Goal: Information Seeking & Learning: Check status

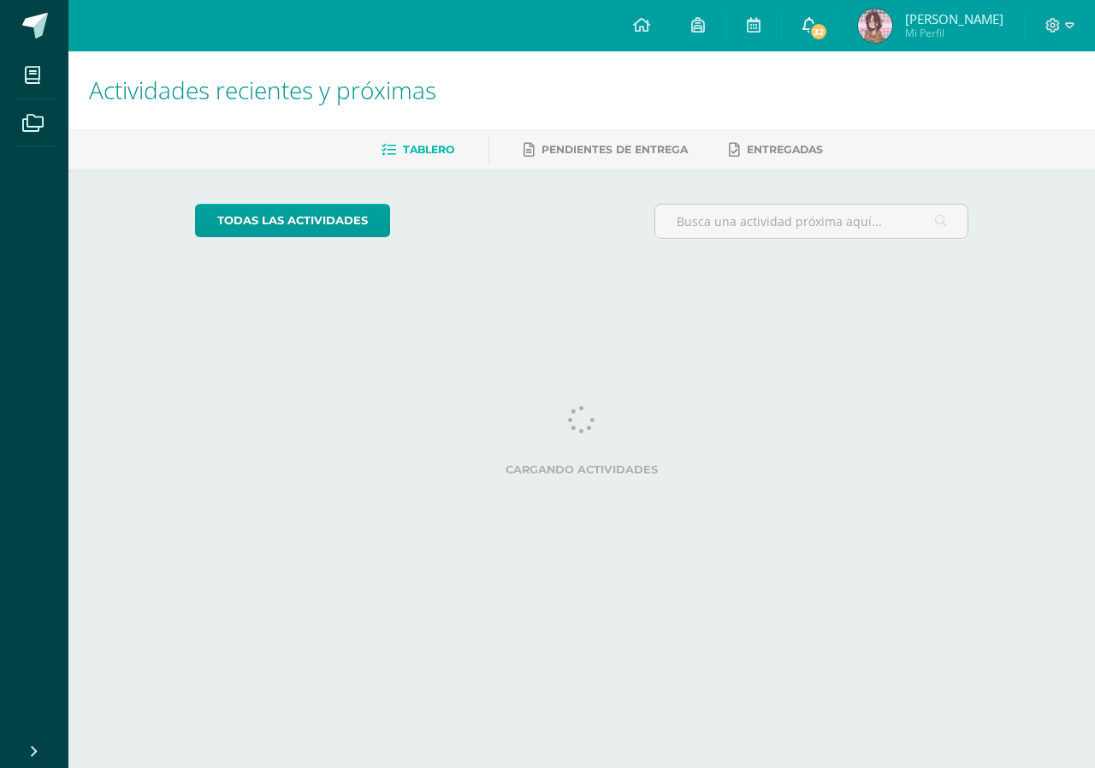
click at [828, 37] on span "32" at bounding box center [819, 31] width 19 height 19
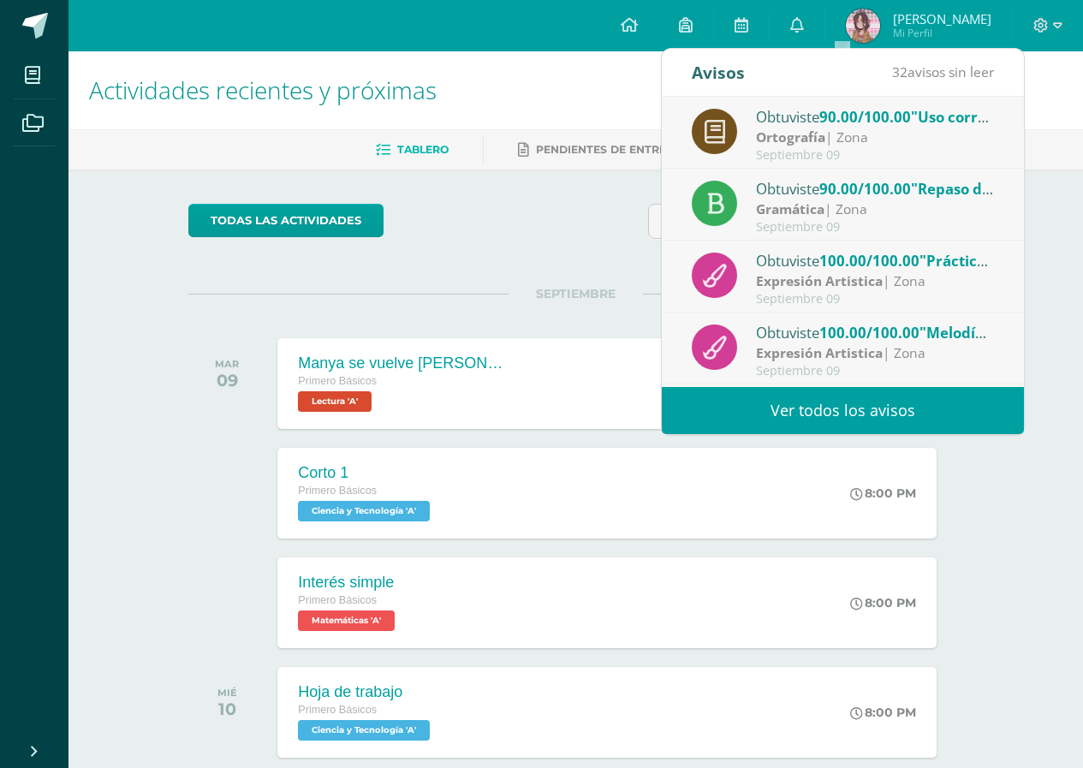
click at [834, 141] on div "Ortografía | Zona" at bounding box center [875, 138] width 238 height 20
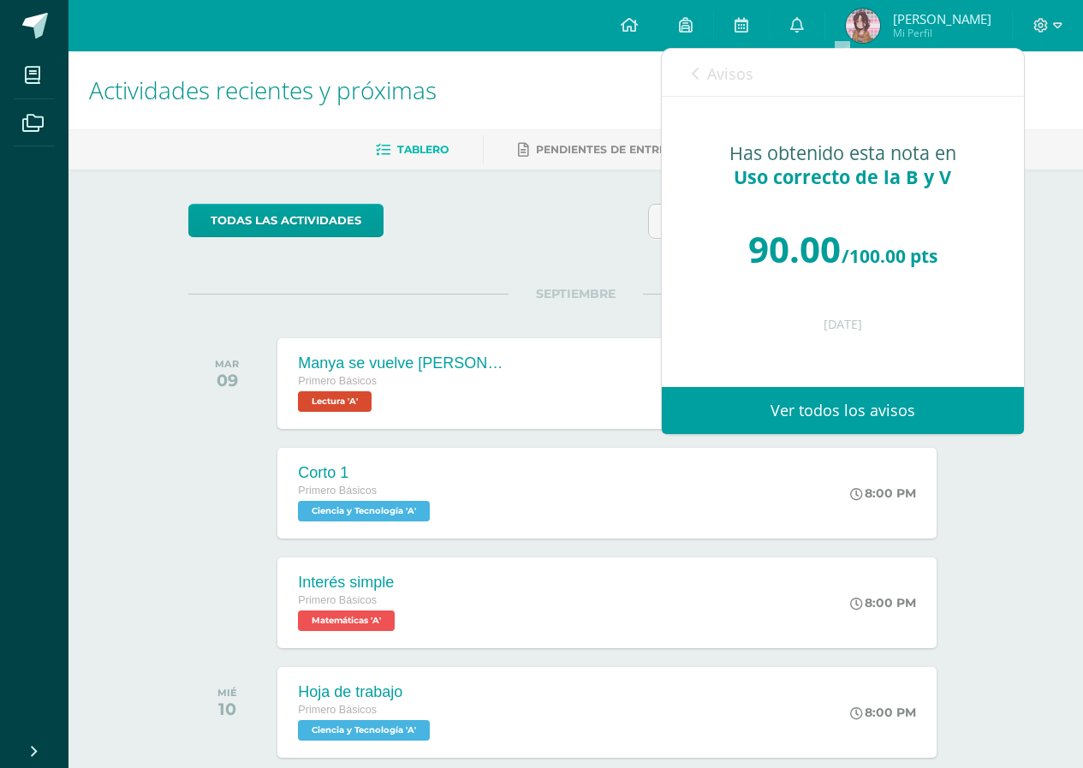
click at [716, 97] on link "Avisos" at bounding box center [722, 73] width 62 height 49
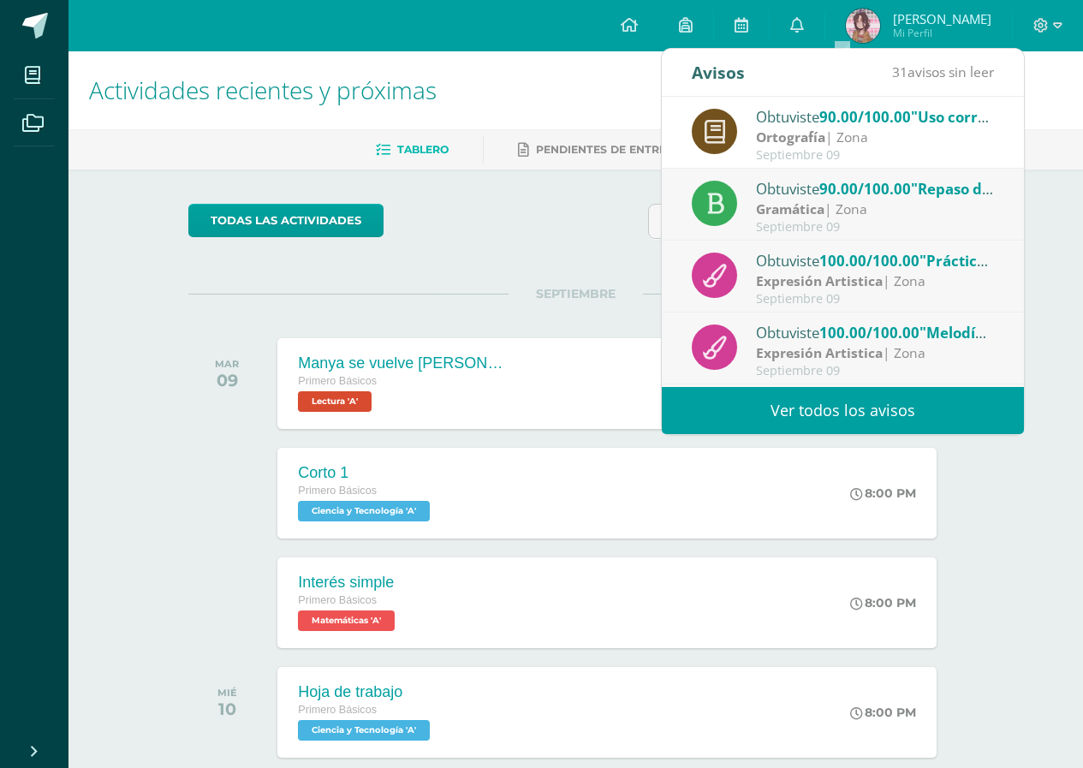
click at [798, 193] on div "Obtuviste 90.00/100.00 "Repaso del verbo y su función" en Gramática" at bounding box center [875, 188] width 238 height 22
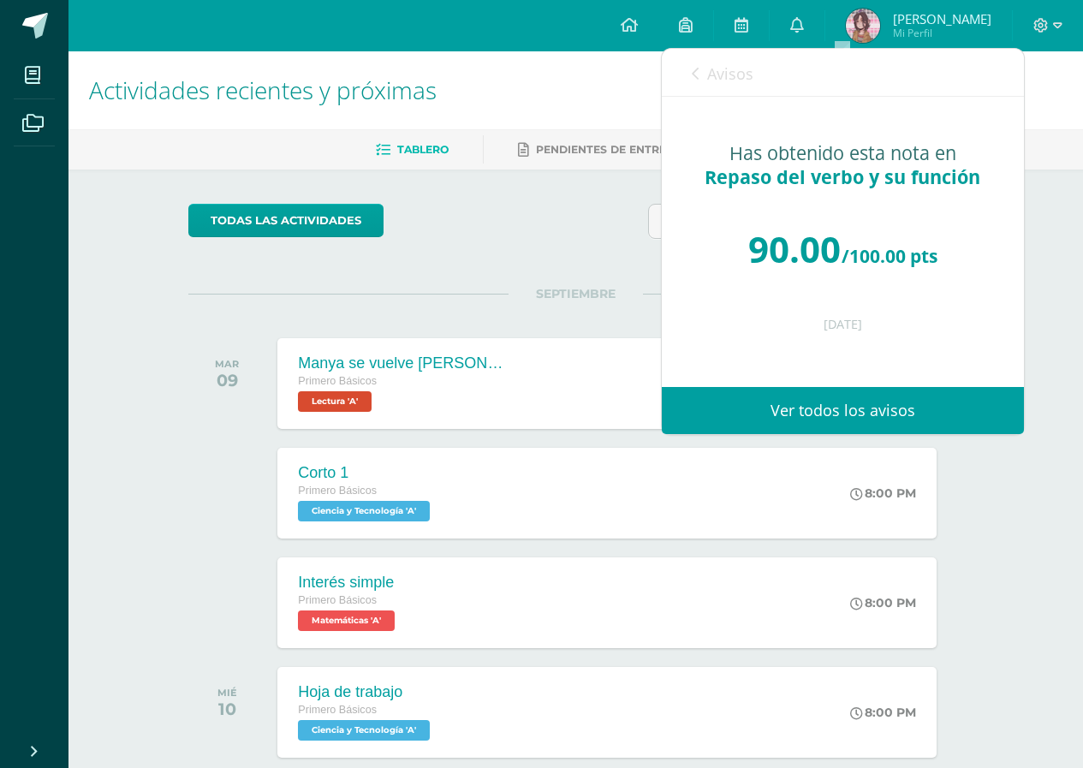
click at [715, 67] on span "Avisos" at bounding box center [730, 73] width 46 height 21
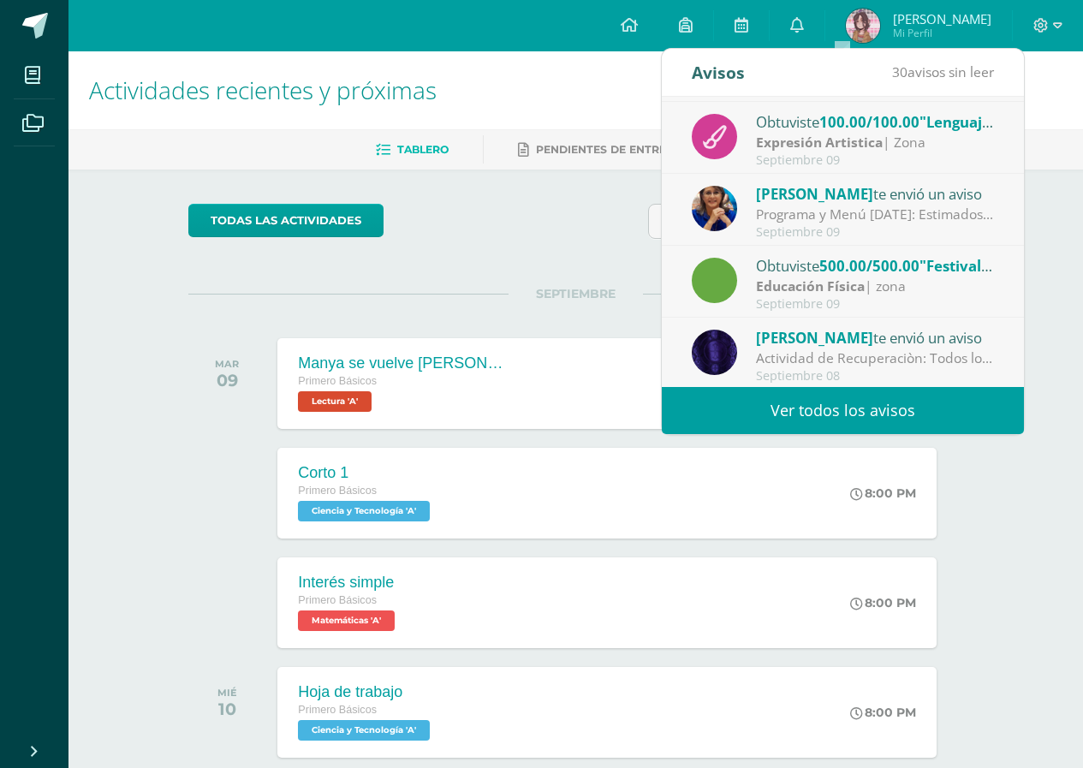
scroll to position [285, 0]
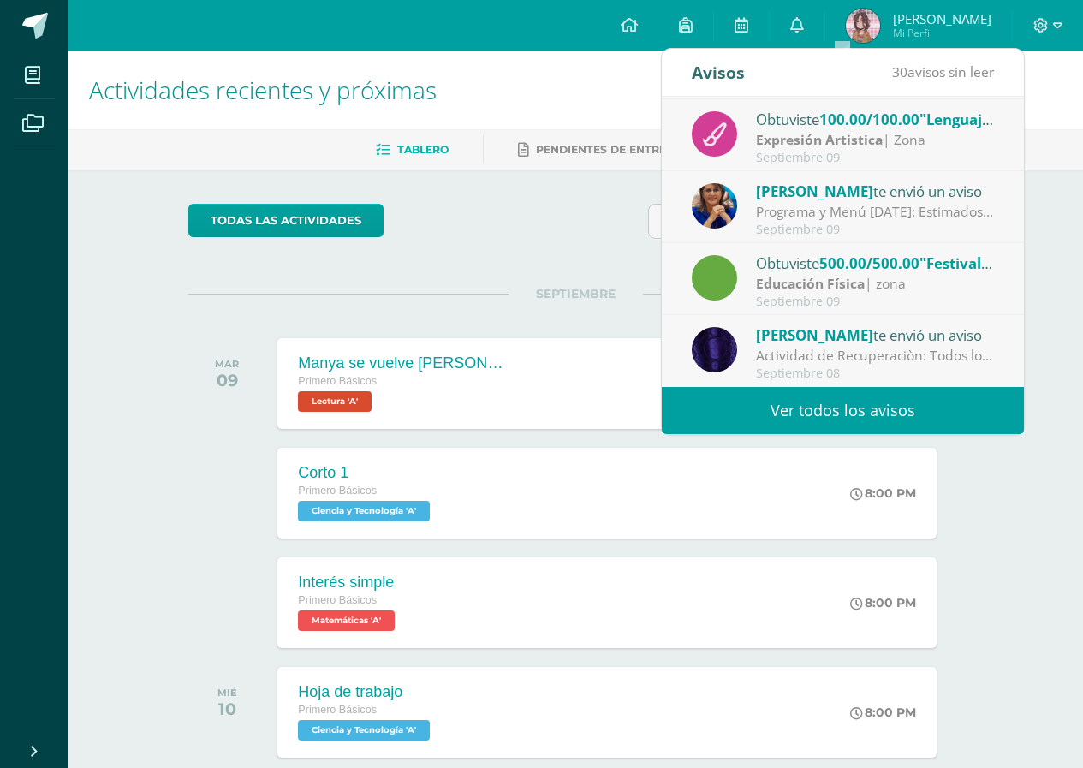
click at [895, 295] on div "Septiembre 09" at bounding box center [875, 301] width 238 height 15
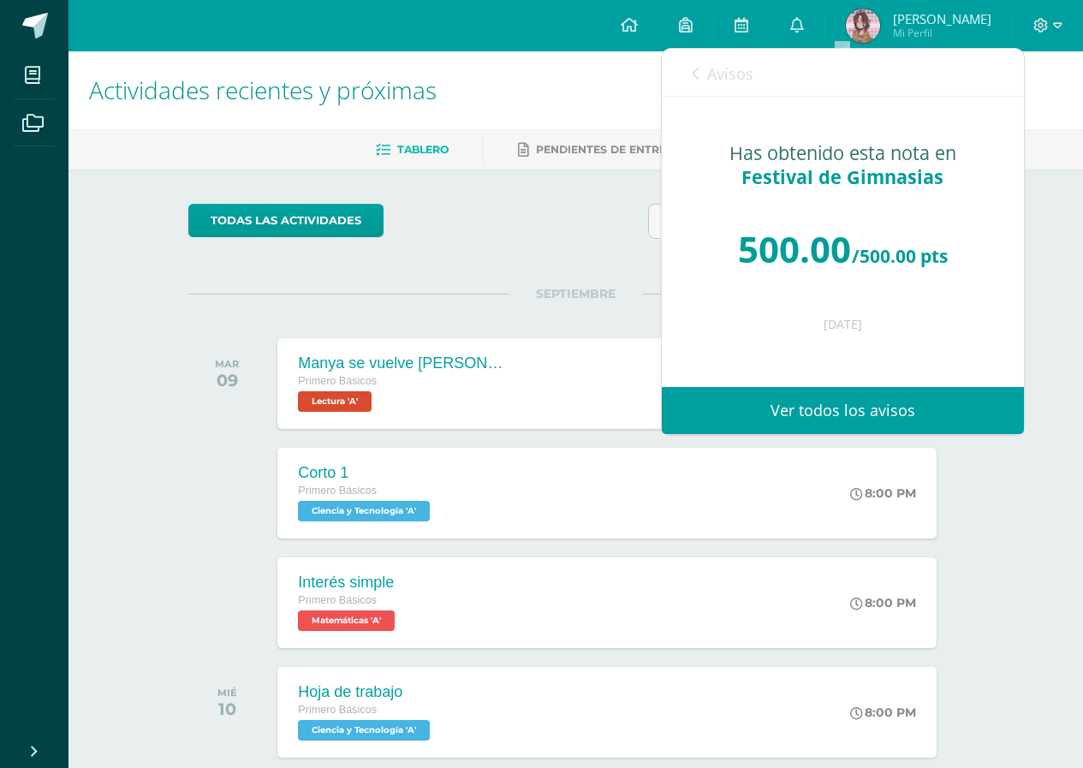
click at [719, 88] on link "Avisos" at bounding box center [722, 73] width 62 height 49
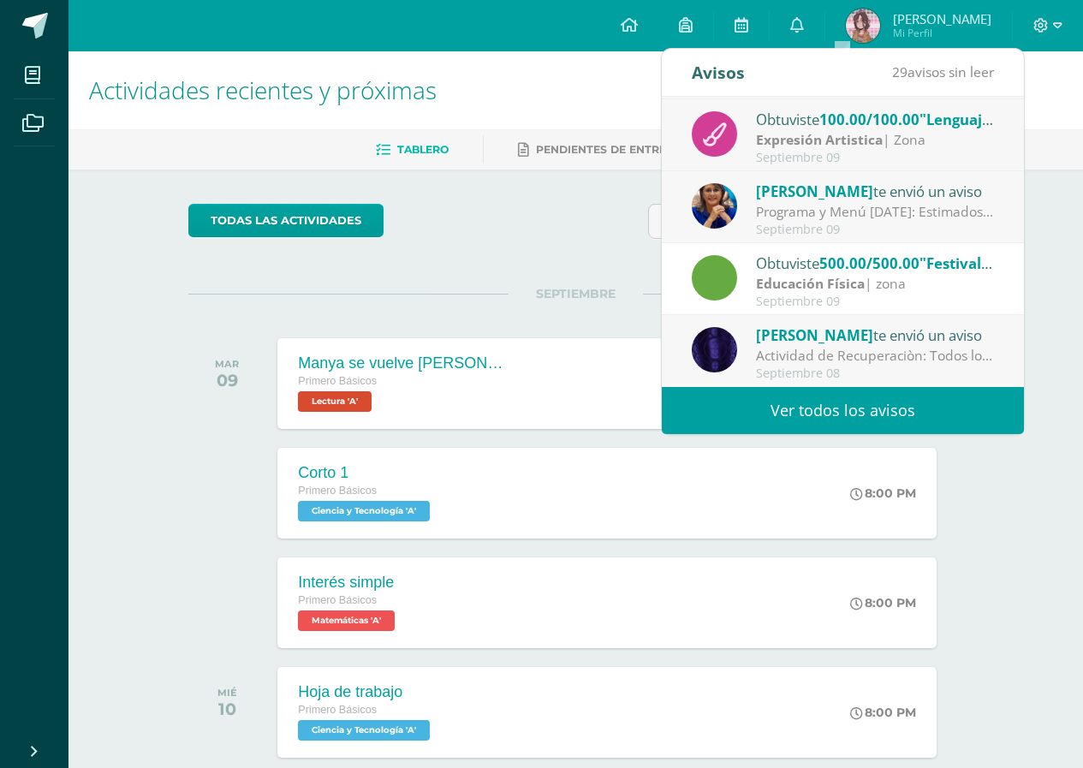
click at [941, 292] on div "Educación Física | zona" at bounding box center [875, 284] width 238 height 20
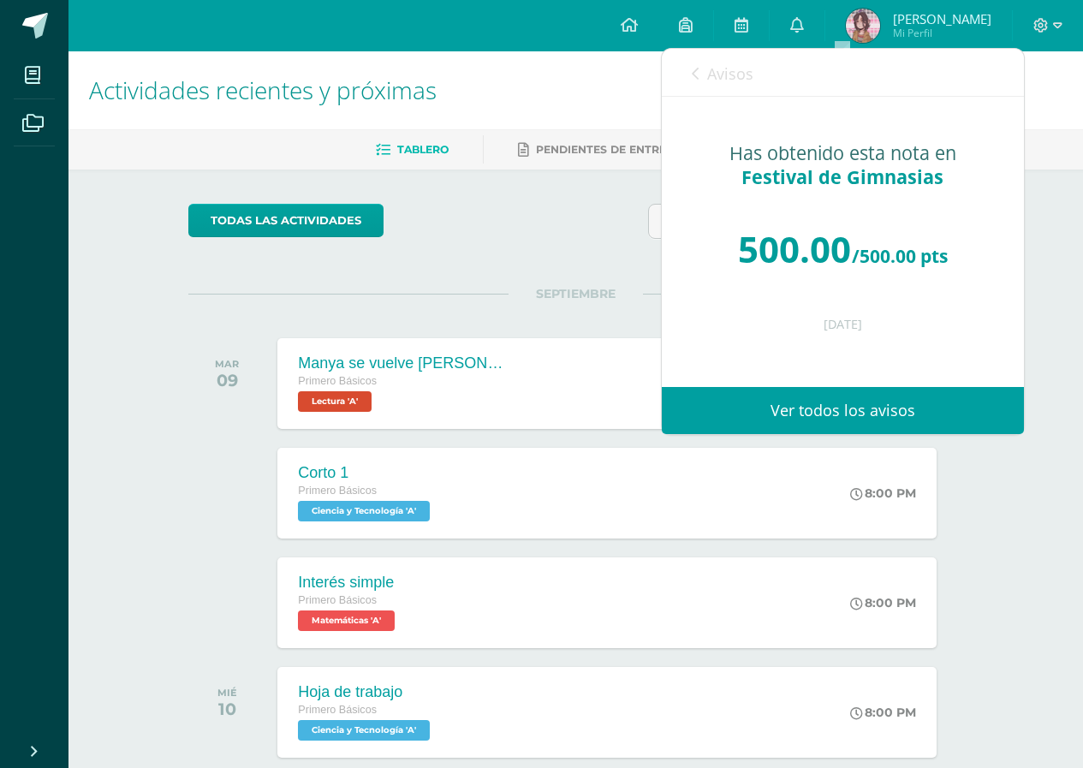
click at [718, 49] on link "Avisos" at bounding box center [722, 73] width 62 height 49
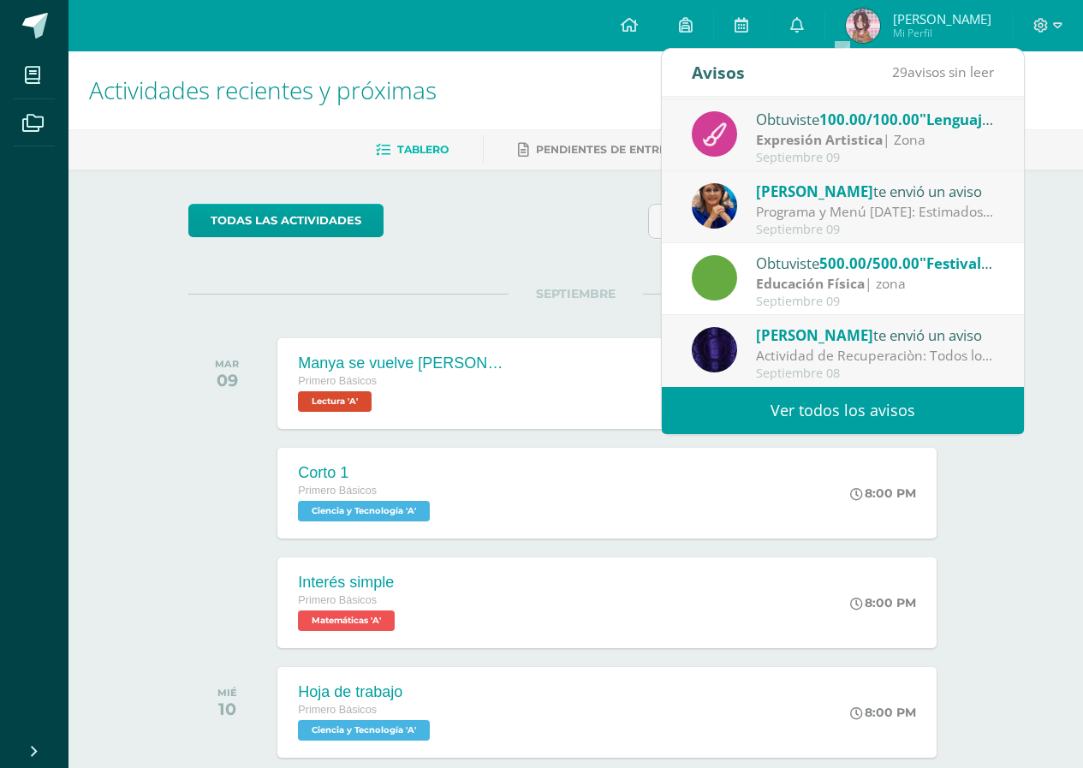
click at [845, 365] on div "Actividad de Recuperaciòn: Todos los grados y alumnos tendran la oportunidad de…" at bounding box center [875, 356] width 238 height 20
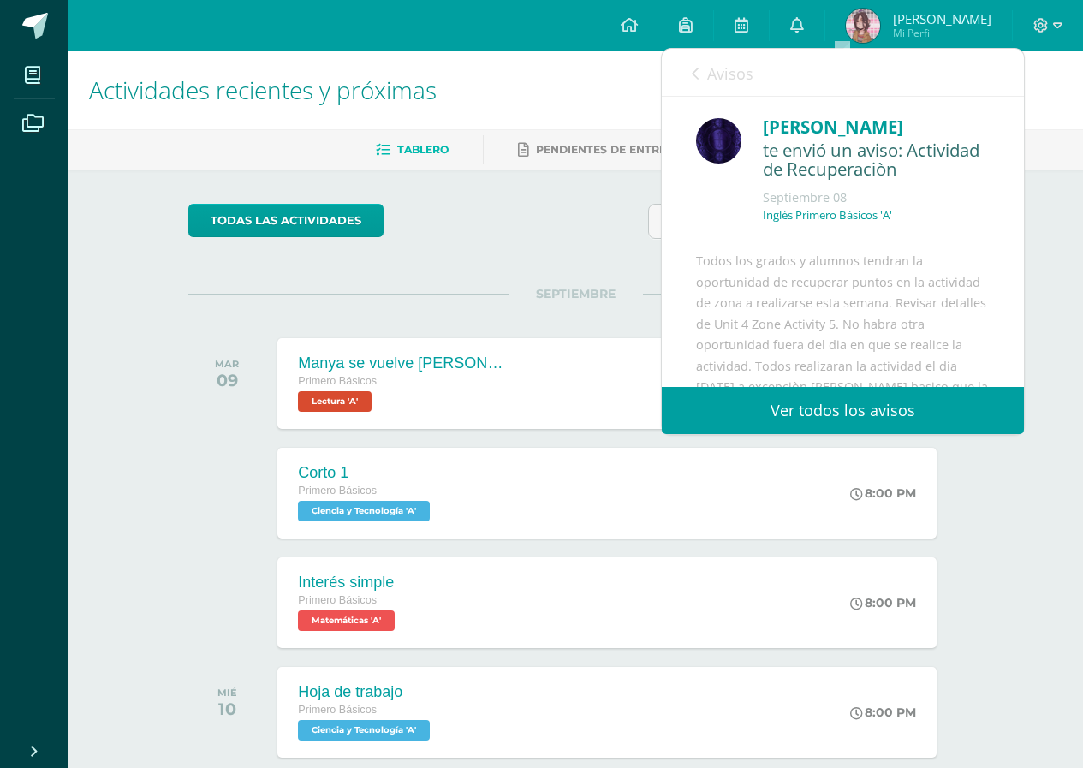
scroll to position [217, 0]
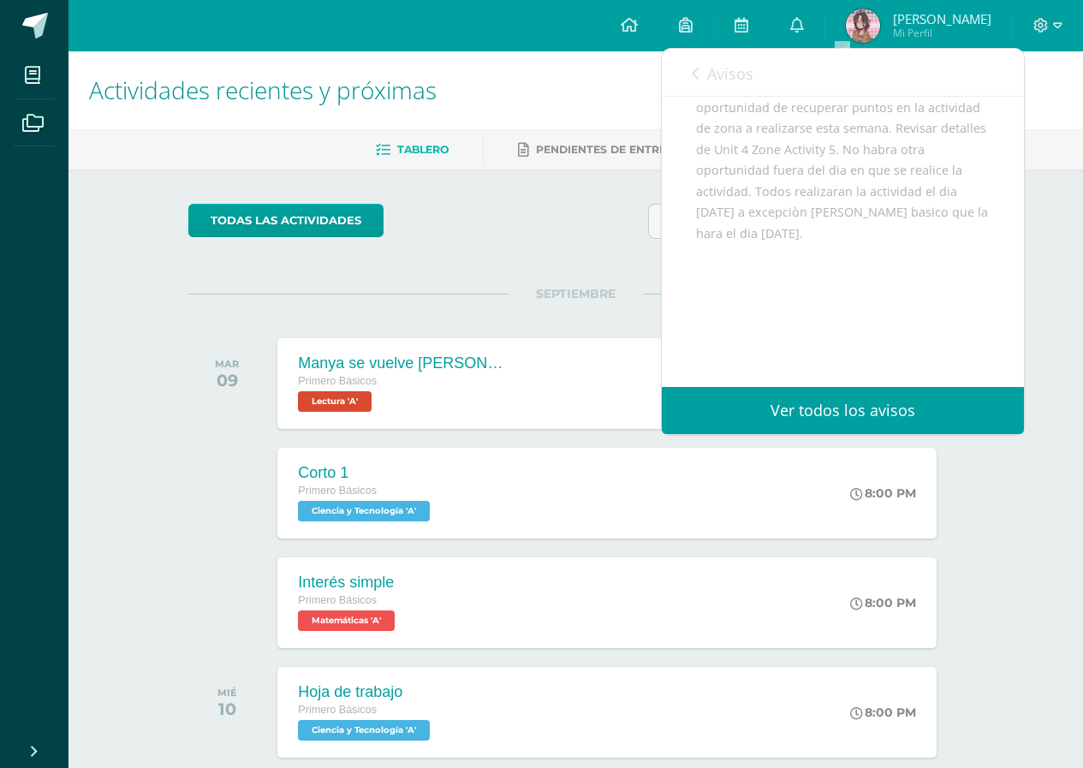
click at [709, 82] on span "Avisos" at bounding box center [730, 73] width 46 height 21
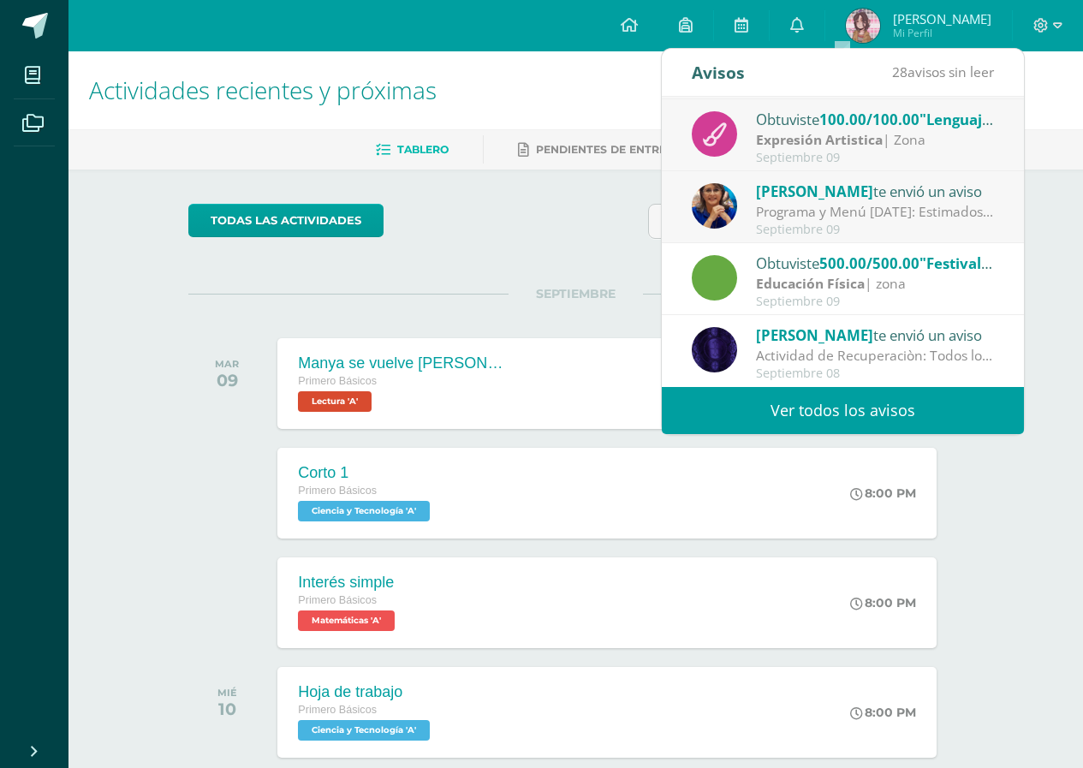
click at [796, 406] on link "Ver todos los avisos" at bounding box center [842, 410] width 362 height 47
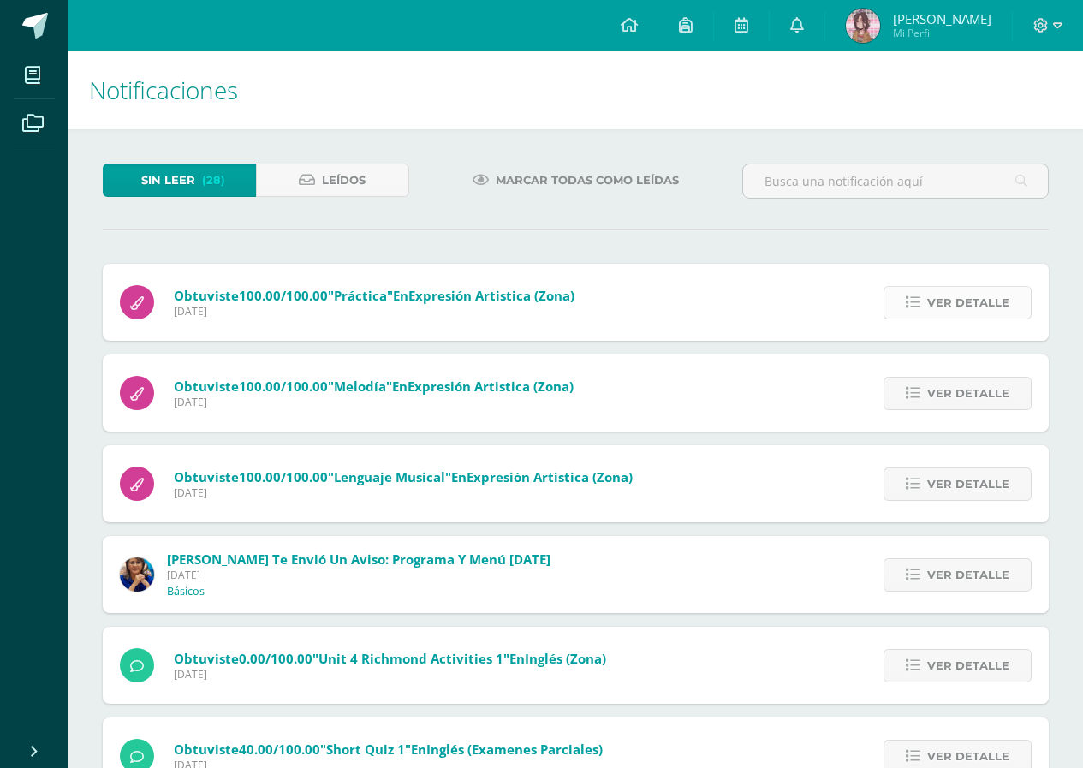
click at [932, 301] on span "Ver detalle" at bounding box center [968, 303] width 82 height 32
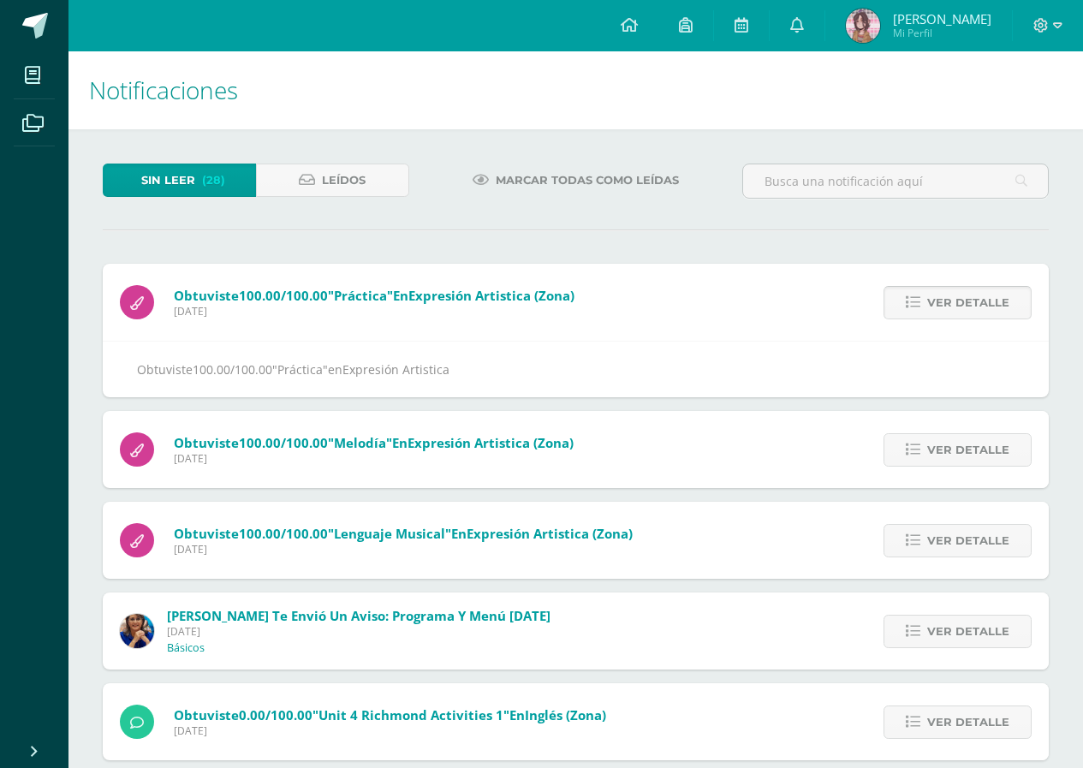
click at [944, 301] on span "Ver detalle" at bounding box center [968, 303] width 82 height 32
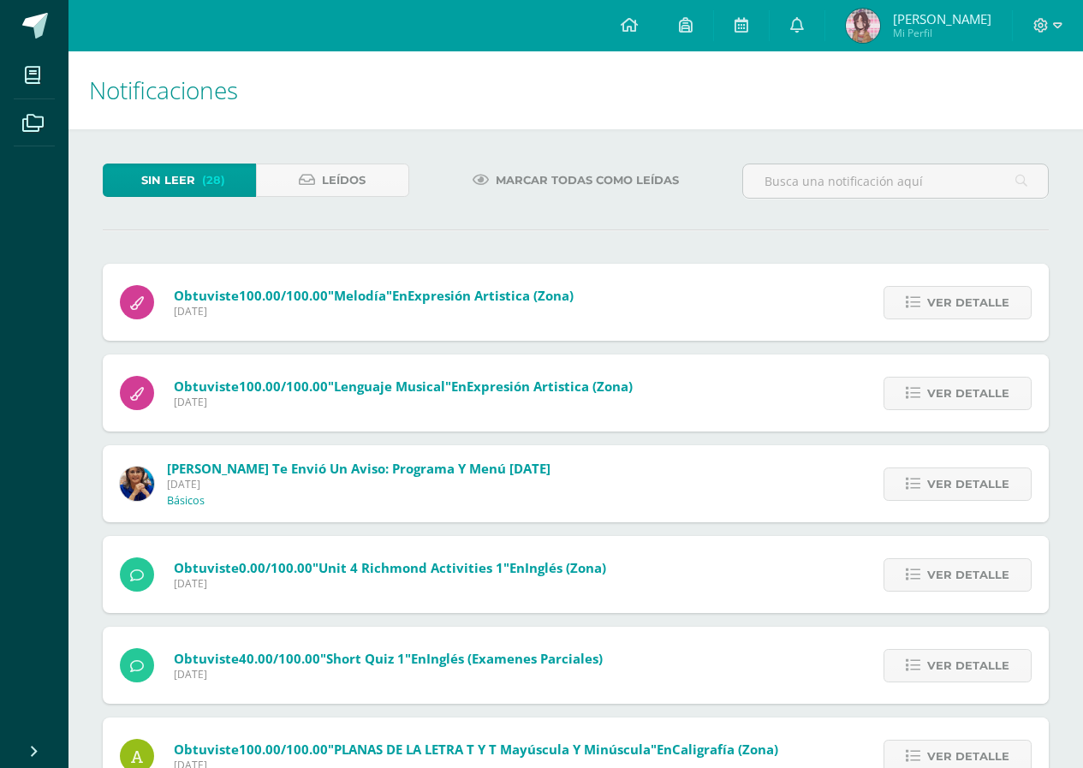
click at [944, 301] on span "Ver detalle" at bounding box center [968, 303] width 82 height 32
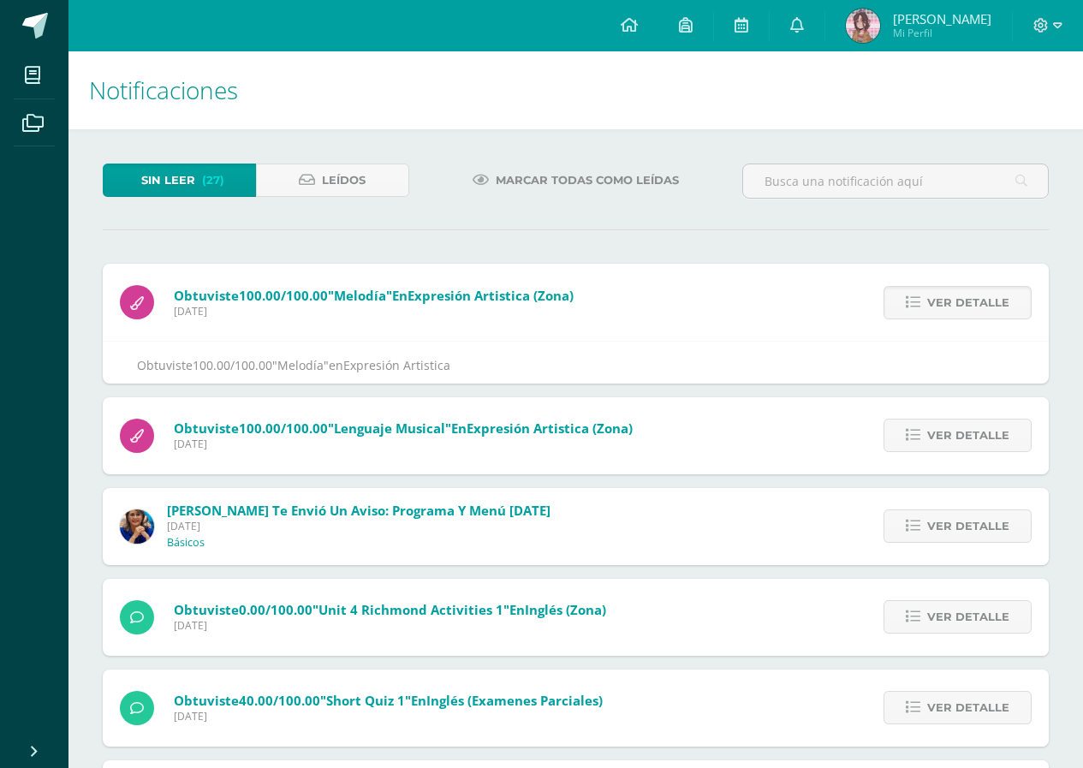
click at [944, 301] on span "Ver detalle" at bounding box center [968, 303] width 82 height 32
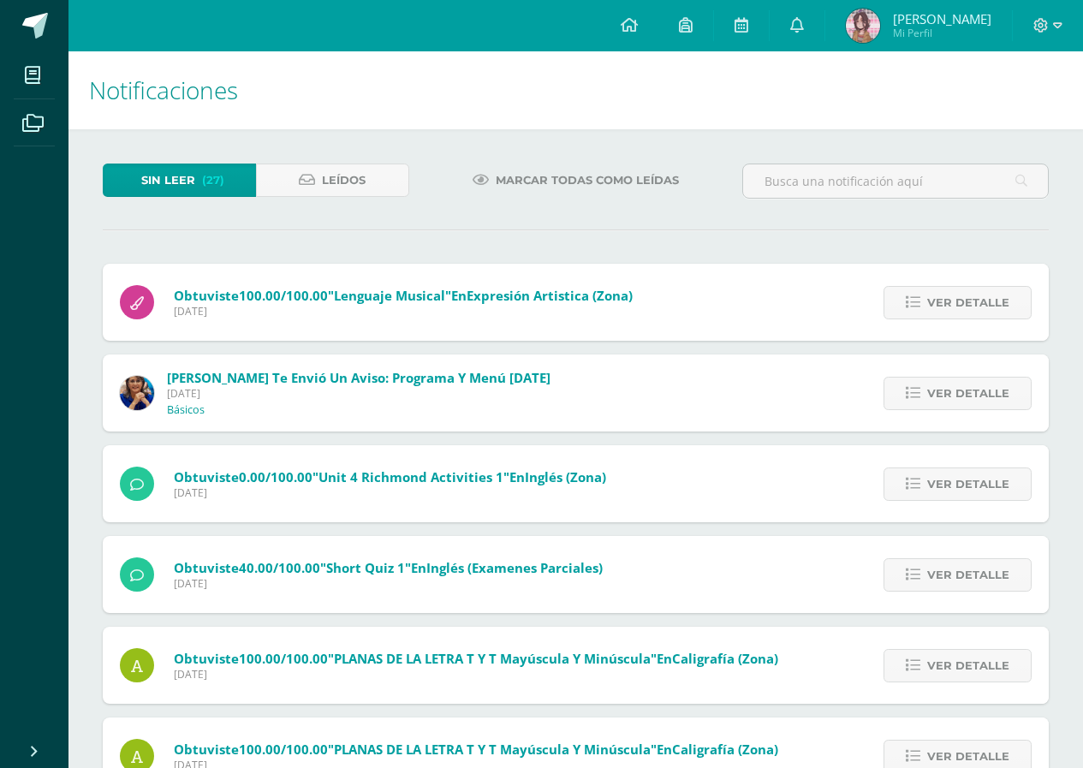
click at [944, 301] on span "Ver detalle" at bounding box center [968, 303] width 82 height 32
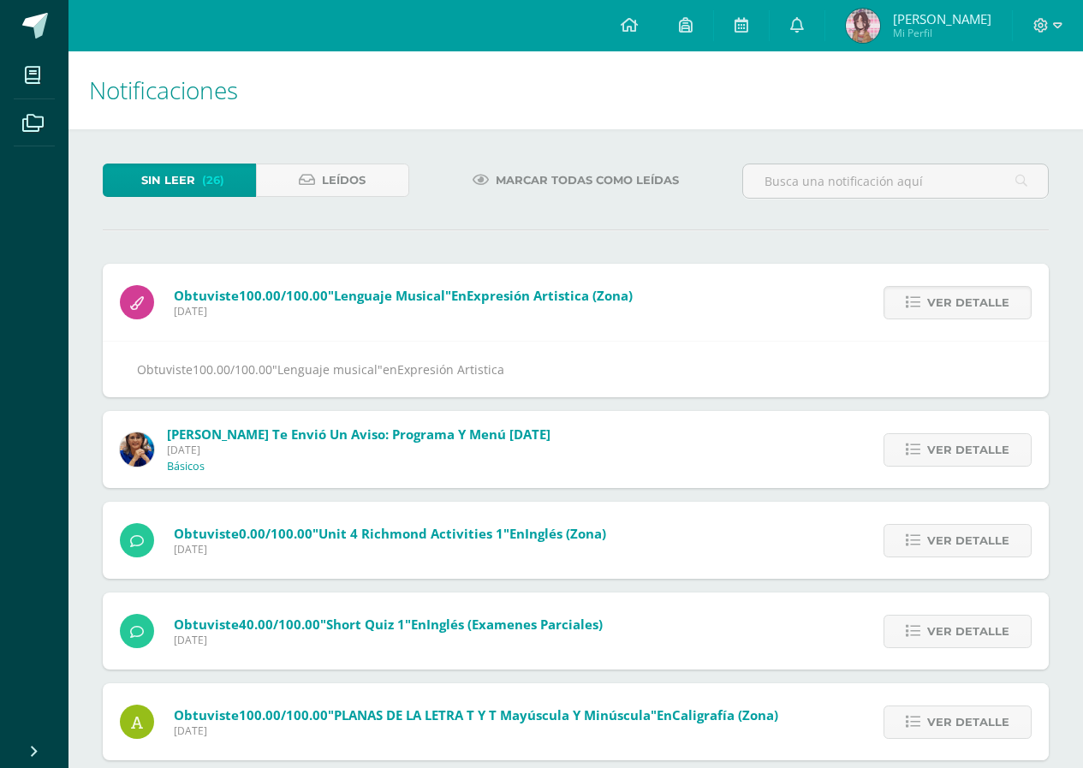
click at [944, 301] on span "Ver detalle" at bounding box center [968, 303] width 82 height 32
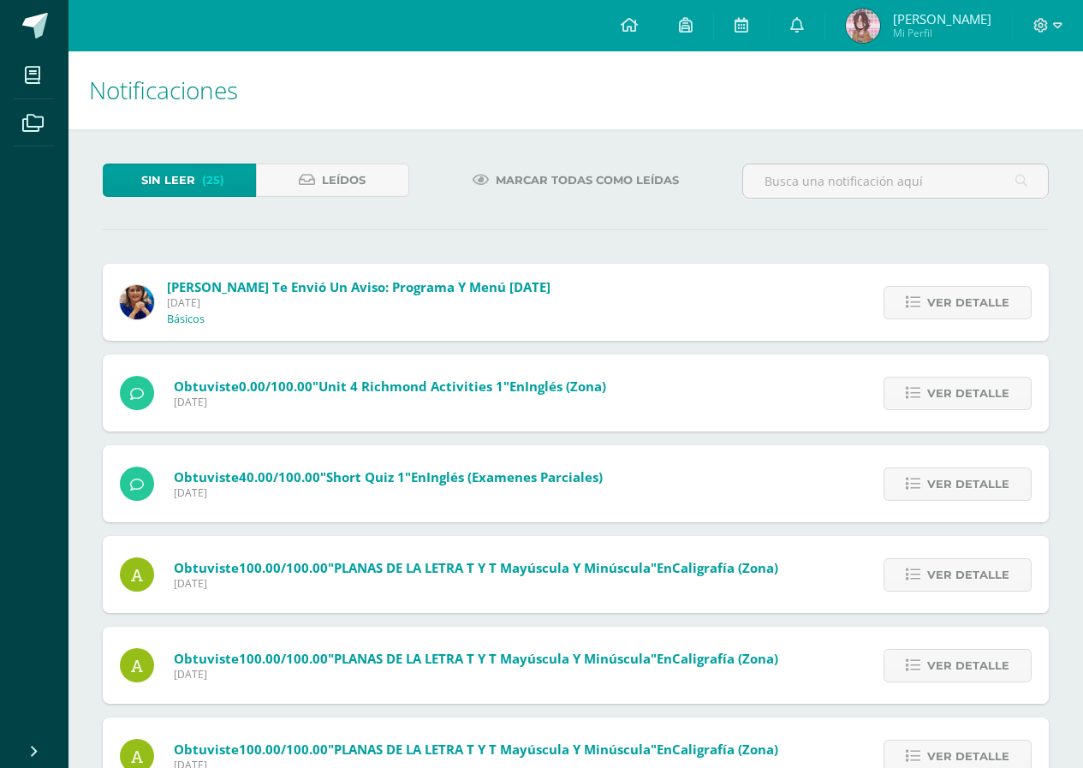
click at [944, 301] on span "Ver detalle" at bounding box center [968, 303] width 82 height 32
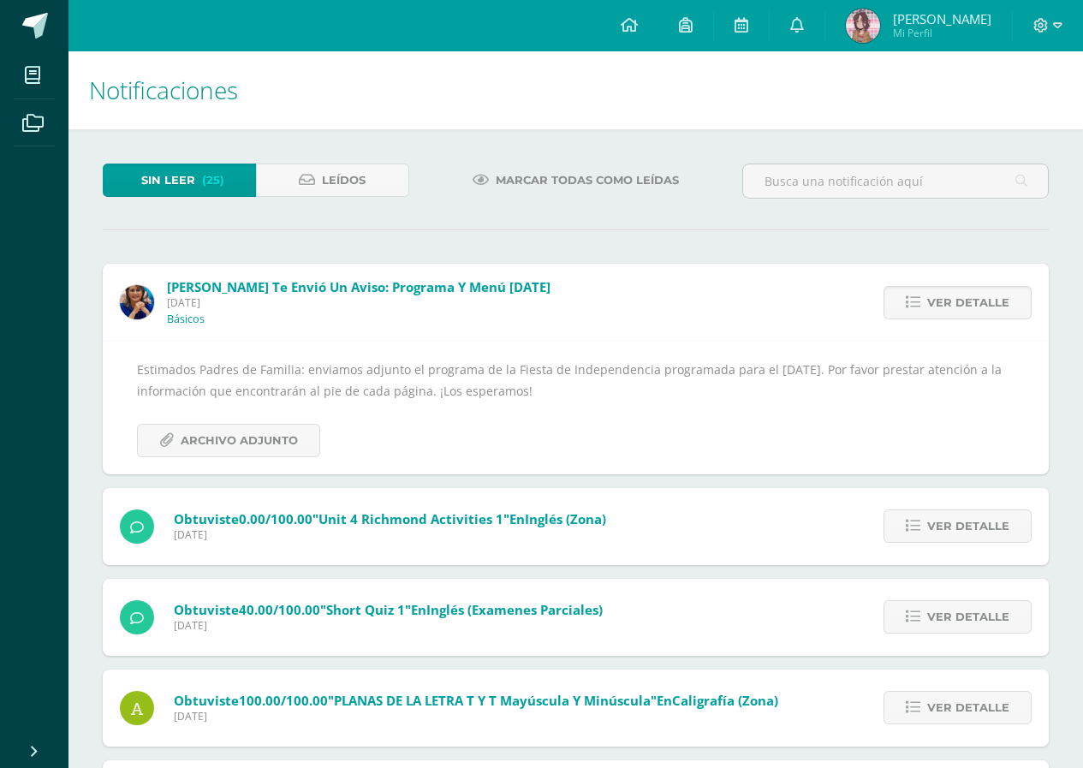
click at [944, 301] on span "Ver detalle" at bounding box center [968, 303] width 82 height 32
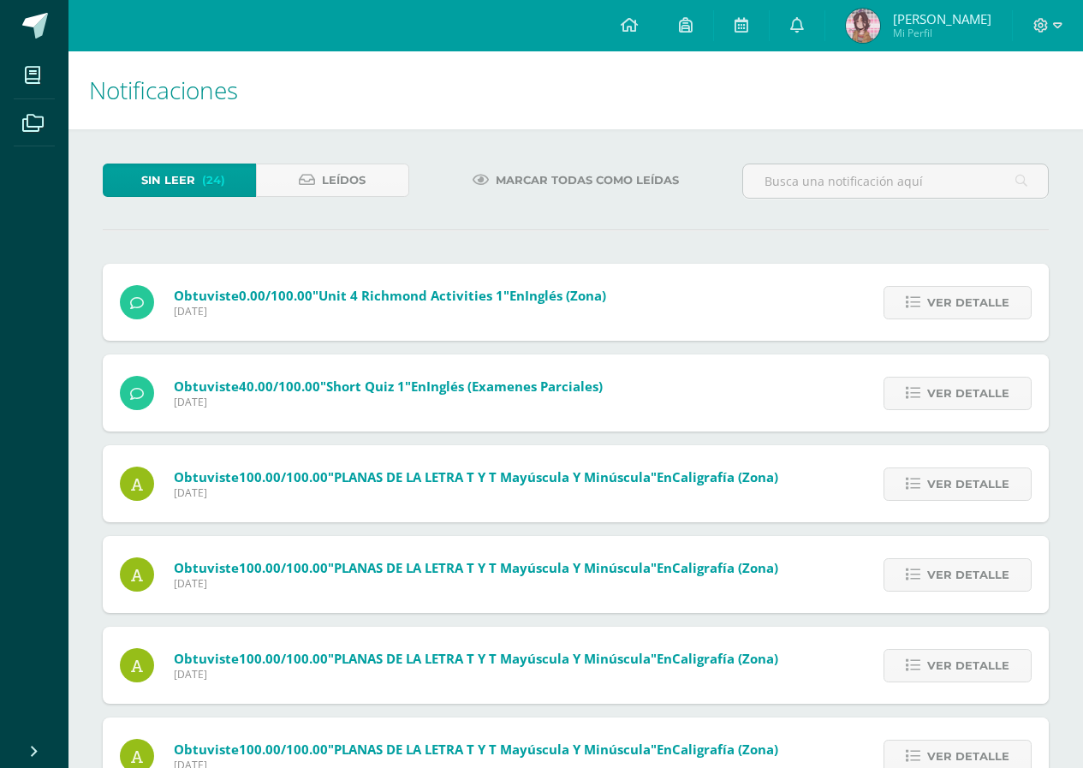
click at [944, 301] on span "Ver detalle" at bounding box center [968, 303] width 82 height 32
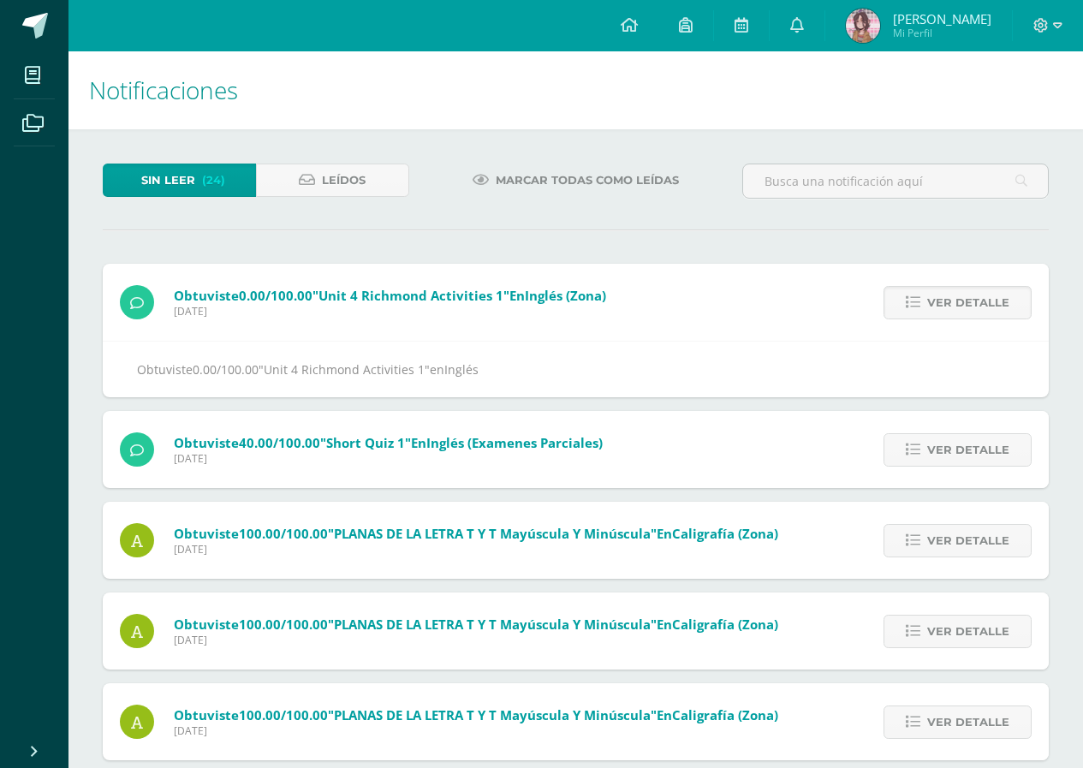
click at [944, 301] on span "Ver detalle" at bounding box center [968, 303] width 82 height 32
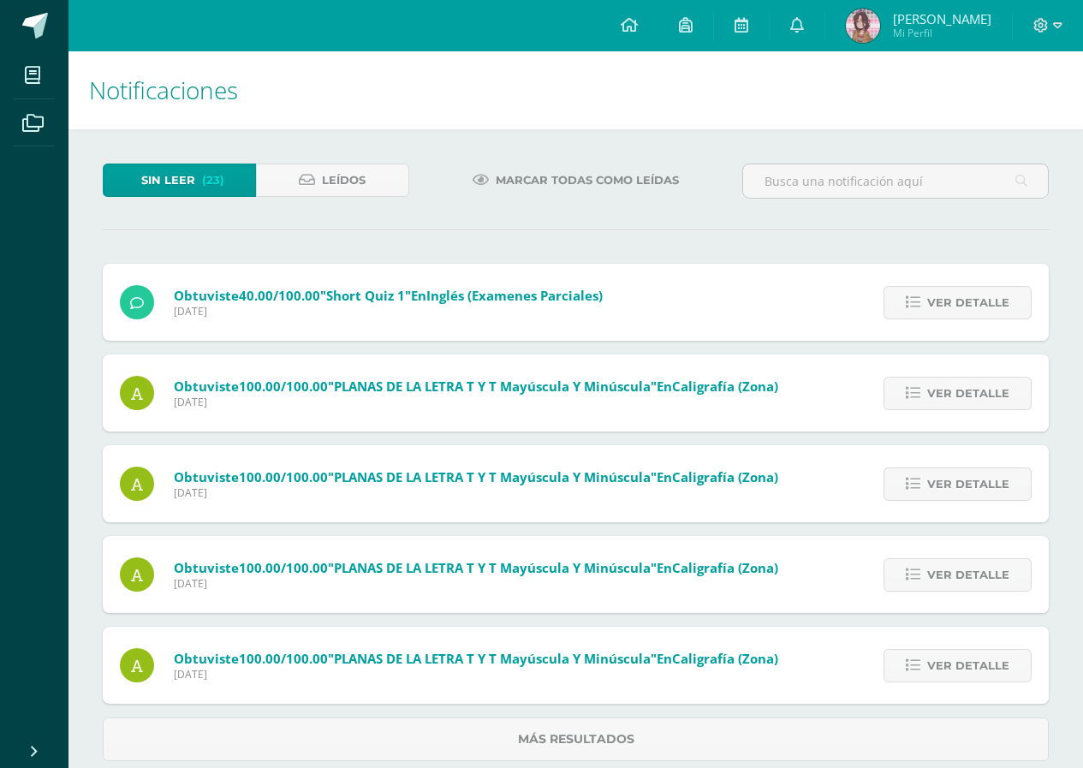
click at [944, 301] on span "Ver detalle" at bounding box center [968, 303] width 82 height 32
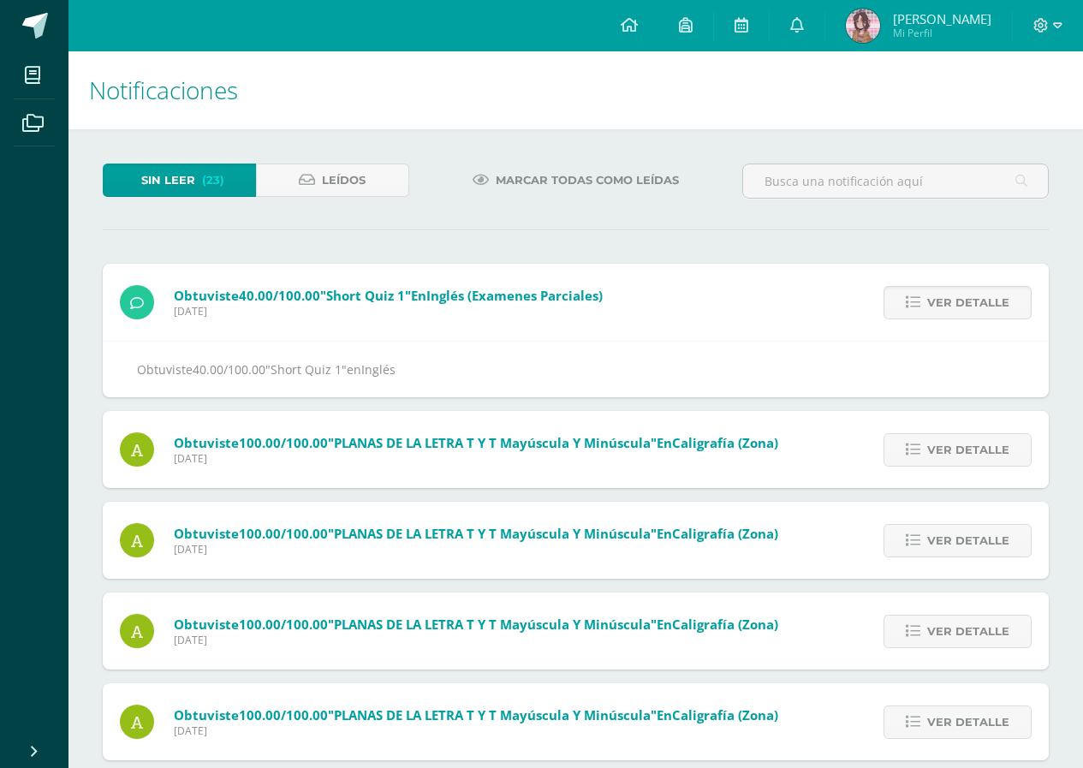
click at [944, 301] on span "Ver detalle" at bounding box center [968, 303] width 82 height 32
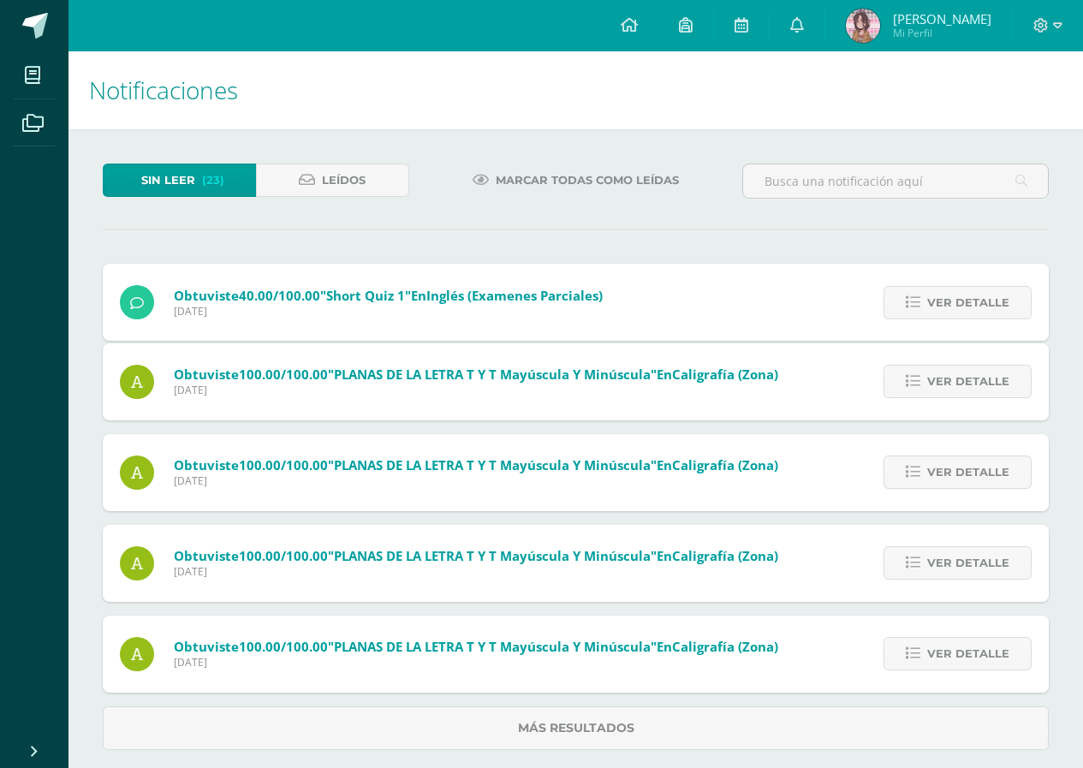
click at [944, 301] on div "Obtuviste 40.00/100.00 "Short Quiz 1" en Inglés (Examenes Parciales) Lunes 08 d…" at bounding box center [576, 507] width 946 height 486
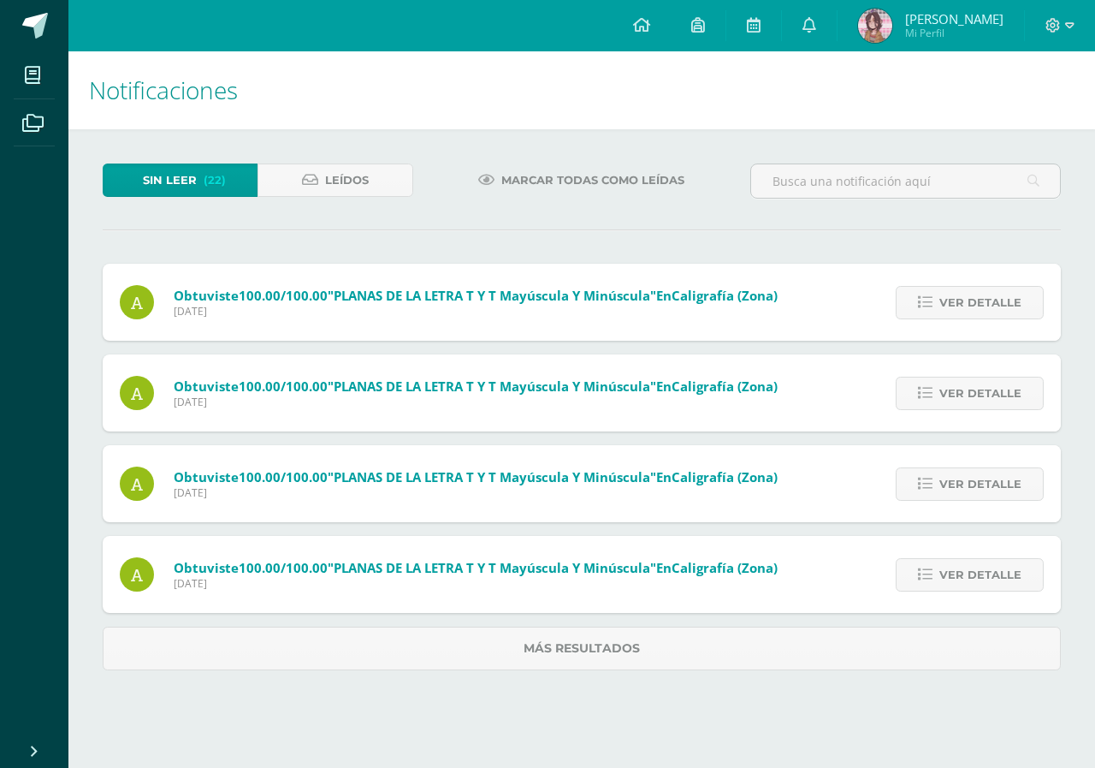
click at [944, 301] on span "Ver detalle" at bounding box center [981, 303] width 82 height 32
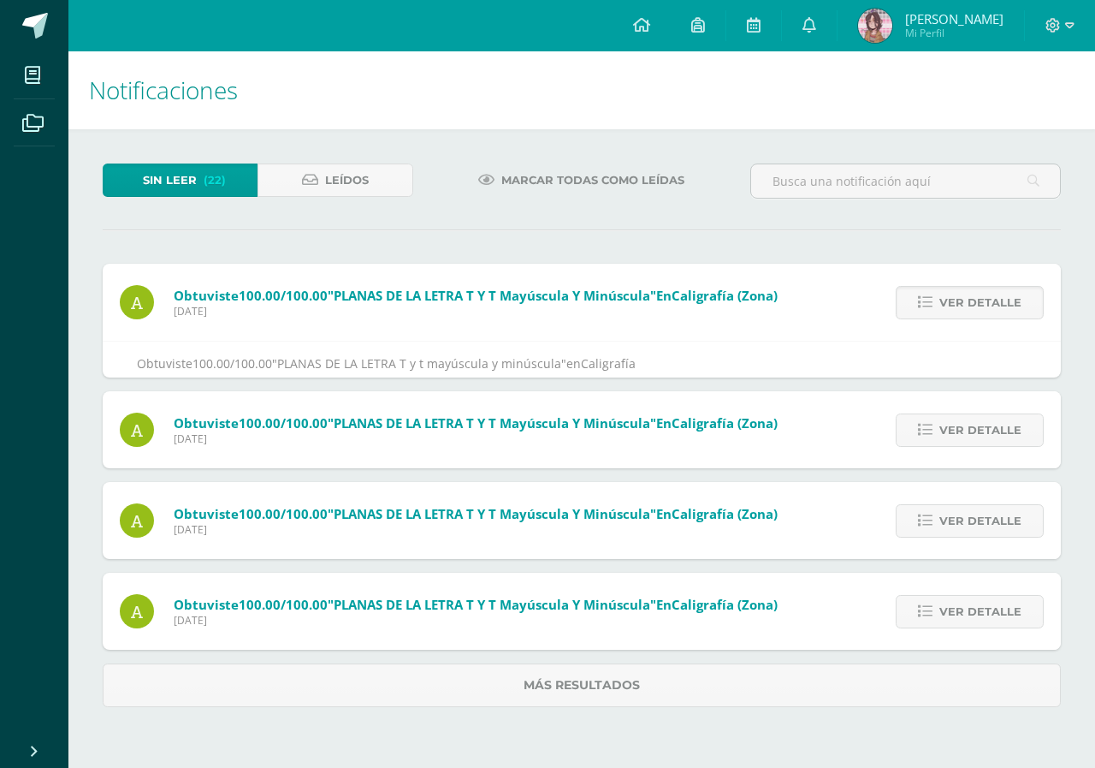
click at [944, 301] on span "Ver detalle" at bounding box center [981, 303] width 82 height 32
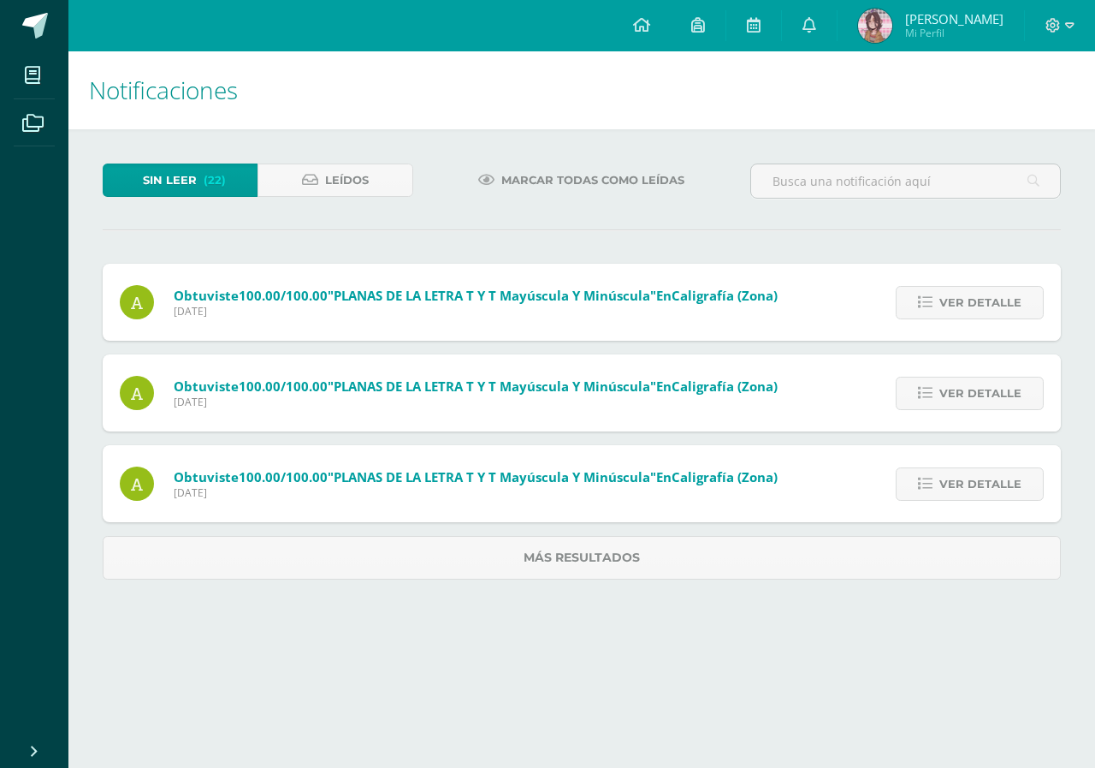
click at [944, 301] on div "Obtuviste 100.00/100.00 "PLANAS DE LA LETRA T y t mayúscula y minúscula" en Cal…" at bounding box center [582, 422] width 958 height 316
click at [944, 301] on span "Ver detalle" at bounding box center [981, 303] width 82 height 32
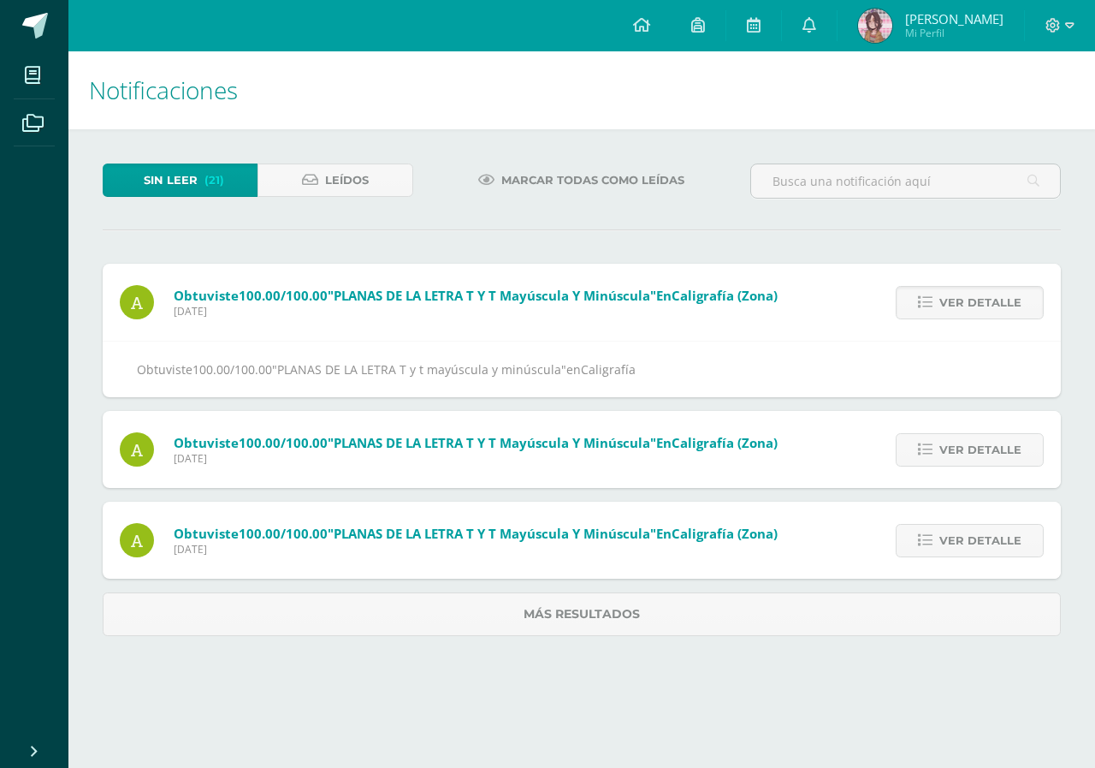
click at [944, 301] on span "Ver detalle" at bounding box center [981, 303] width 82 height 32
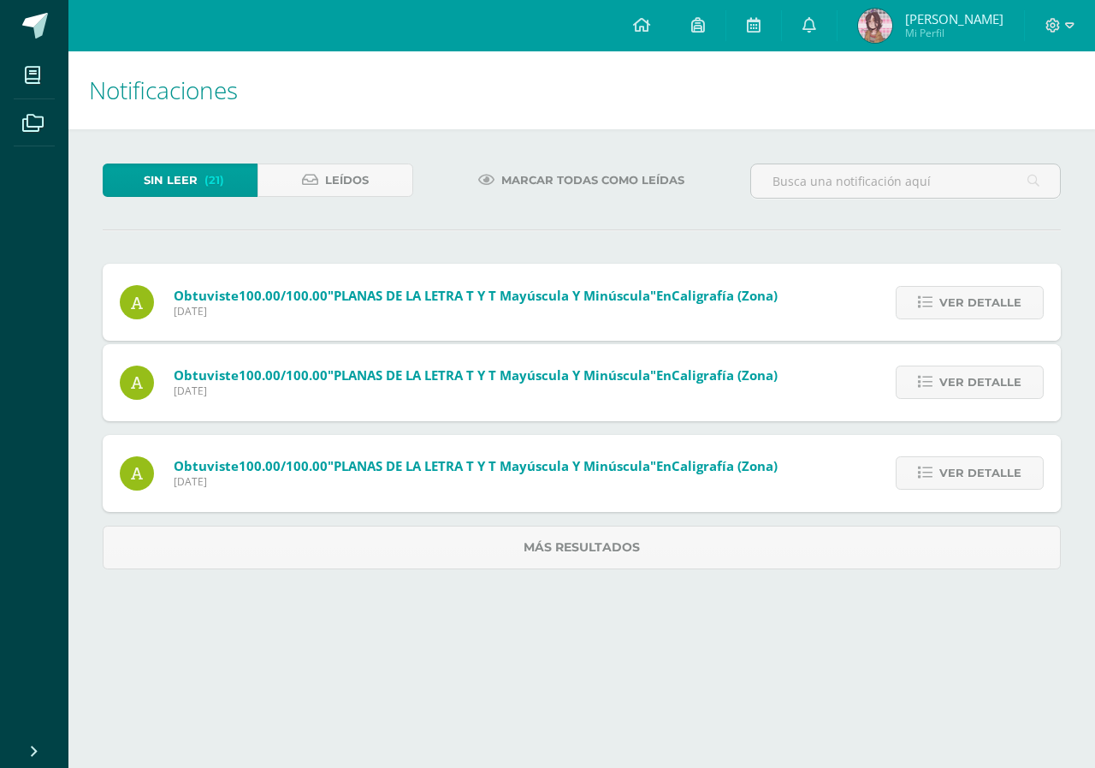
click at [944, 301] on div "Obtuviste 100.00/100.00 "PLANAS DE LA LETRA T y t mayúscula y minúscula" en Cal…" at bounding box center [582, 416] width 958 height 305
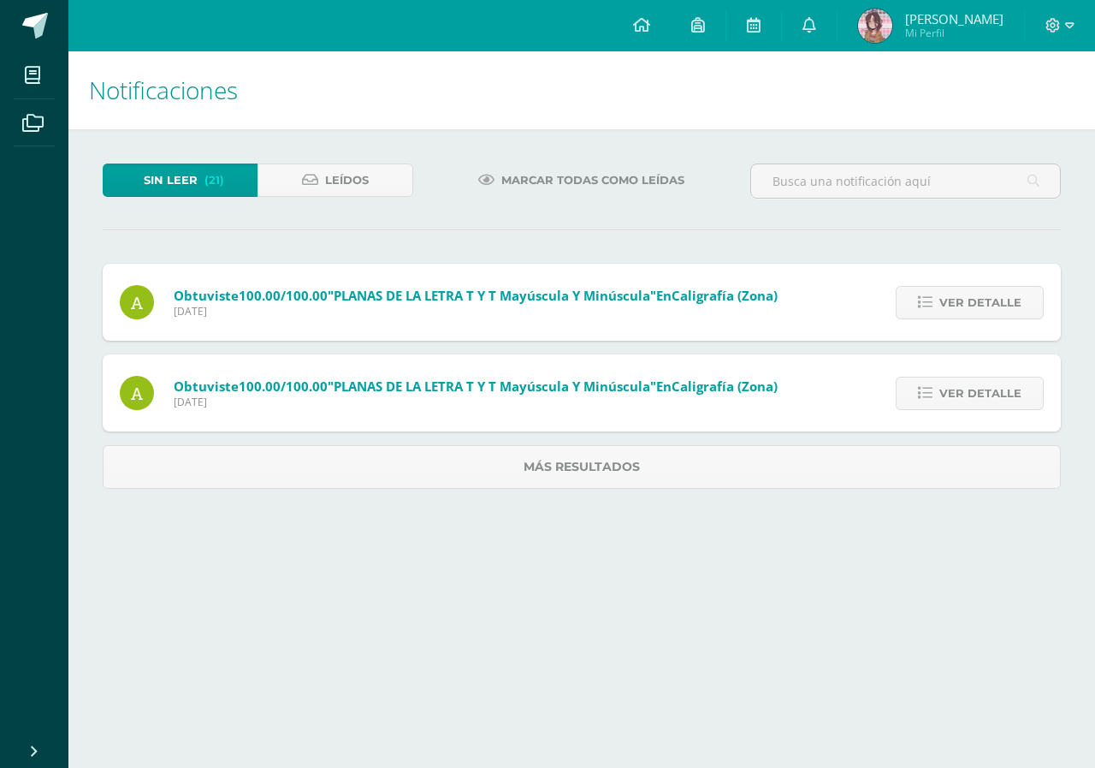
click at [944, 301] on span "Ver detalle" at bounding box center [981, 303] width 82 height 32
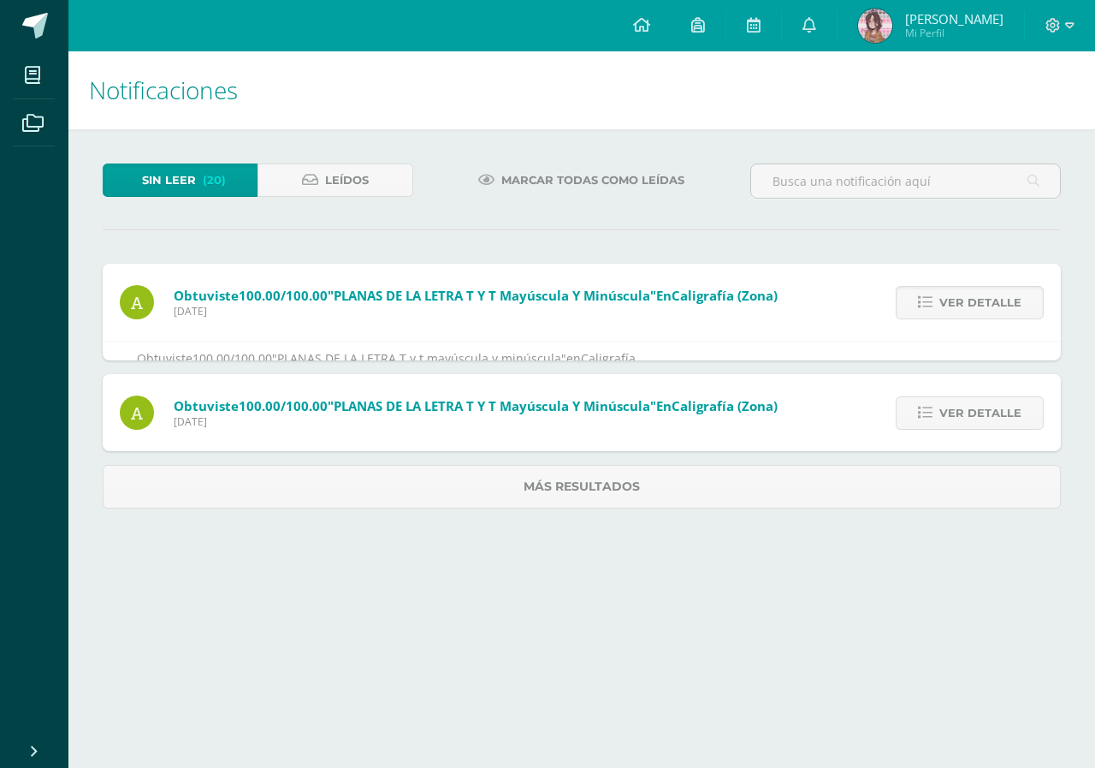
click at [944, 301] on span "Ver detalle" at bounding box center [981, 303] width 82 height 32
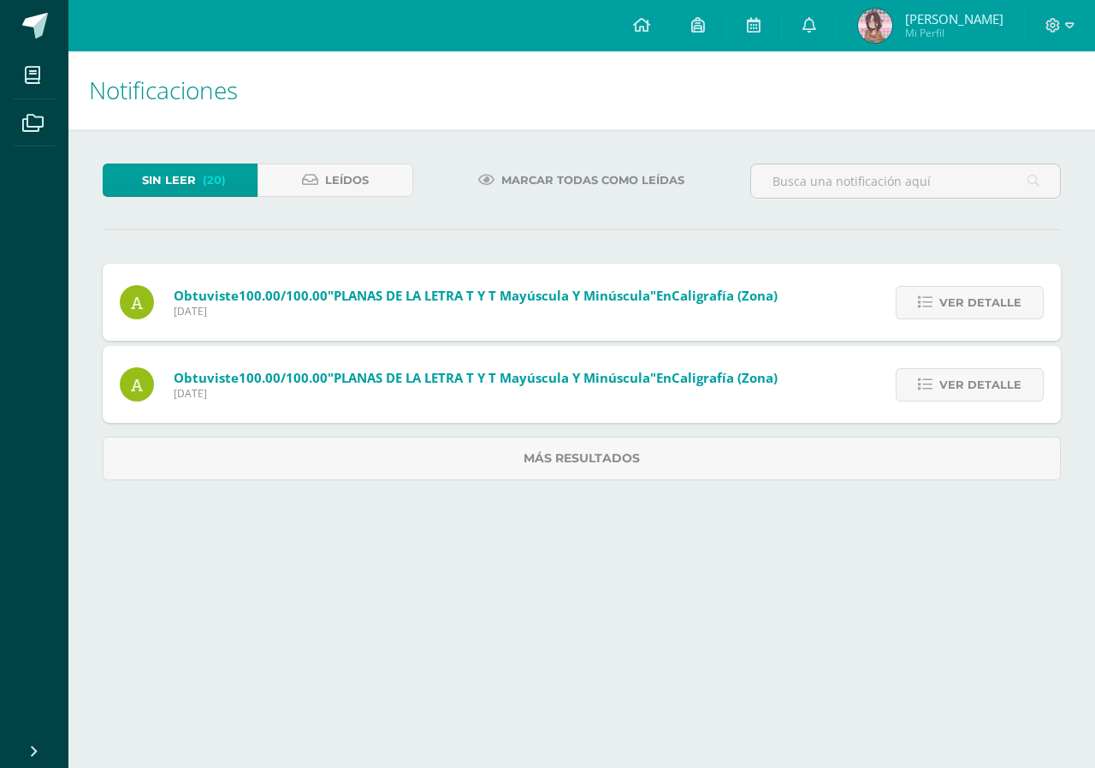
click at [944, 301] on span "Ver detalle" at bounding box center [981, 303] width 82 height 32
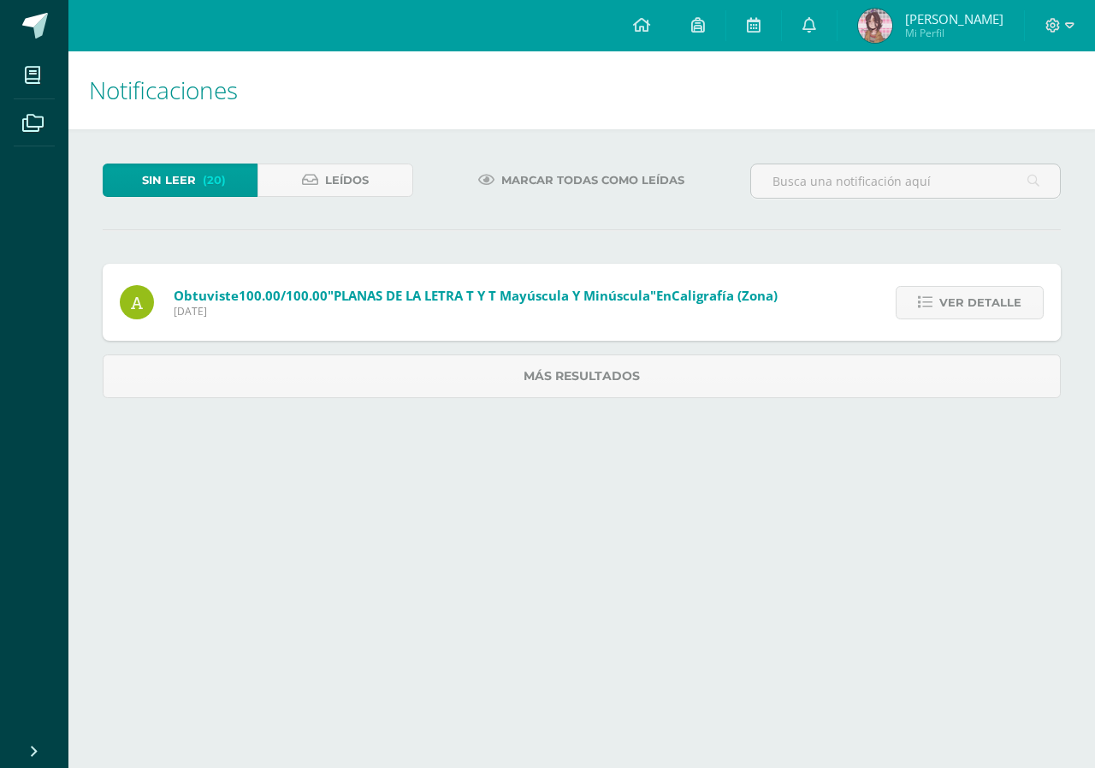
click at [944, 301] on span "Ver detalle" at bounding box center [981, 303] width 82 height 32
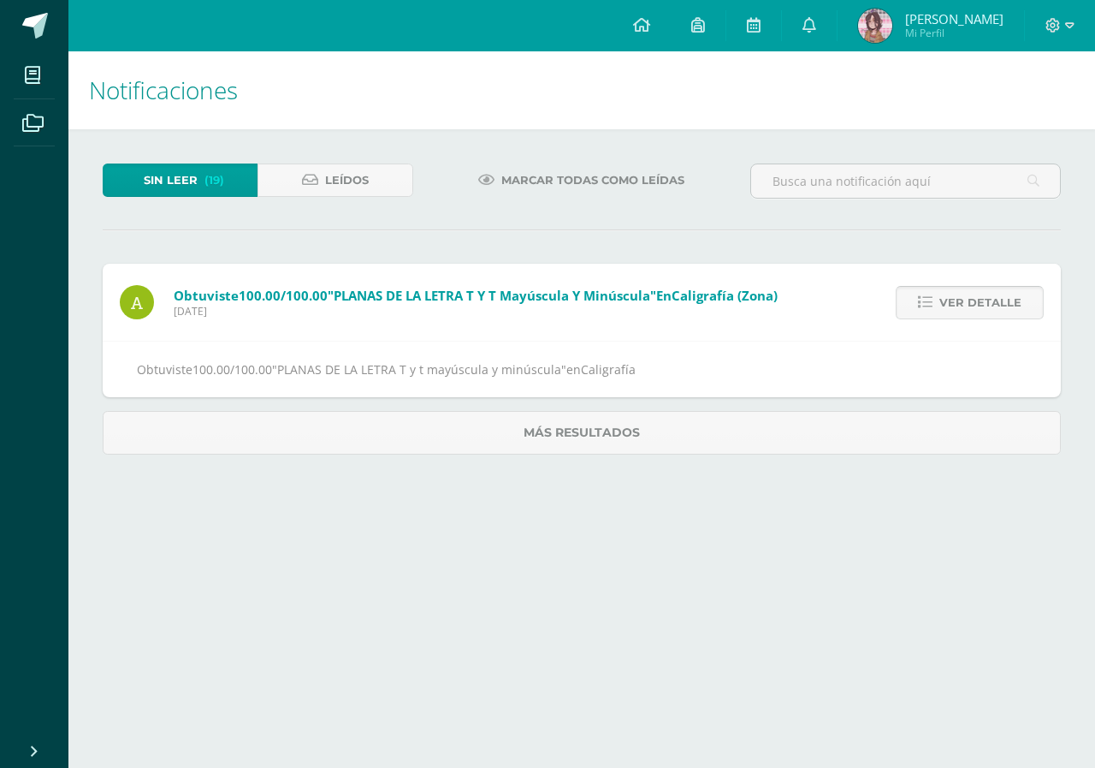
click at [945, 301] on span "Ver detalle" at bounding box center [981, 303] width 82 height 32
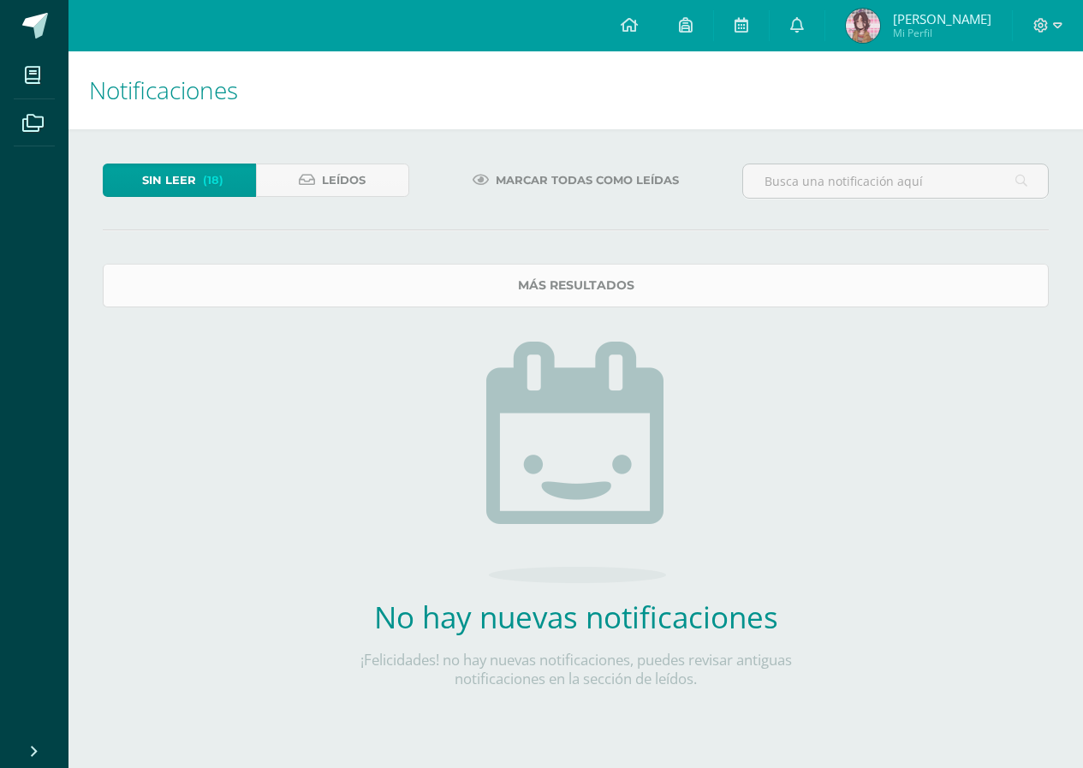
click at [384, 294] on link "Más resultados" at bounding box center [576, 286] width 946 height 44
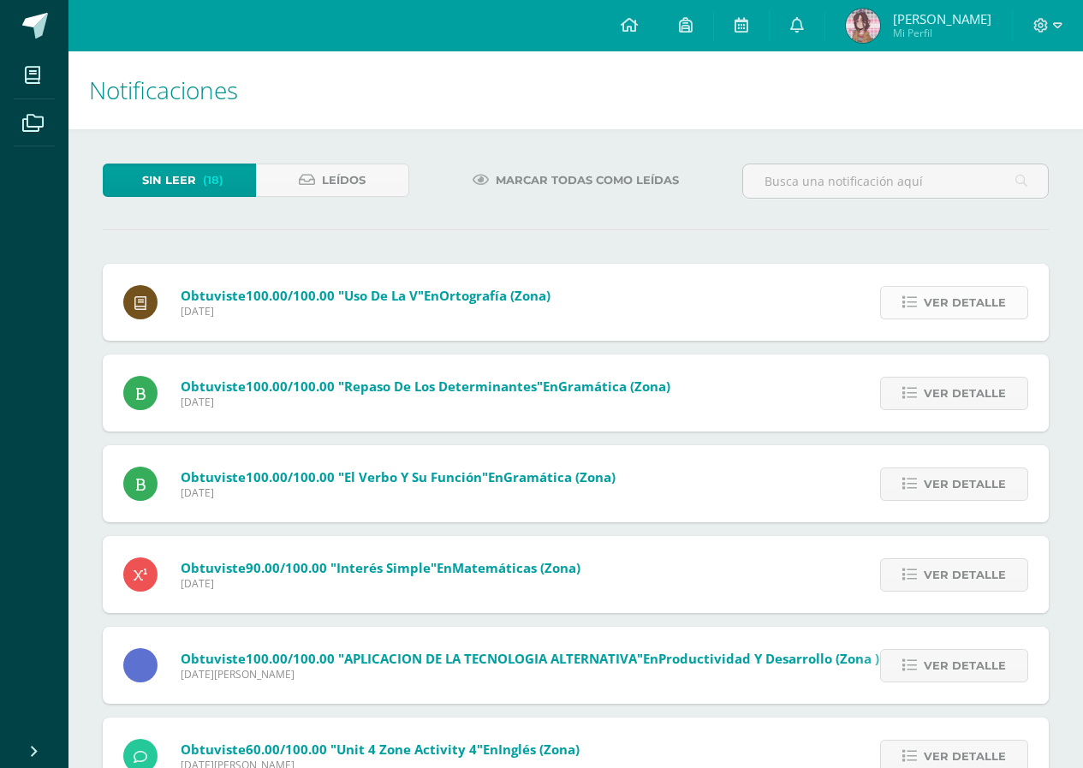
click at [977, 314] on span "Ver detalle" at bounding box center [964, 303] width 82 height 32
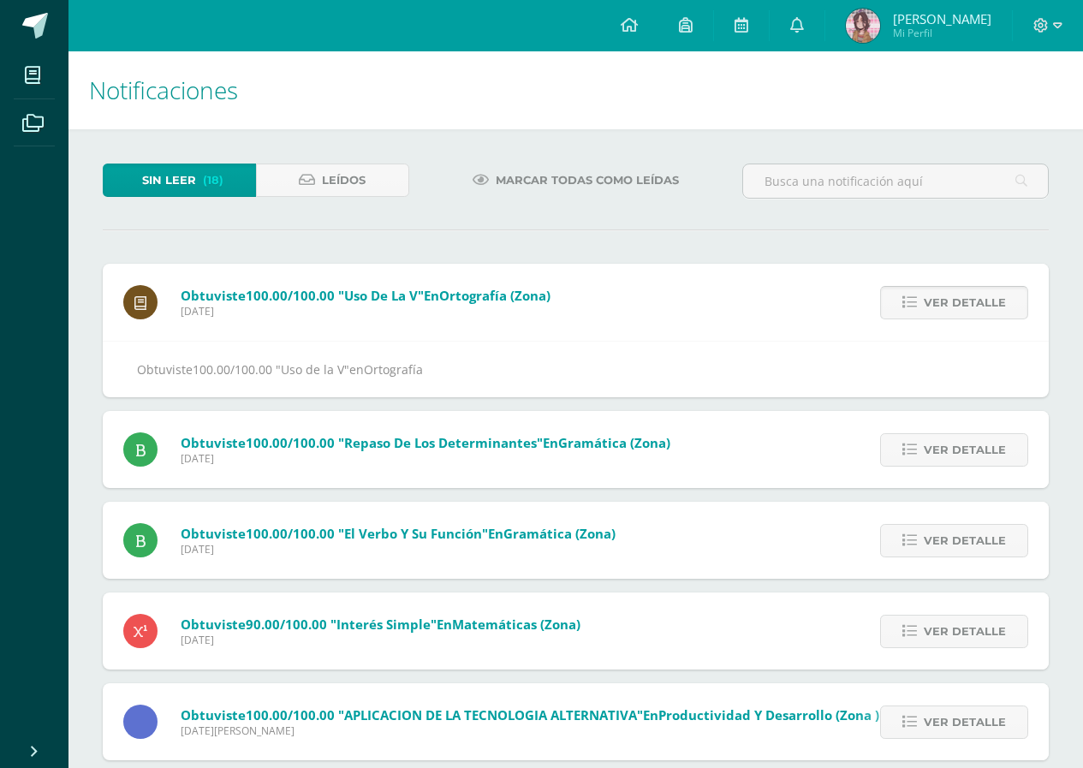
click at [977, 314] on span "Ver detalle" at bounding box center [964, 303] width 82 height 32
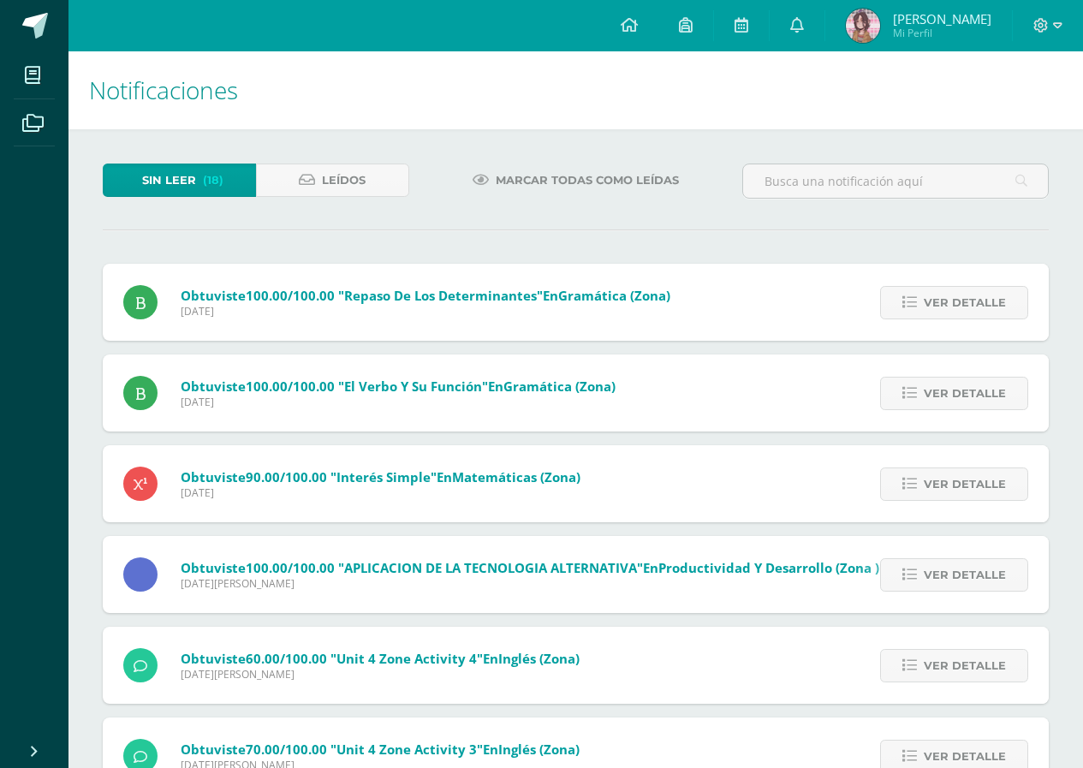
click at [977, 314] on span "Ver detalle" at bounding box center [964, 303] width 82 height 32
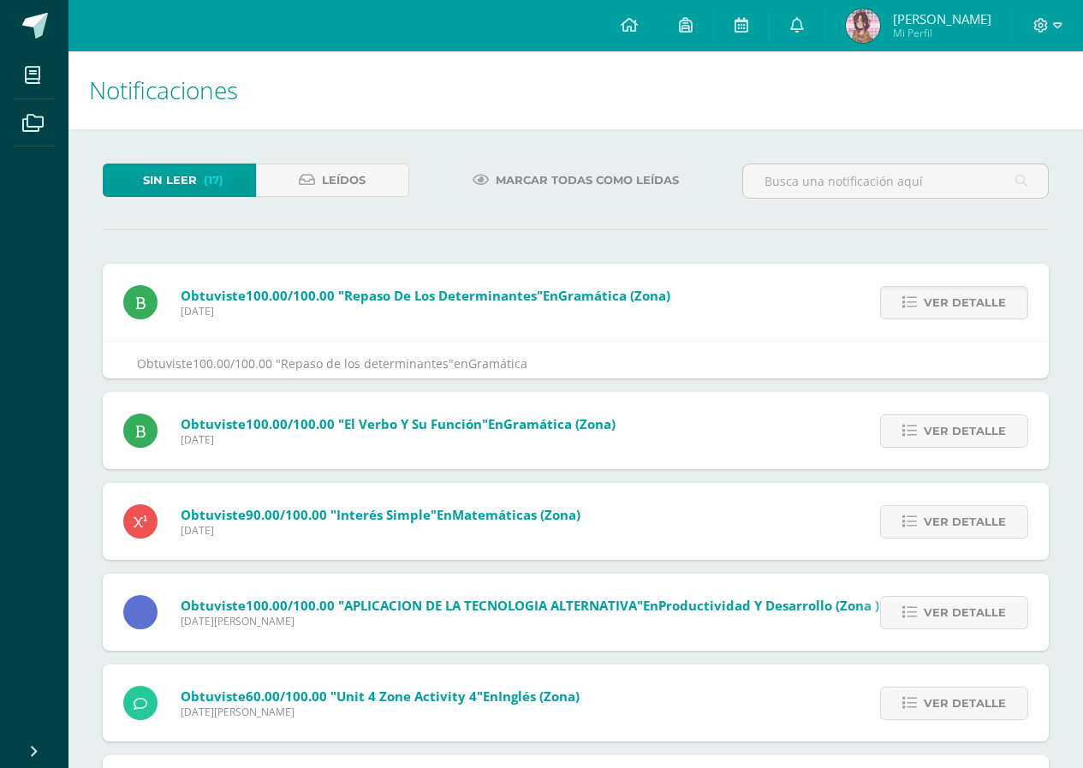
click at [977, 314] on span "Ver detalle" at bounding box center [964, 303] width 82 height 32
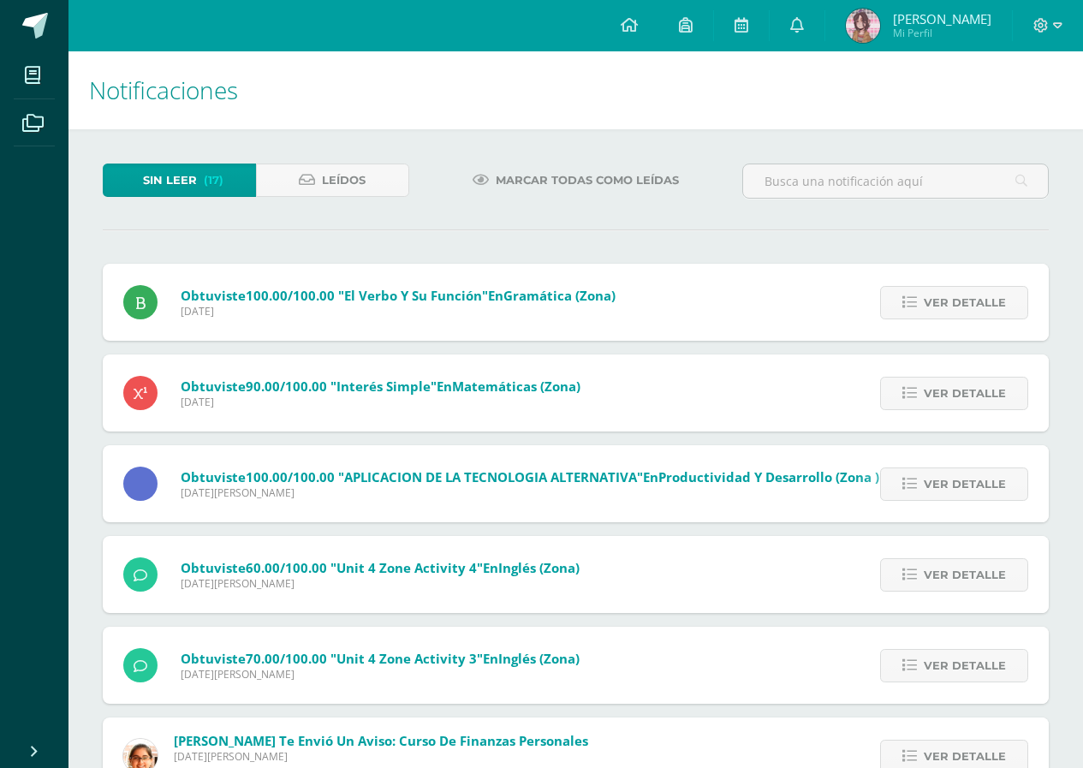
click at [977, 314] on div "Obtuviste 100.00/100.00 "Repaso de los determinantes" en Gramática (Zona) Marte…" at bounding box center [576, 529] width 946 height 531
click at [977, 314] on span "Ver detalle" at bounding box center [964, 303] width 82 height 32
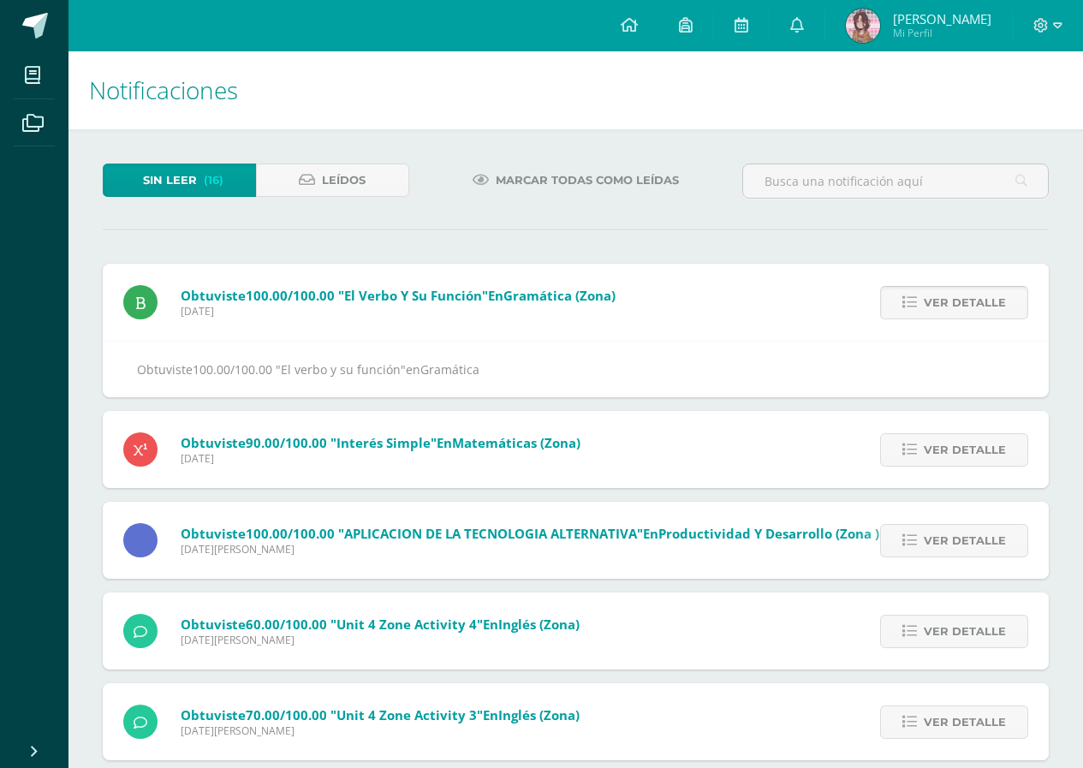
click at [977, 314] on span "Ver detalle" at bounding box center [964, 303] width 82 height 32
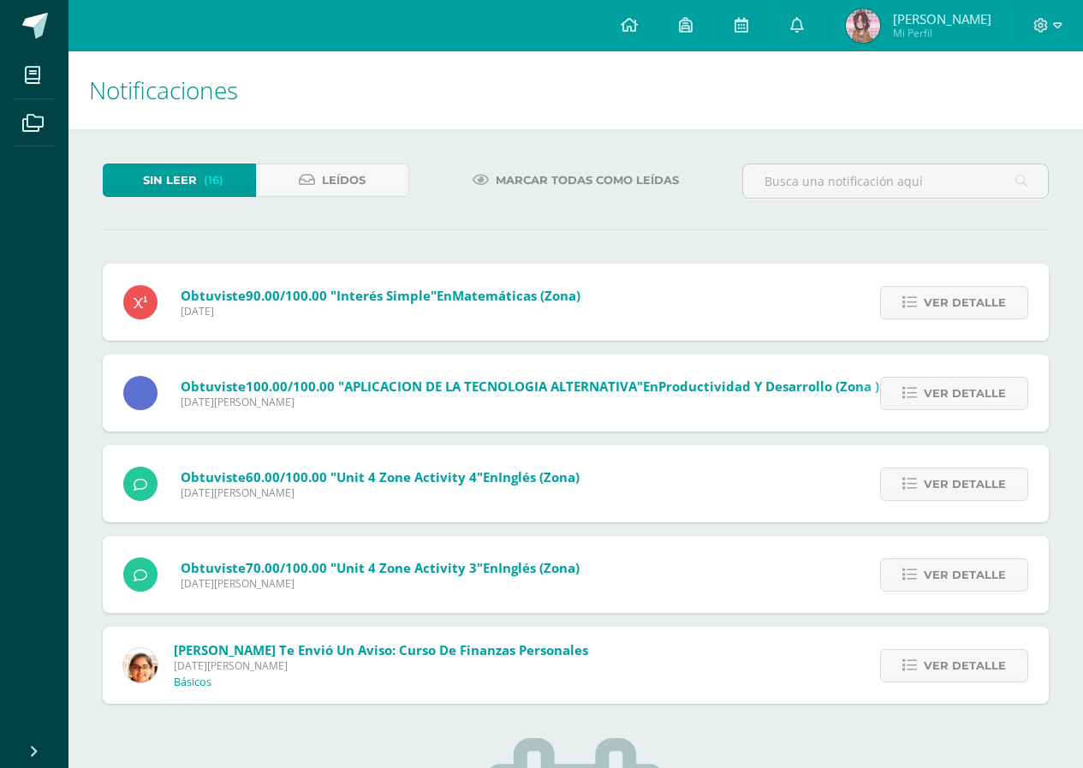
click at [977, 314] on span "Ver detalle" at bounding box center [964, 303] width 82 height 32
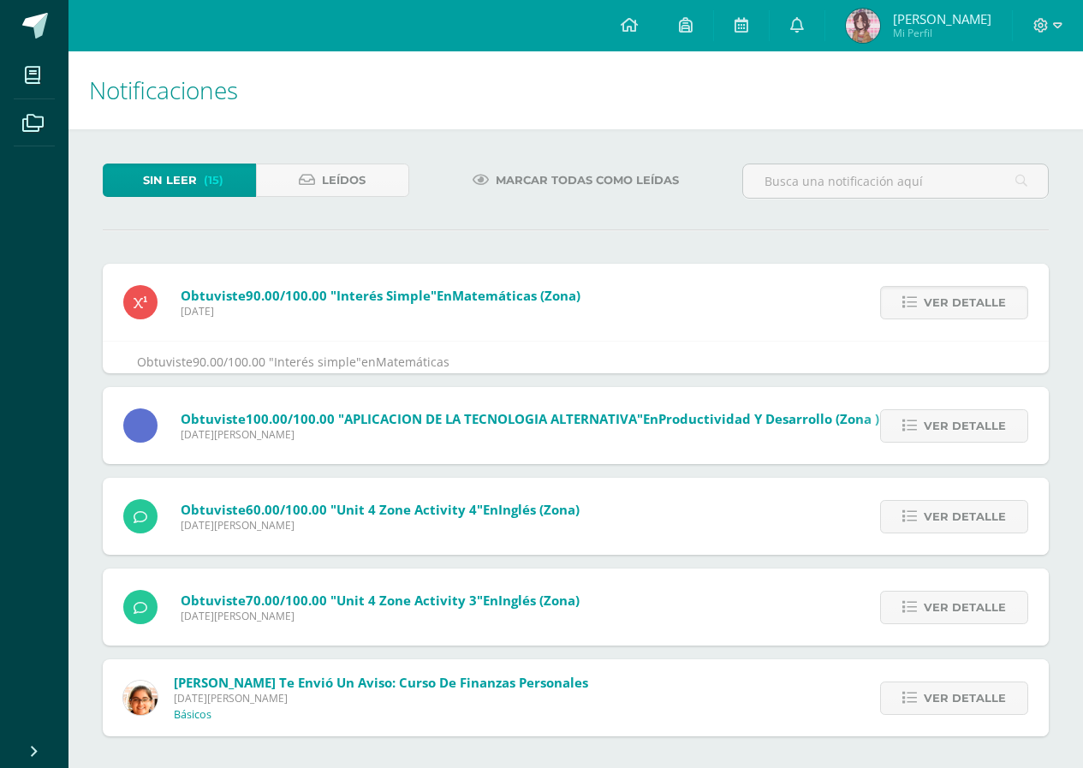
click at [977, 314] on span "Ver detalle" at bounding box center [964, 303] width 82 height 32
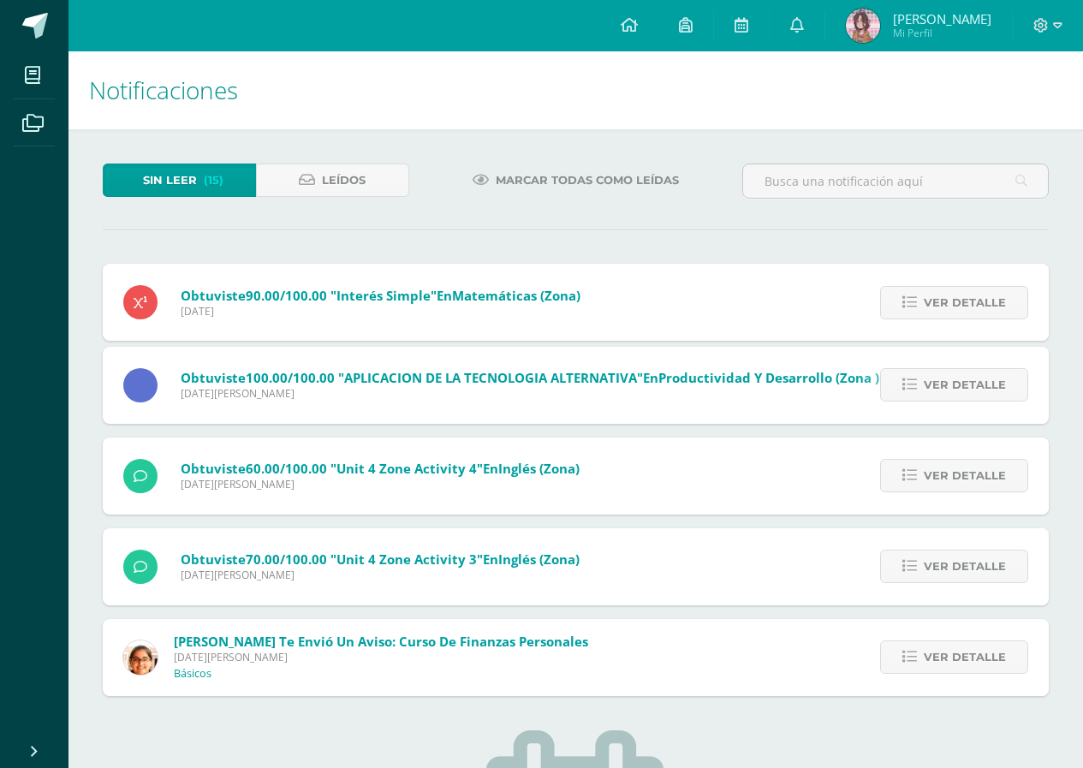
click at [977, 314] on div "Obtuviste 90.00/100.00 "Interés simple" en Matemáticas (Zona) Lunes 01 de Septi…" at bounding box center [576, 479] width 946 height 431
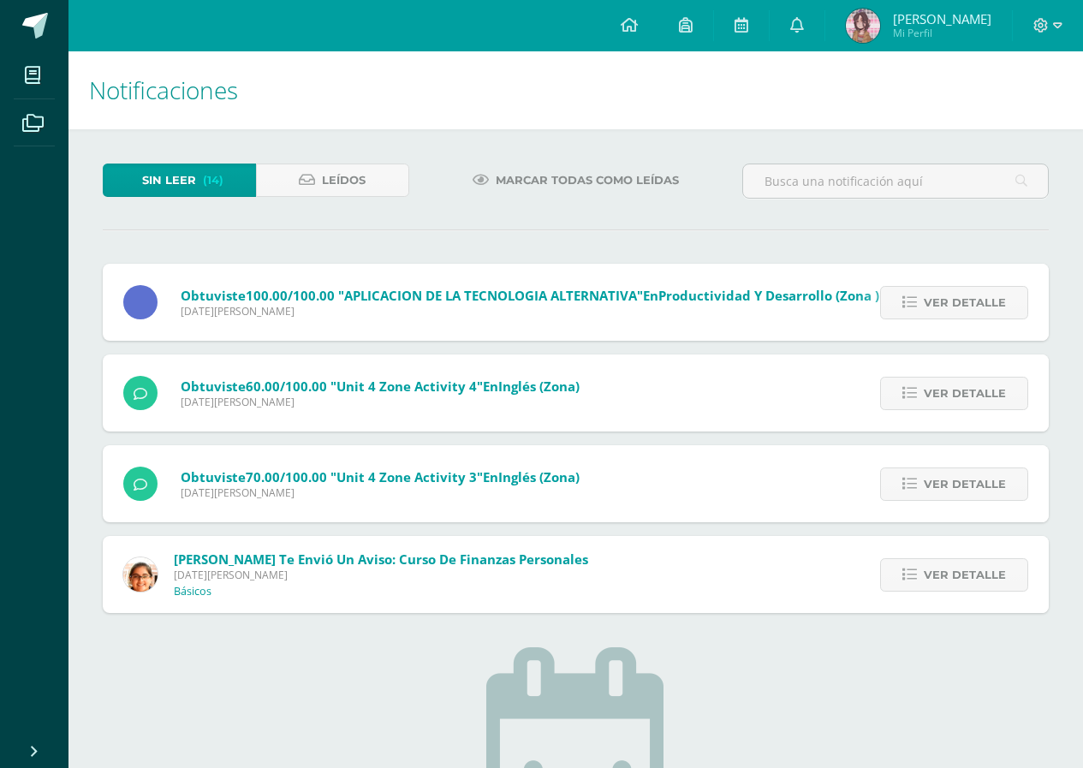
click at [977, 314] on span "Ver detalle" at bounding box center [964, 303] width 82 height 32
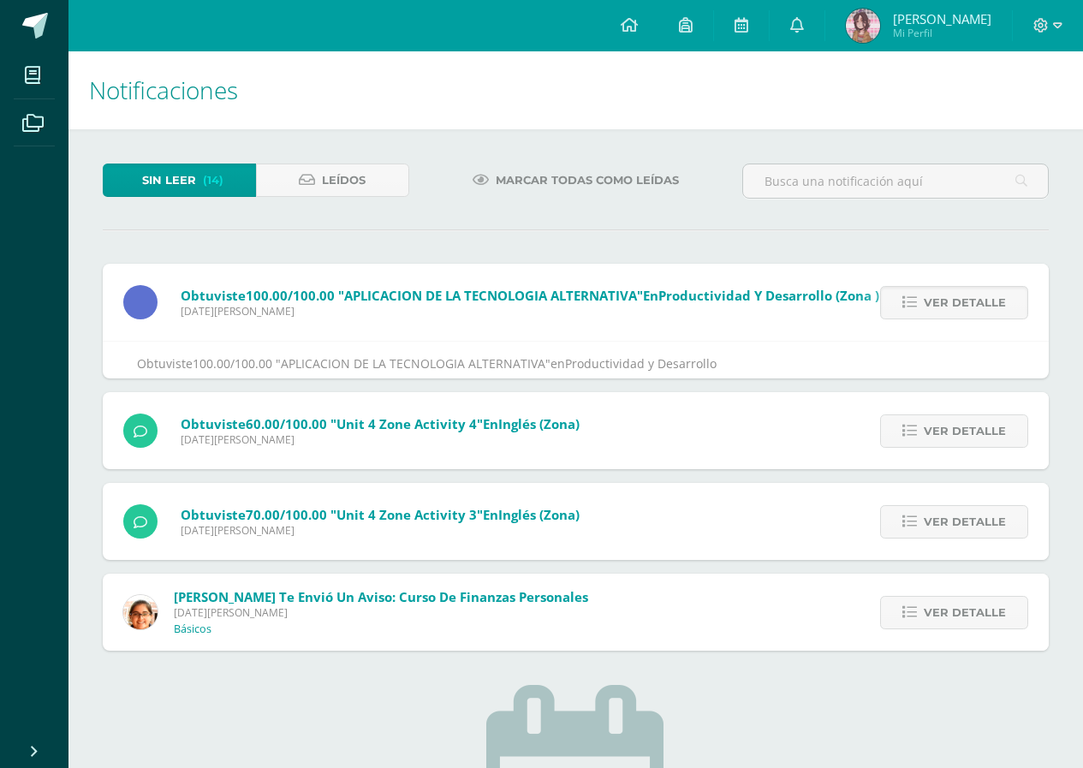
click at [977, 314] on span "Ver detalle" at bounding box center [964, 303] width 82 height 32
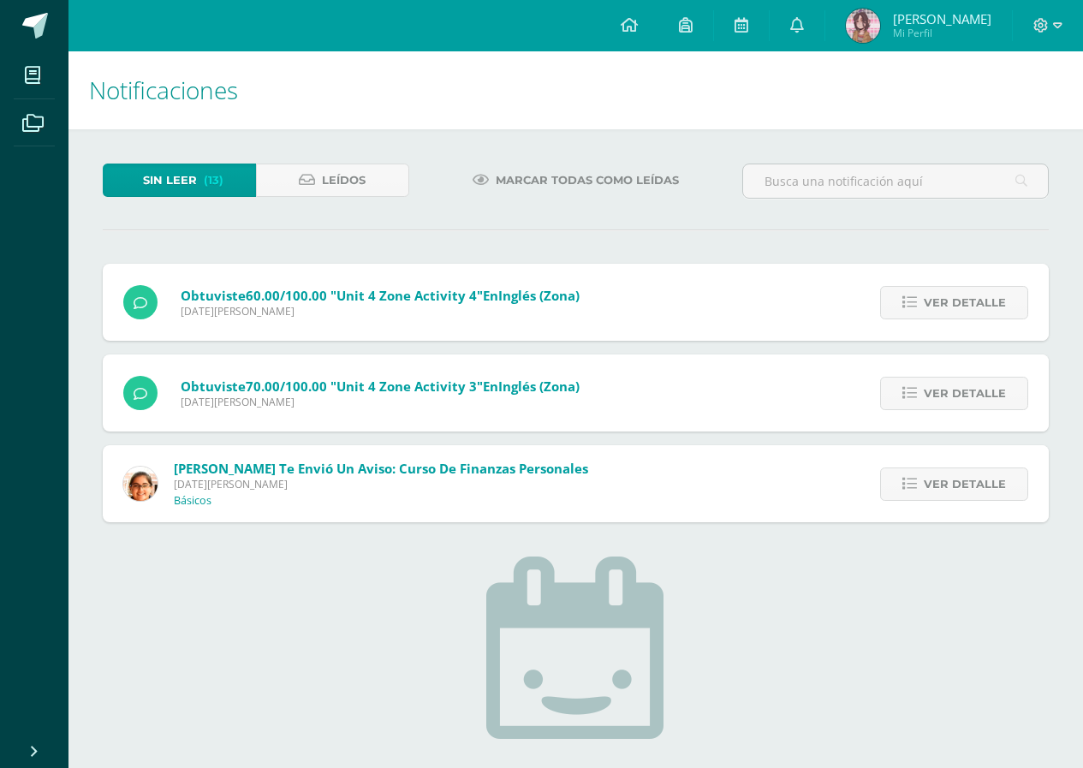
click at [977, 314] on span "Ver detalle" at bounding box center [964, 303] width 82 height 32
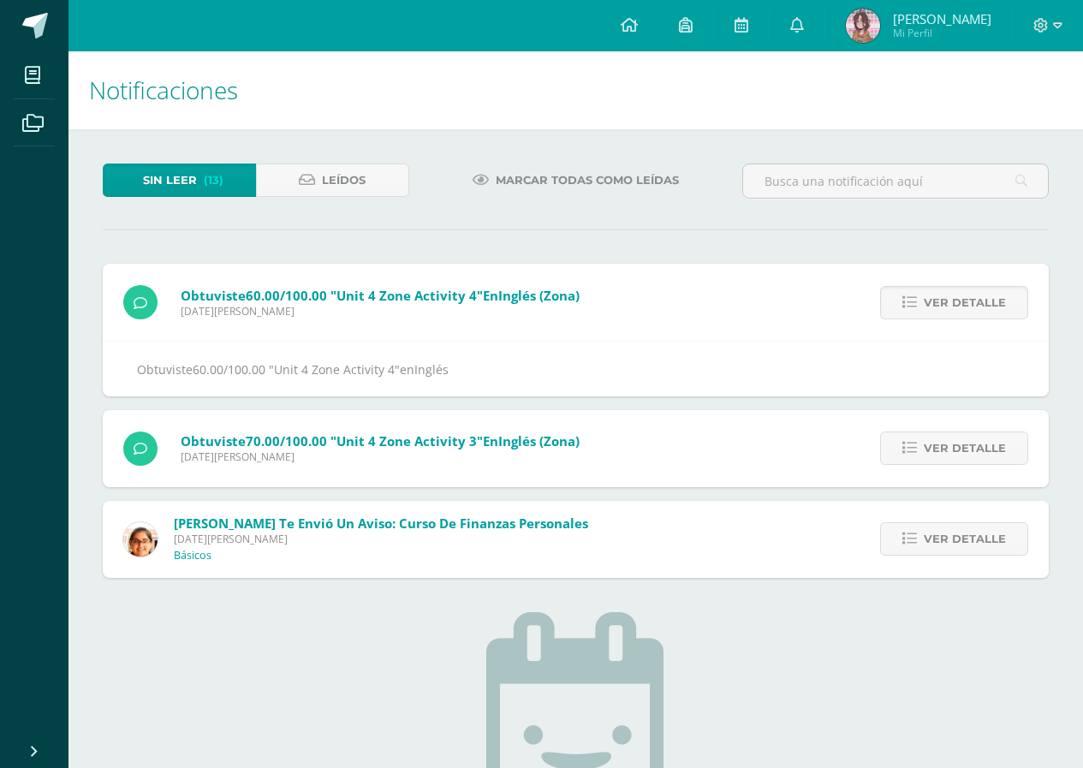
click at [977, 314] on span "Ver detalle" at bounding box center [964, 303] width 82 height 32
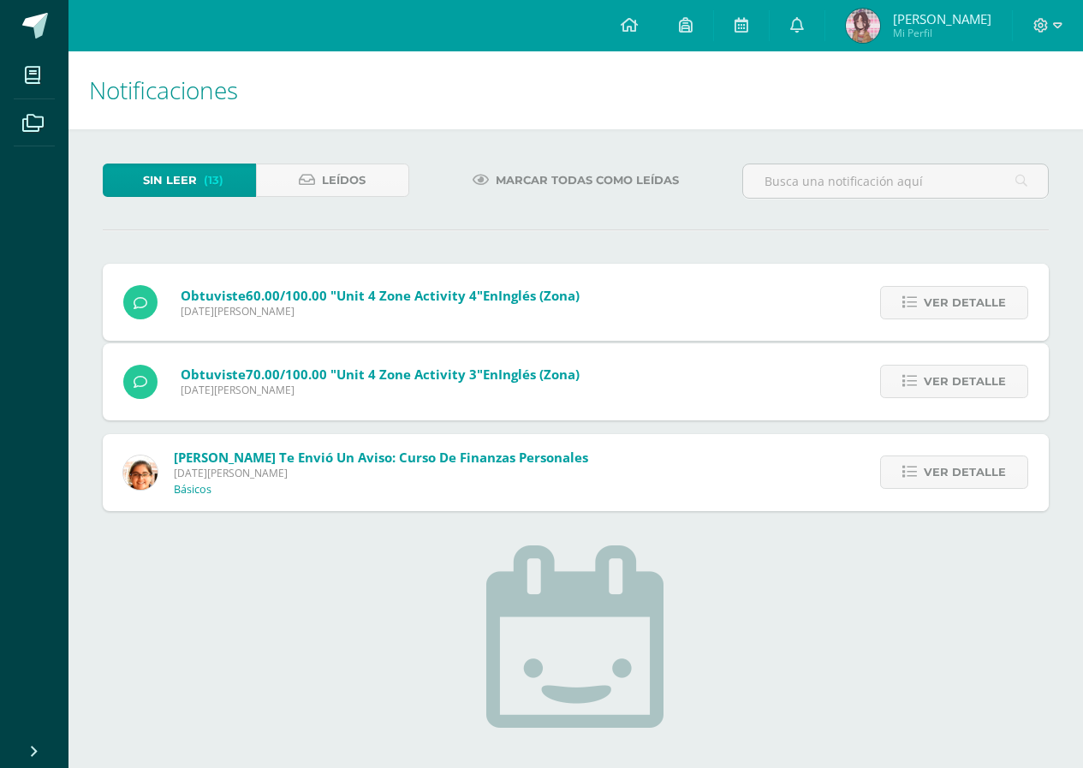
click at [977, 314] on div "Obtuviste 60.00/100.00 "Unit 4 Zone Activity 4" en Inglés (Zona) Jueves 28 de A…" at bounding box center [576, 387] width 946 height 247
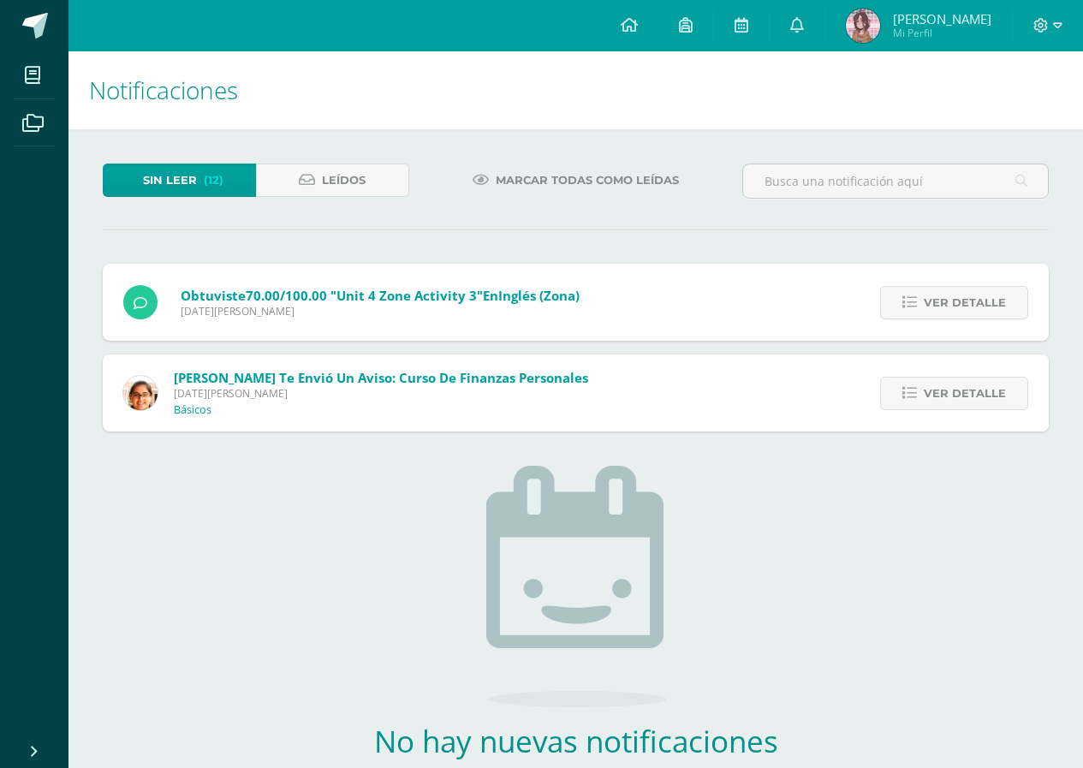
click at [977, 314] on span "Ver detalle" at bounding box center [964, 303] width 82 height 32
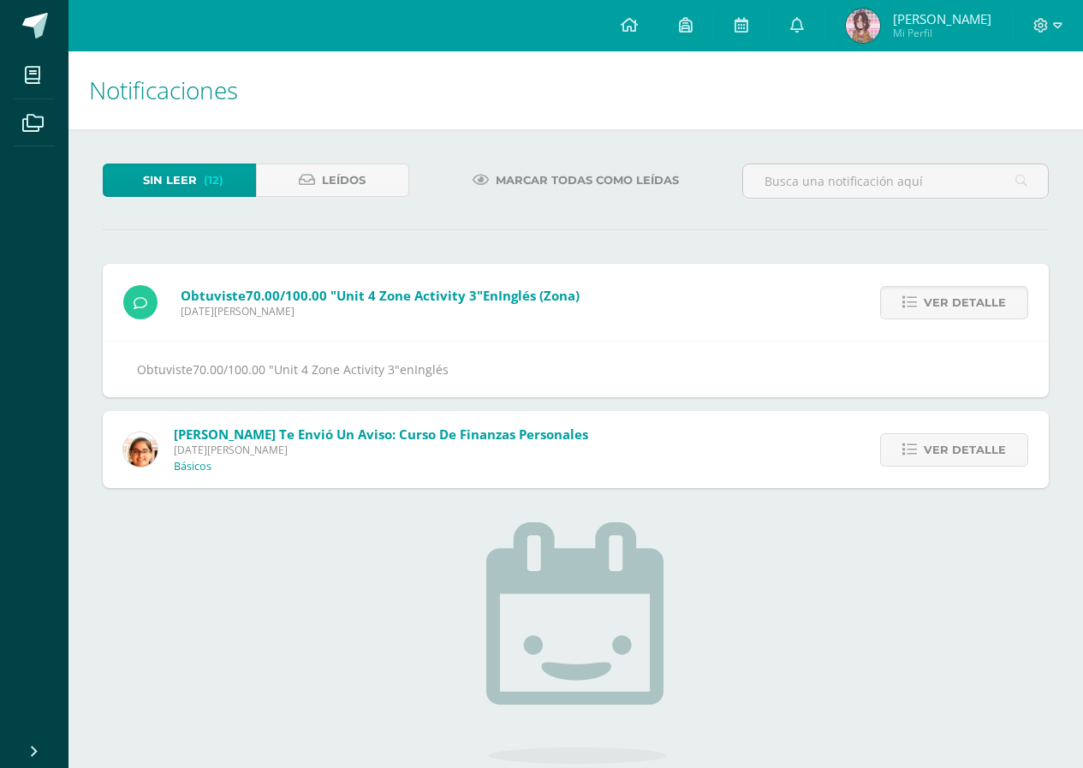
click at [977, 314] on span "Ver detalle" at bounding box center [964, 303] width 82 height 32
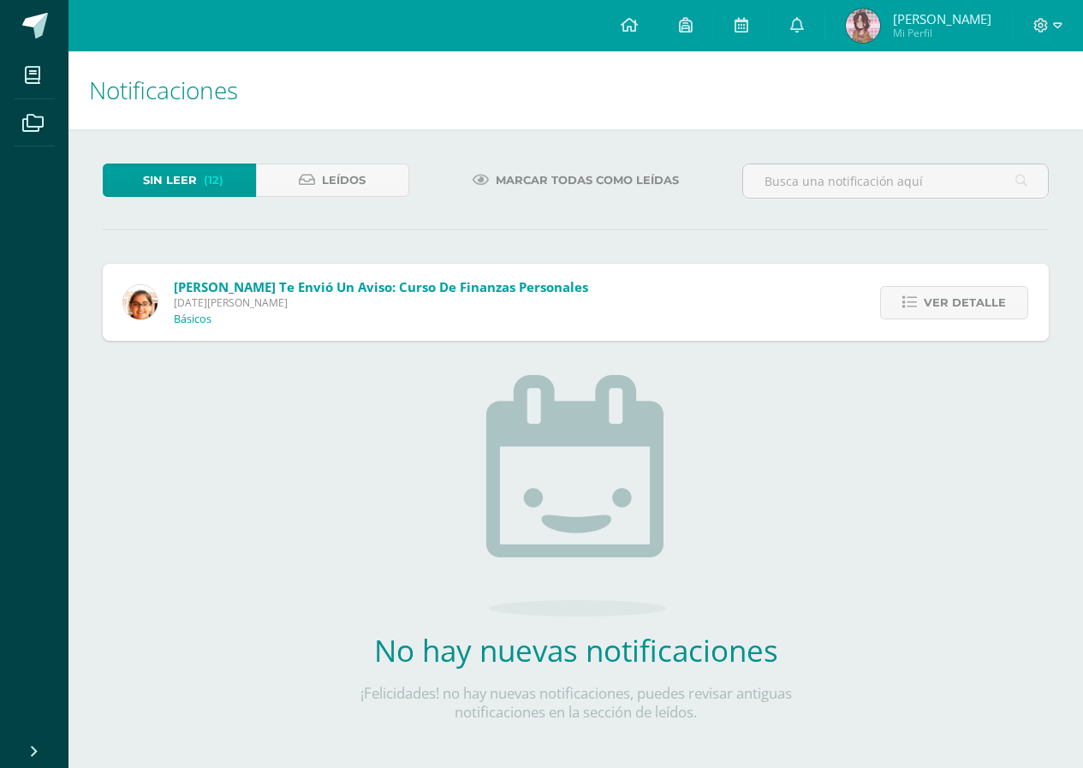
click at [977, 314] on span "Ver detalle" at bounding box center [964, 303] width 82 height 32
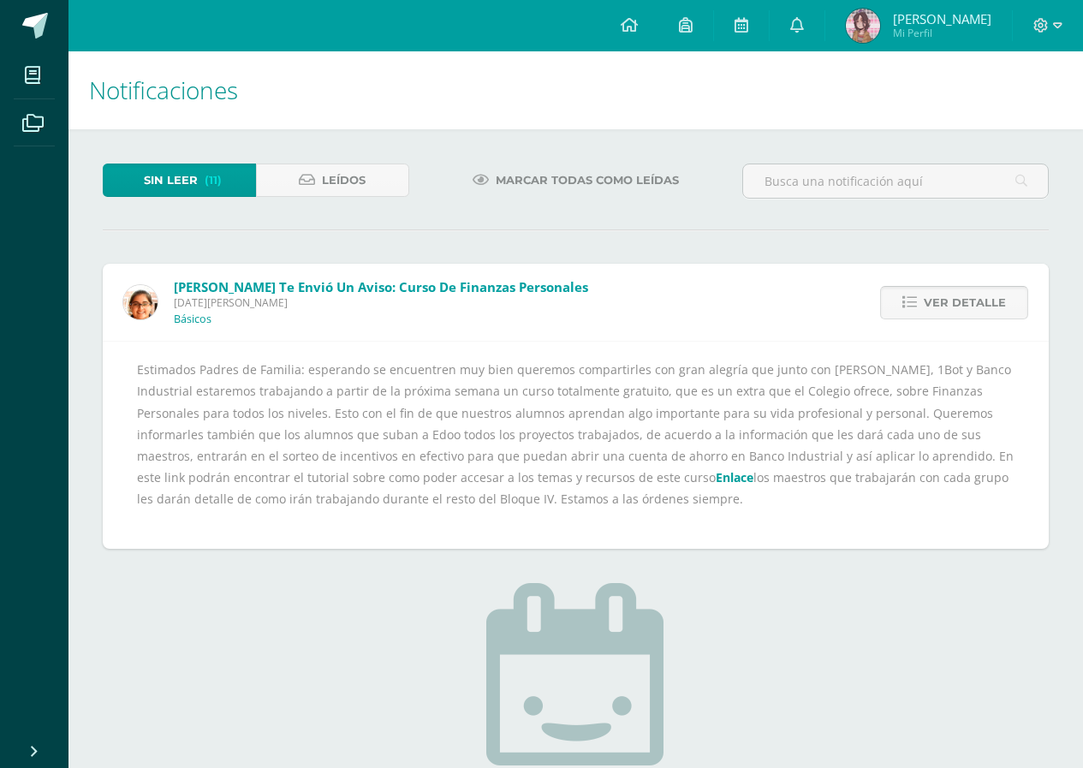
click at [977, 306] on span "Ver detalle" at bounding box center [964, 303] width 82 height 32
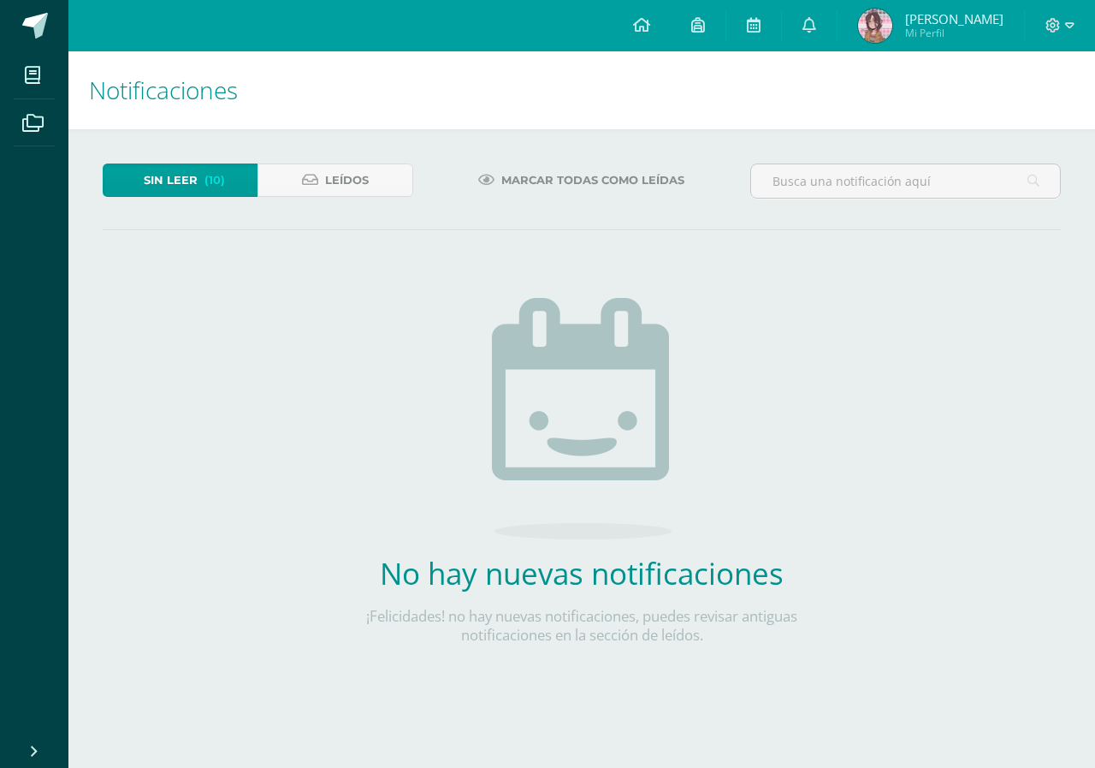
click at [977, 306] on div "Sin leer (10) Leídos Marcar todas como leídas No hay nuevas notificaciones ¡Fel…" at bounding box center [581, 431] width 1027 height 604
click at [214, 183] on span "(10)" at bounding box center [215, 180] width 21 height 32
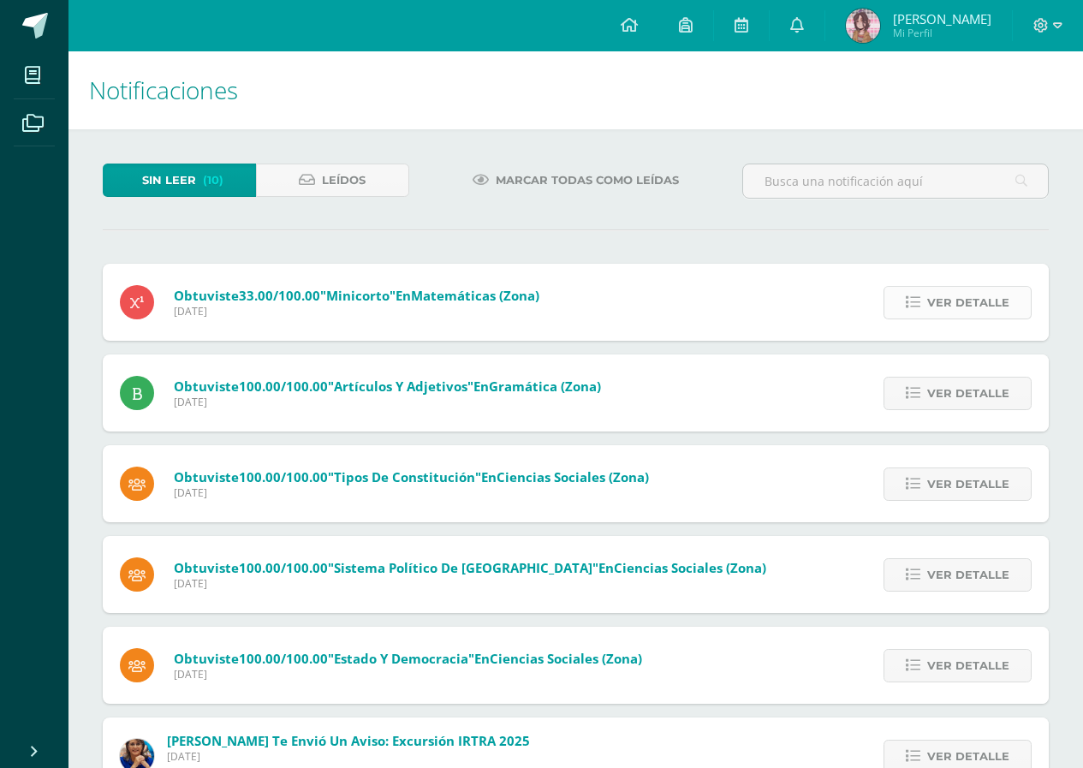
click at [909, 307] on link "Ver detalle" at bounding box center [957, 302] width 148 height 33
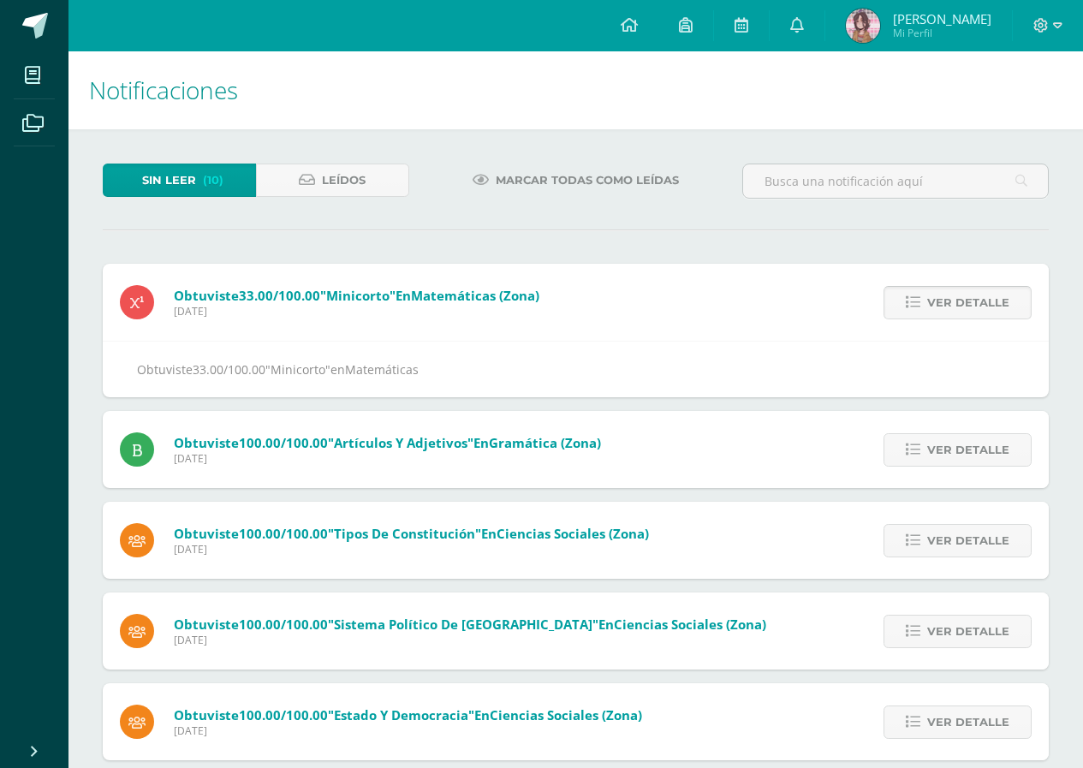
click at [909, 307] on icon at bounding box center [912, 302] width 15 height 15
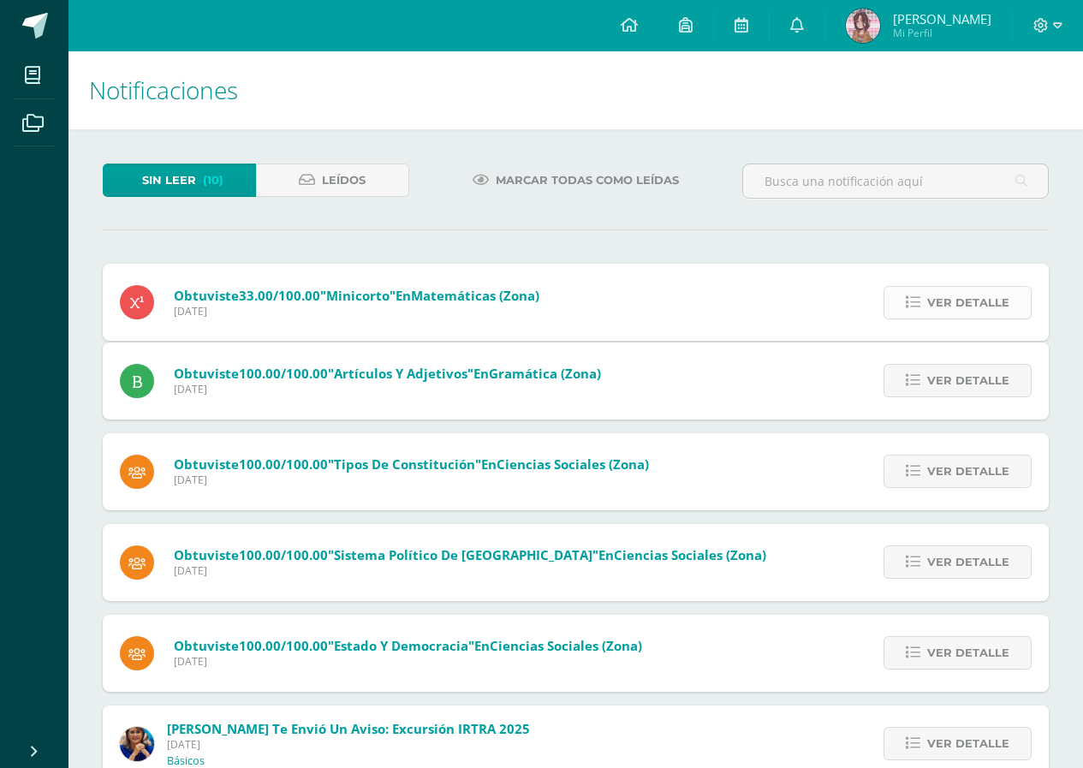
click at [909, 307] on div "Obtuviste 33.00/100.00 "Minicorto" en Matemáticas (Zona) Jueves 04 de Septiembr…" at bounding box center [576, 704] width 946 height 881
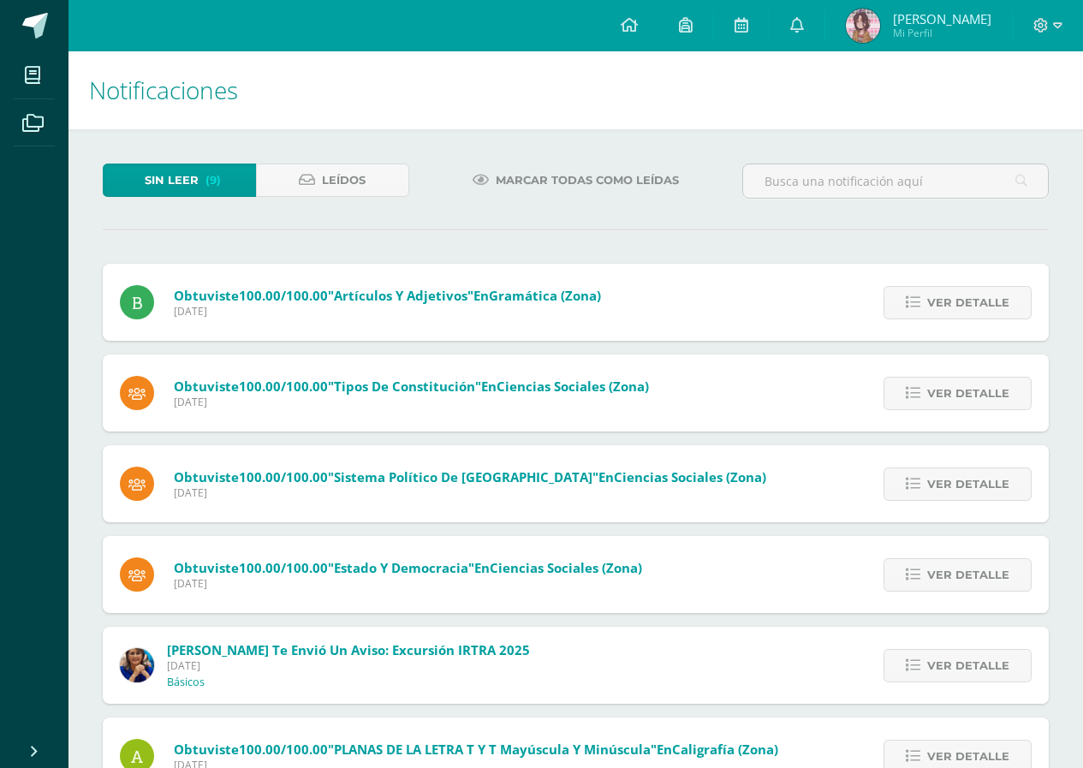
click at [909, 307] on icon at bounding box center [912, 302] width 15 height 15
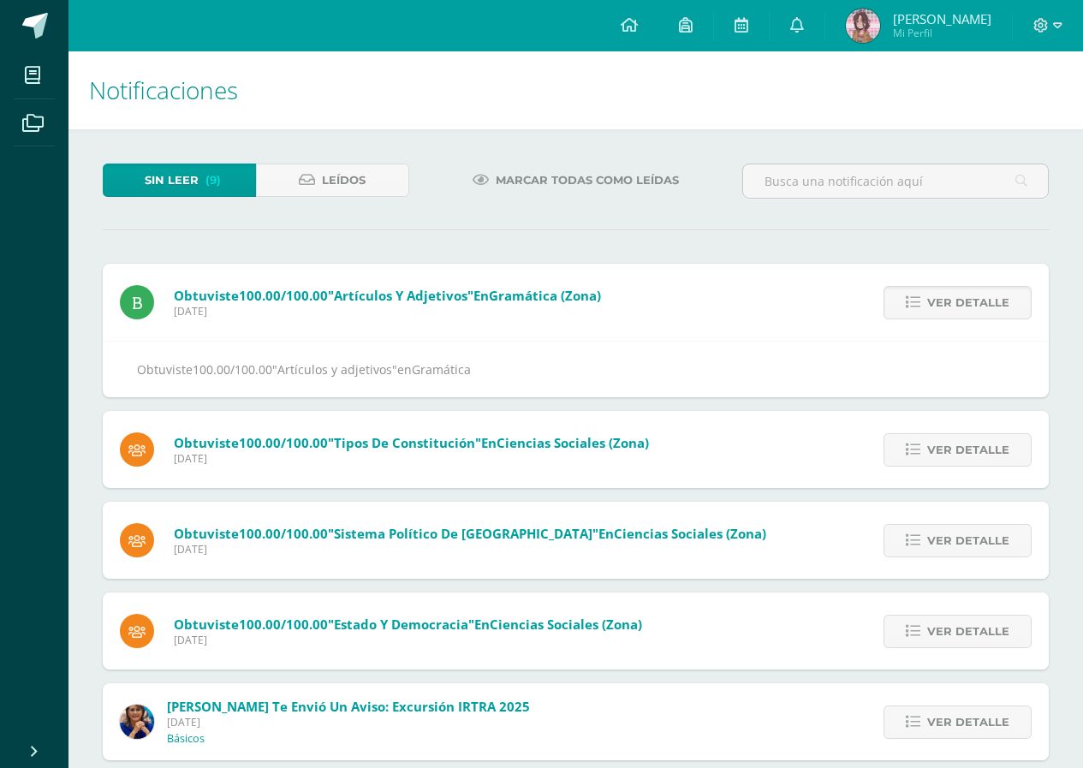
click at [909, 307] on icon at bounding box center [912, 302] width 15 height 15
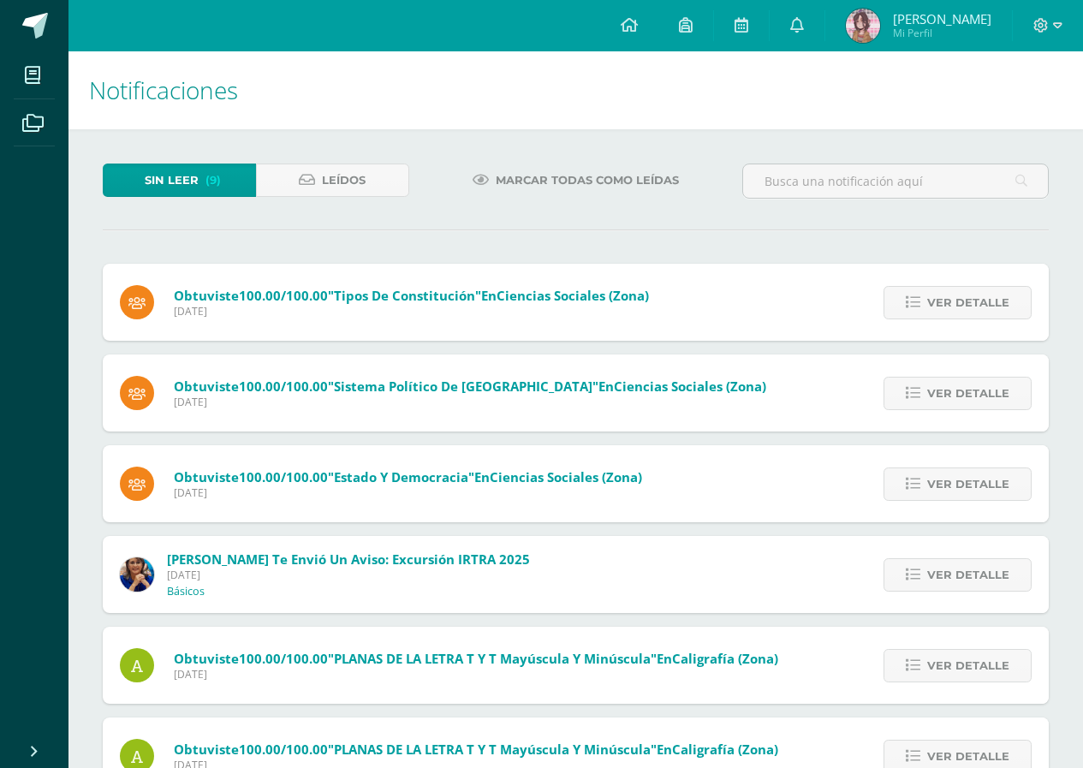
click at [909, 307] on icon at bounding box center [912, 302] width 15 height 15
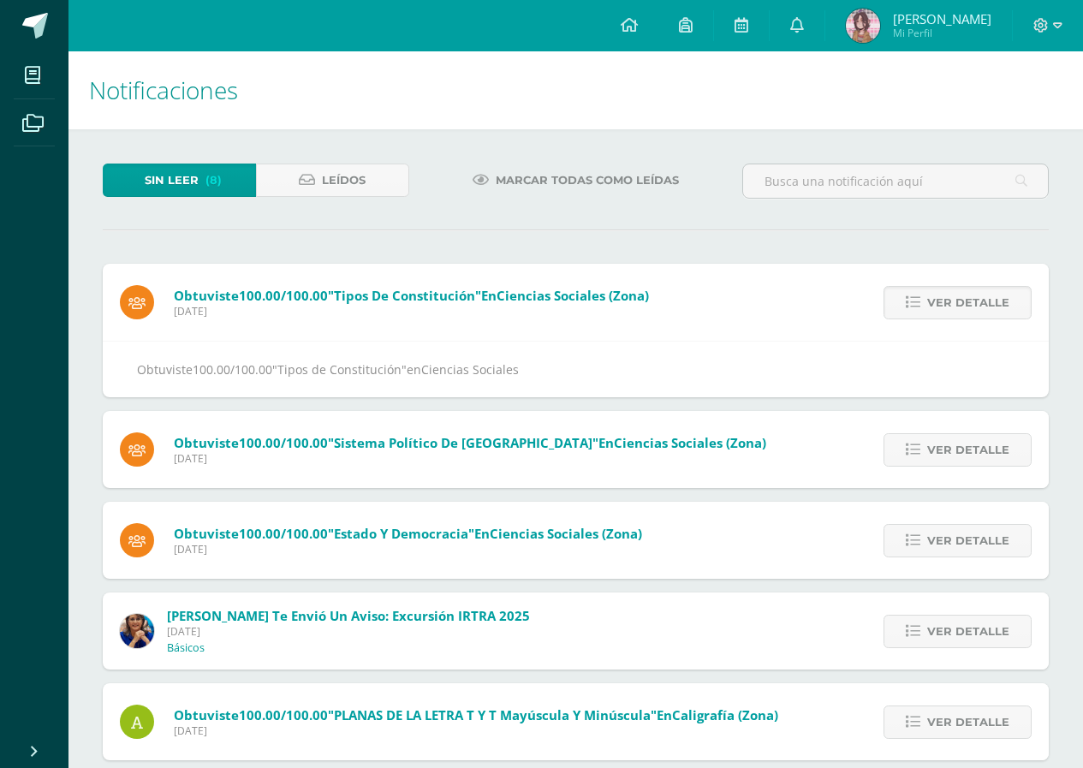
click at [909, 307] on icon at bounding box center [912, 302] width 15 height 15
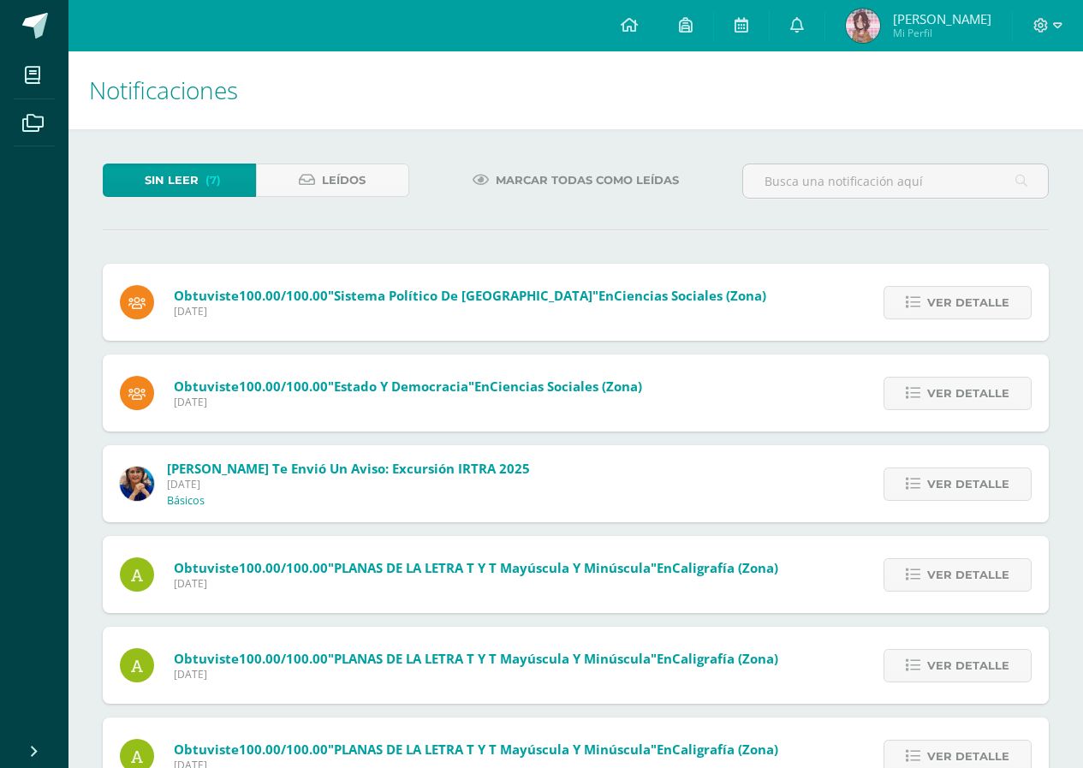
click at [909, 307] on icon at bounding box center [912, 302] width 15 height 15
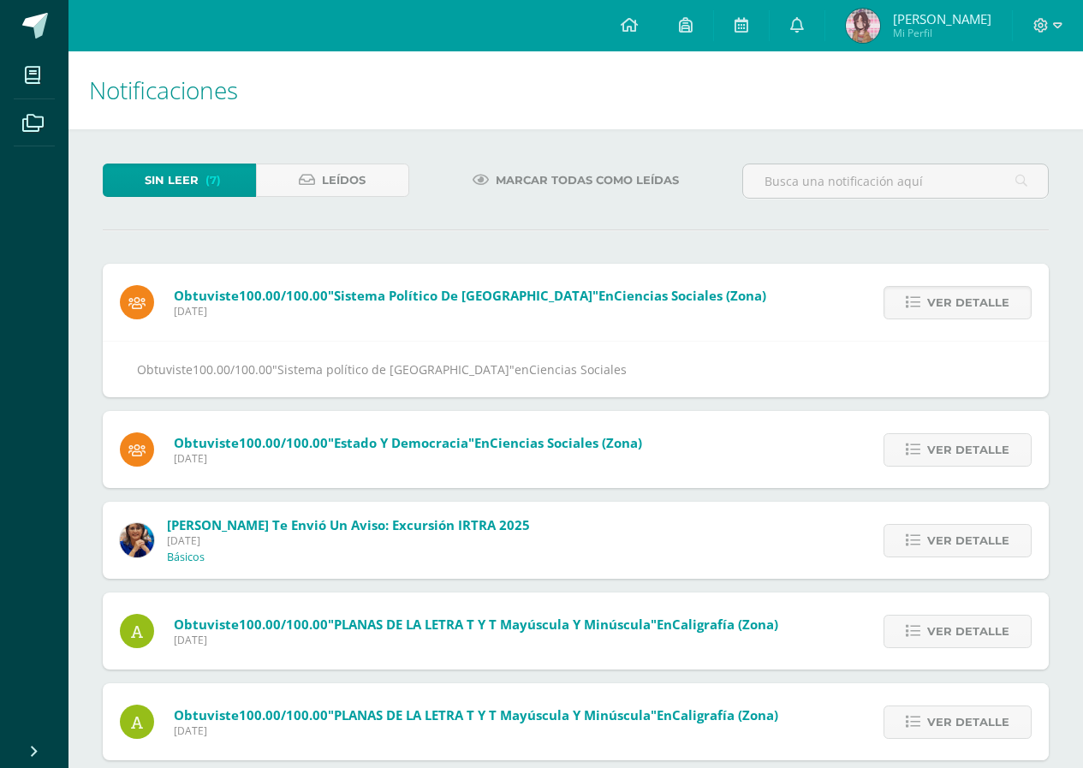
click at [909, 307] on icon at bounding box center [912, 302] width 15 height 15
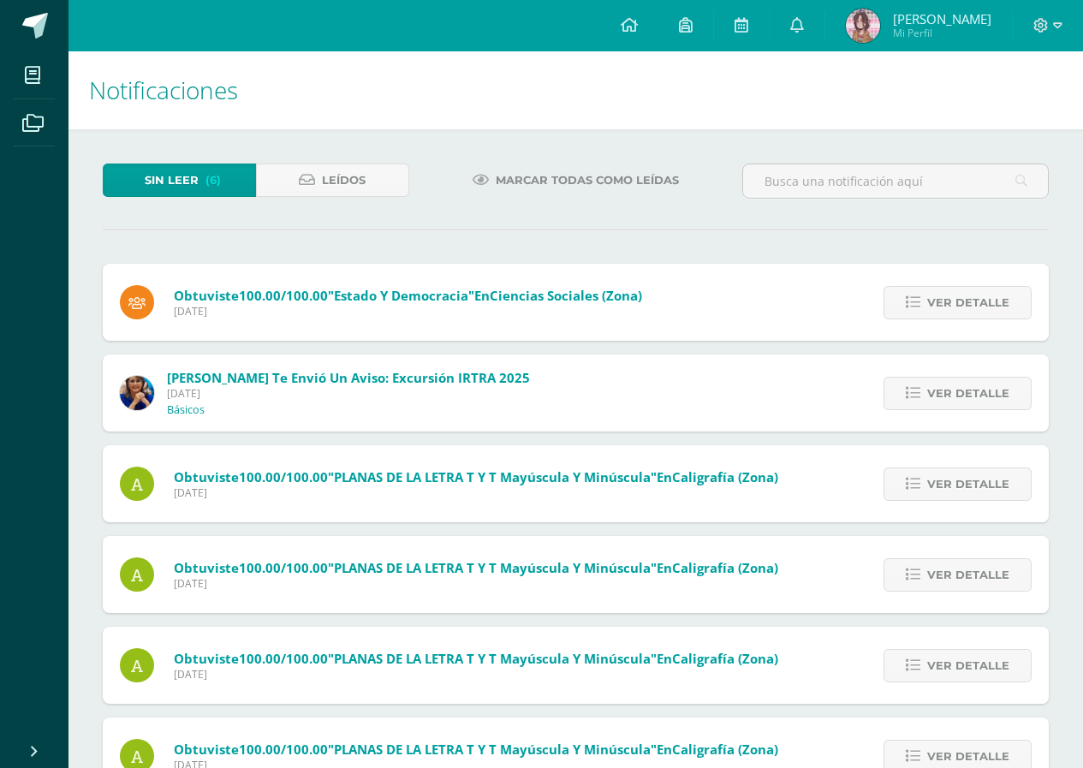
click at [909, 307] on icon at bounding box center [912, 302] width 15 height 15
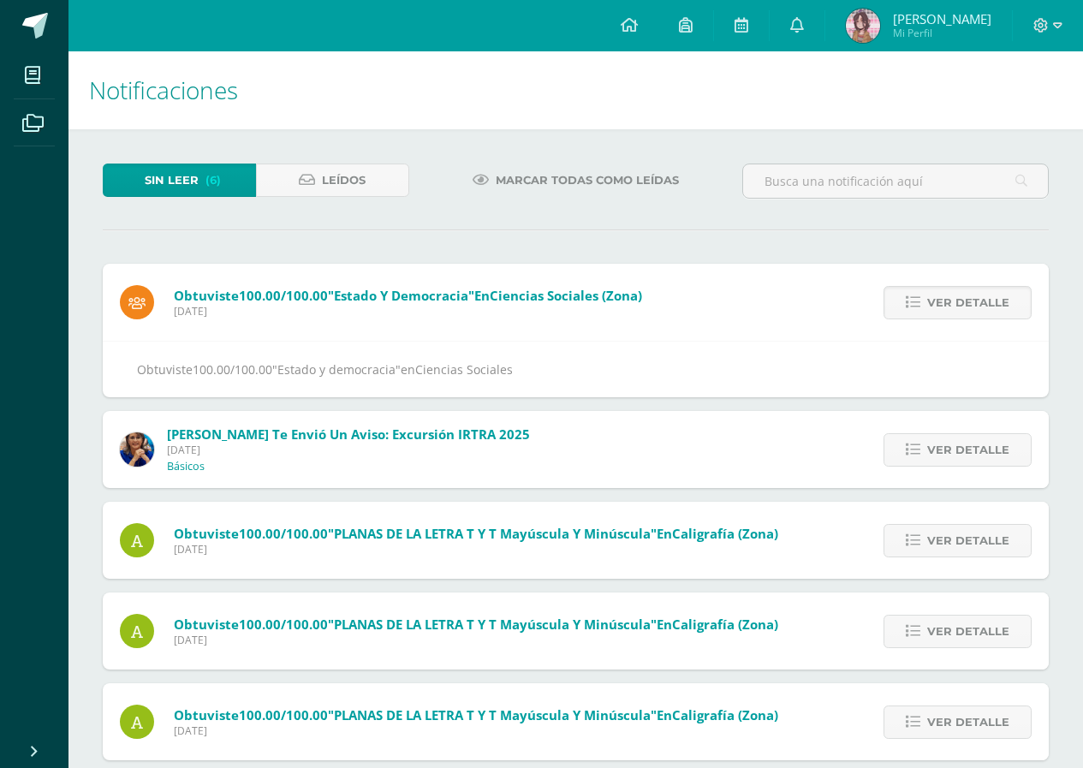
click at [909, 307] on icon at bounding box center [912, 302] width 15 height 15
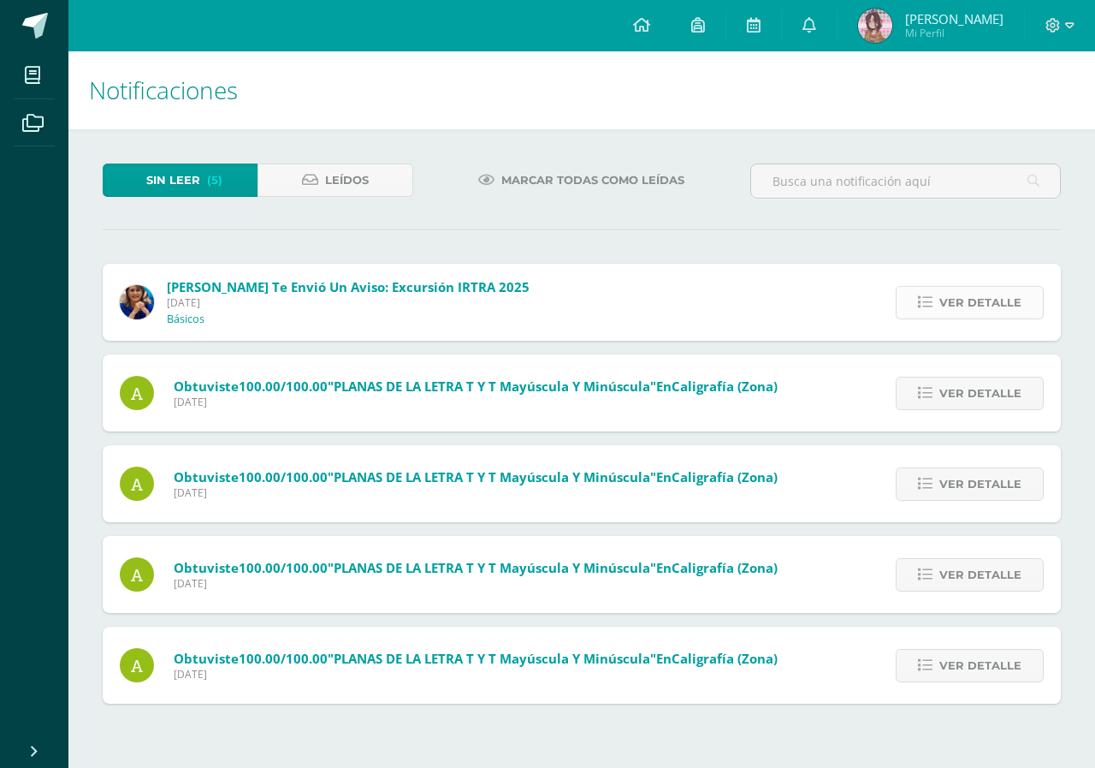
click at [920, 306] on link "Ver detalle" at bounding box center [970, 302] width 148 height 33
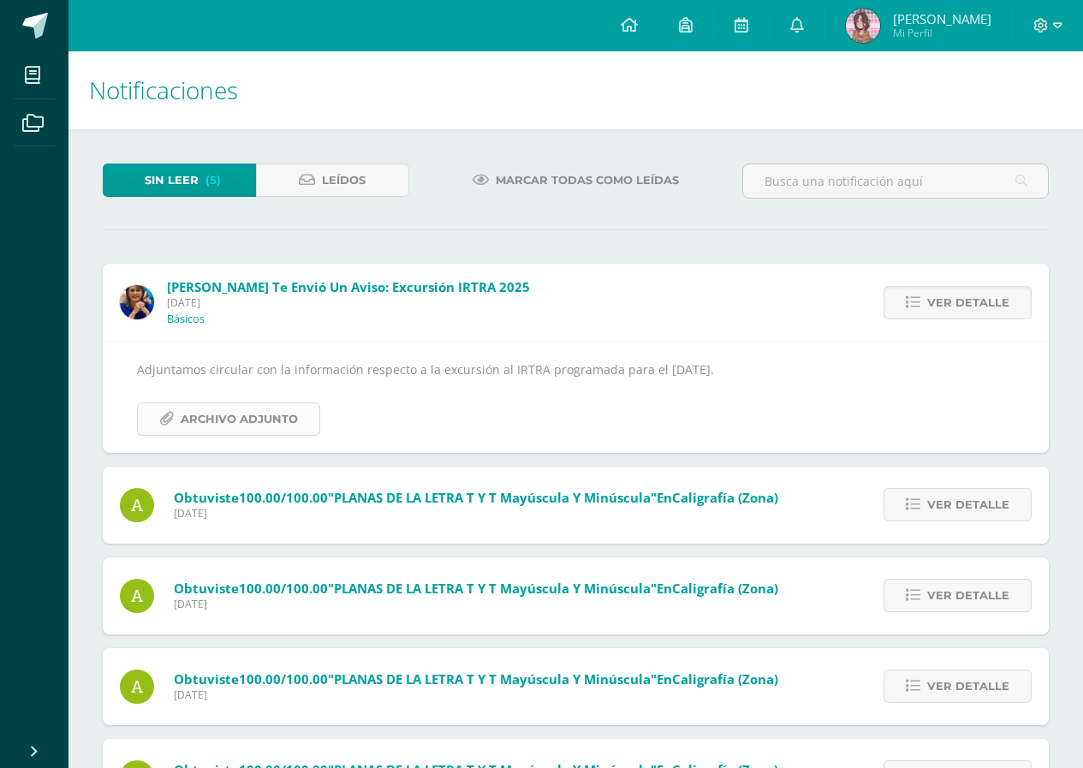
click at [232, 430] on span "Archivo Adjunto" at bounding box center [239, 419] width 117 height 32
click at [984, 295] on span "Ver detalle" at bounding box center [968, 303] width 82 height 32
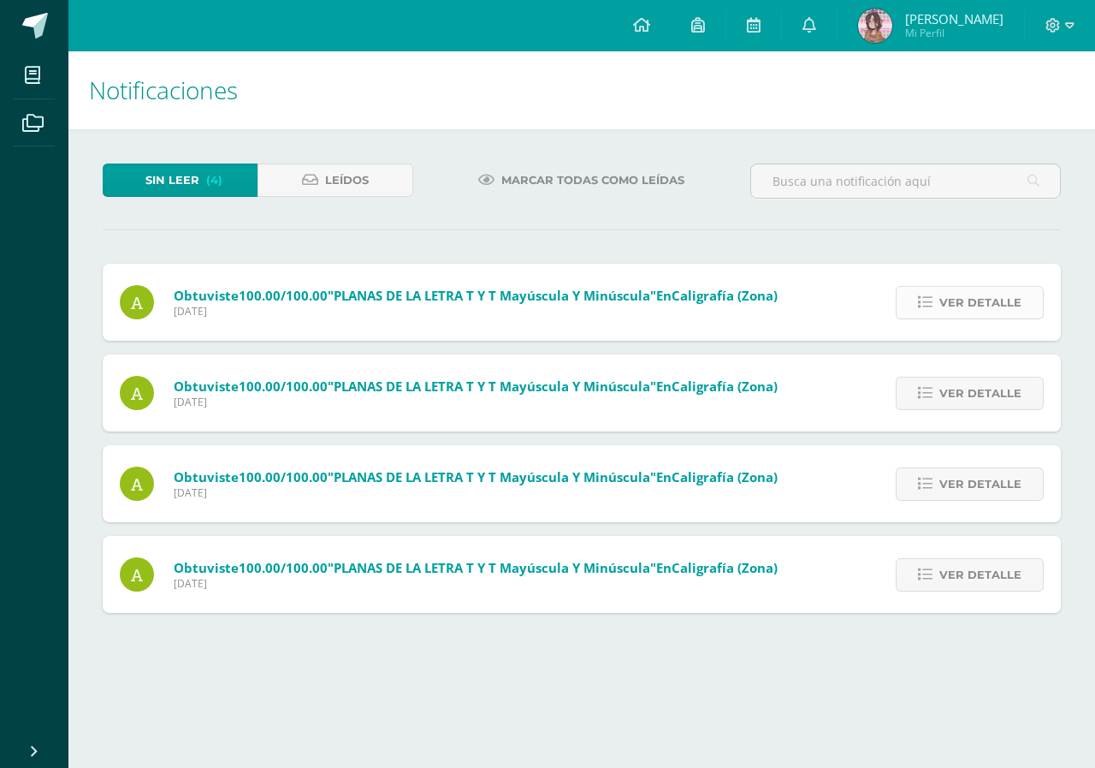
click at [966, 301] on span "Ver detalle" at bounding box center [981, 303] width 82 height 32
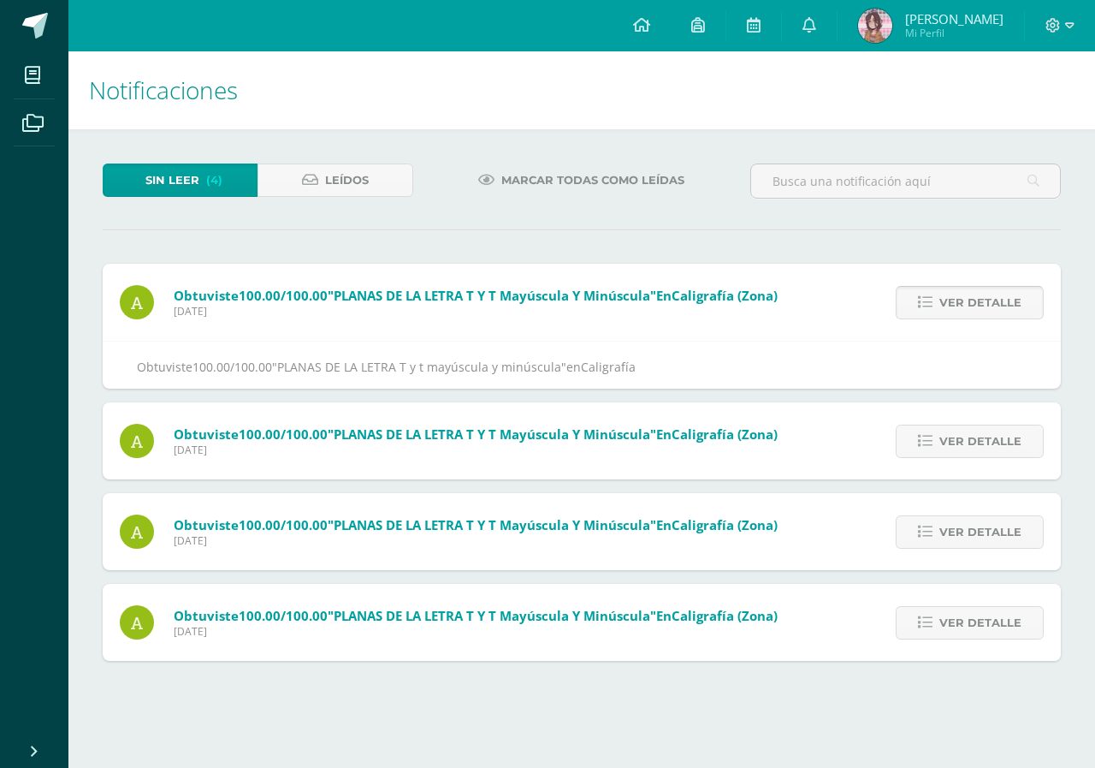
click at [966, 301] on span "Ver detalle" at bounding box center [981, 303] width 82 height 32
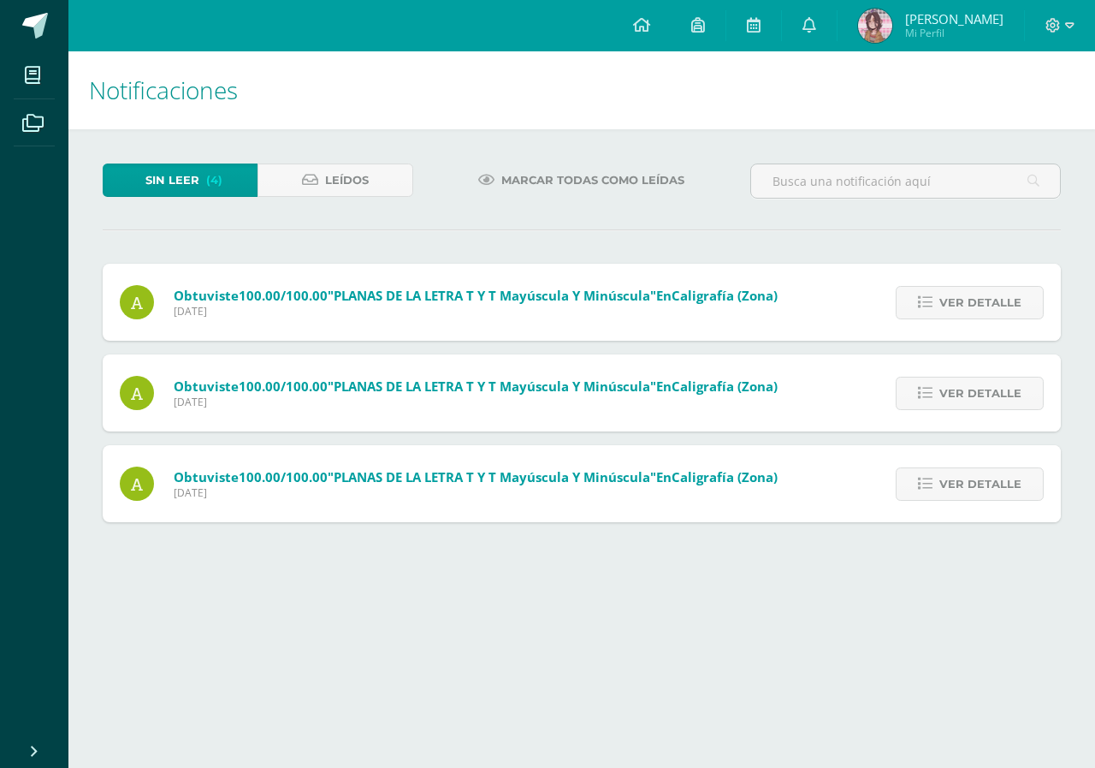
click at [966, 301] on span "Ver detalle" at bounding box center [981, 303] width 82 height 32
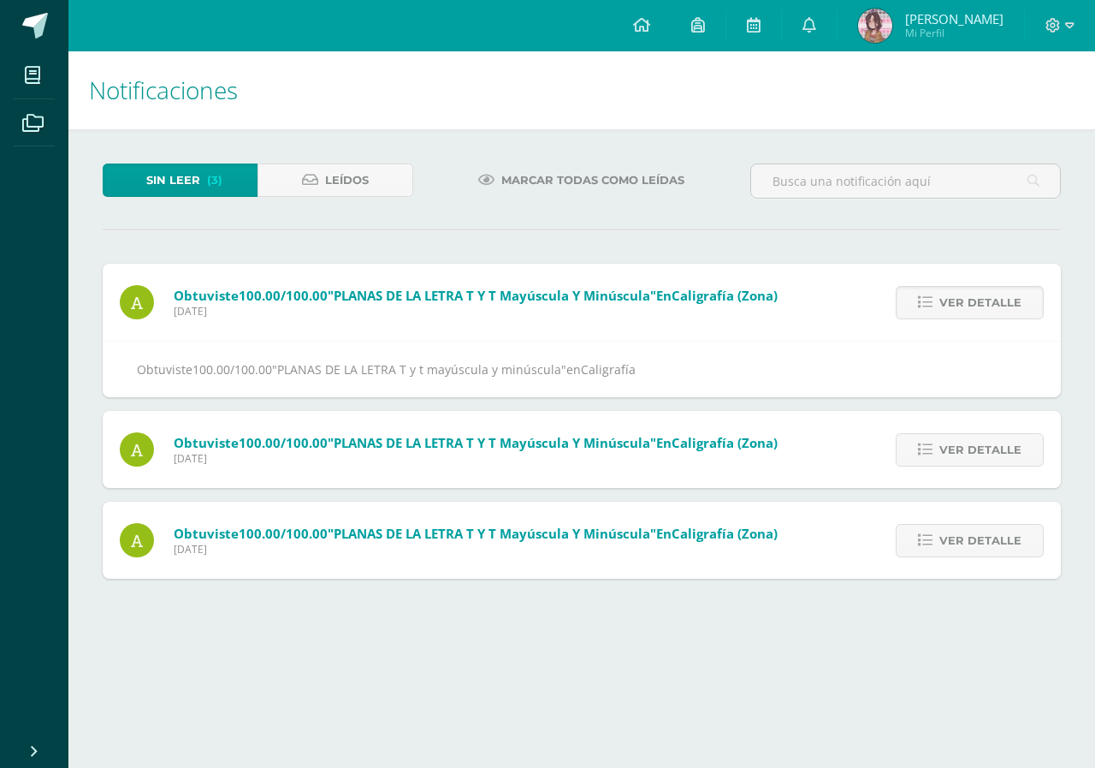
click at [966, 301] on span "Ver detalle" at bounding box center [981, 303] width 82 height 32
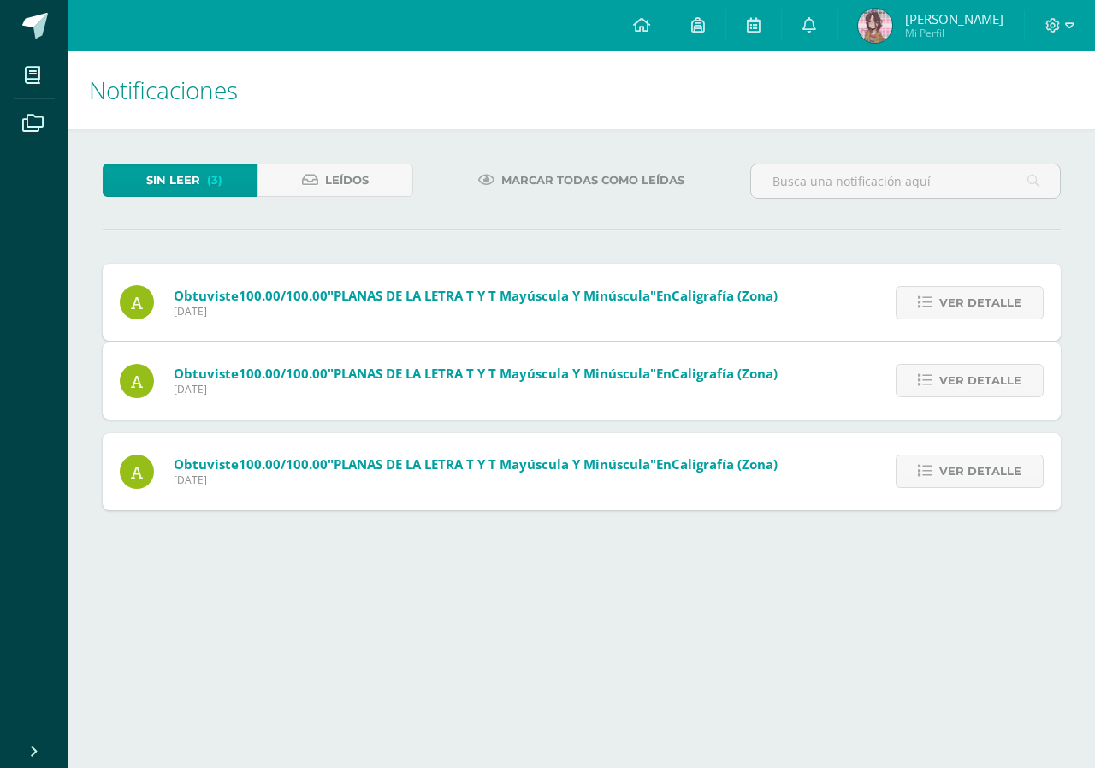
click at [966, 365] on span "Ver detalle" at bounding box center [981, 381] width 82 height 32
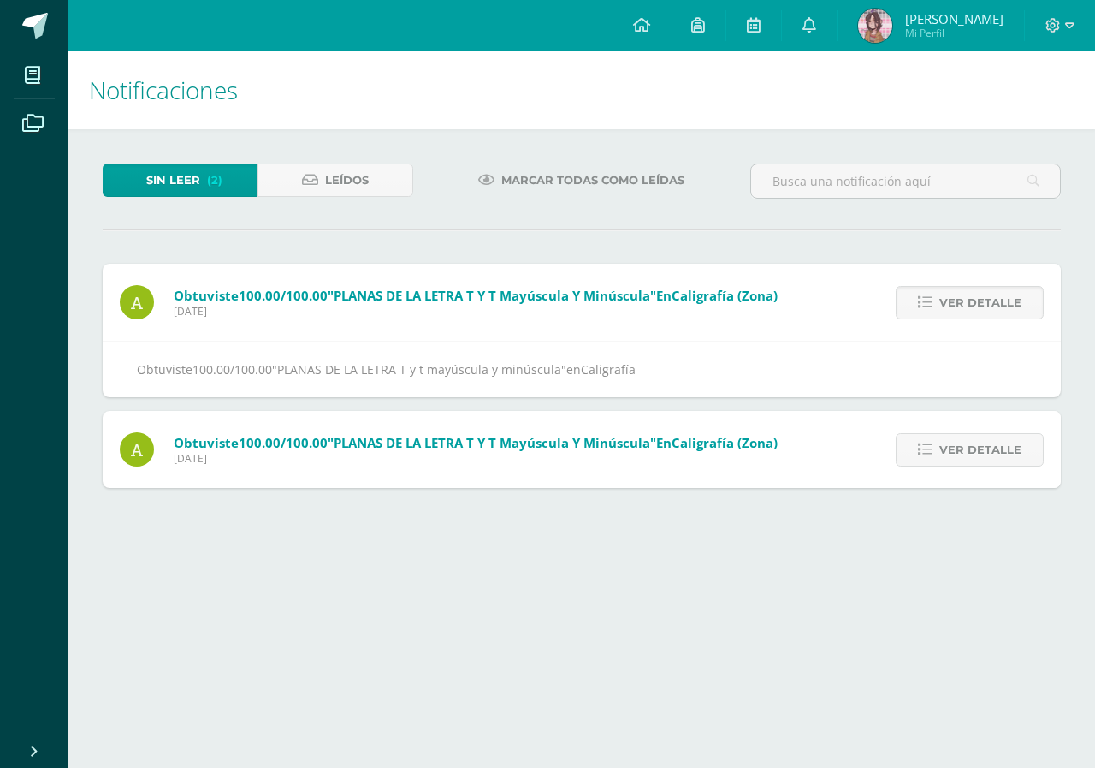
click at [966, 301] on span "Ver detalle" at bounding box center [981, 303] width 82 height 32
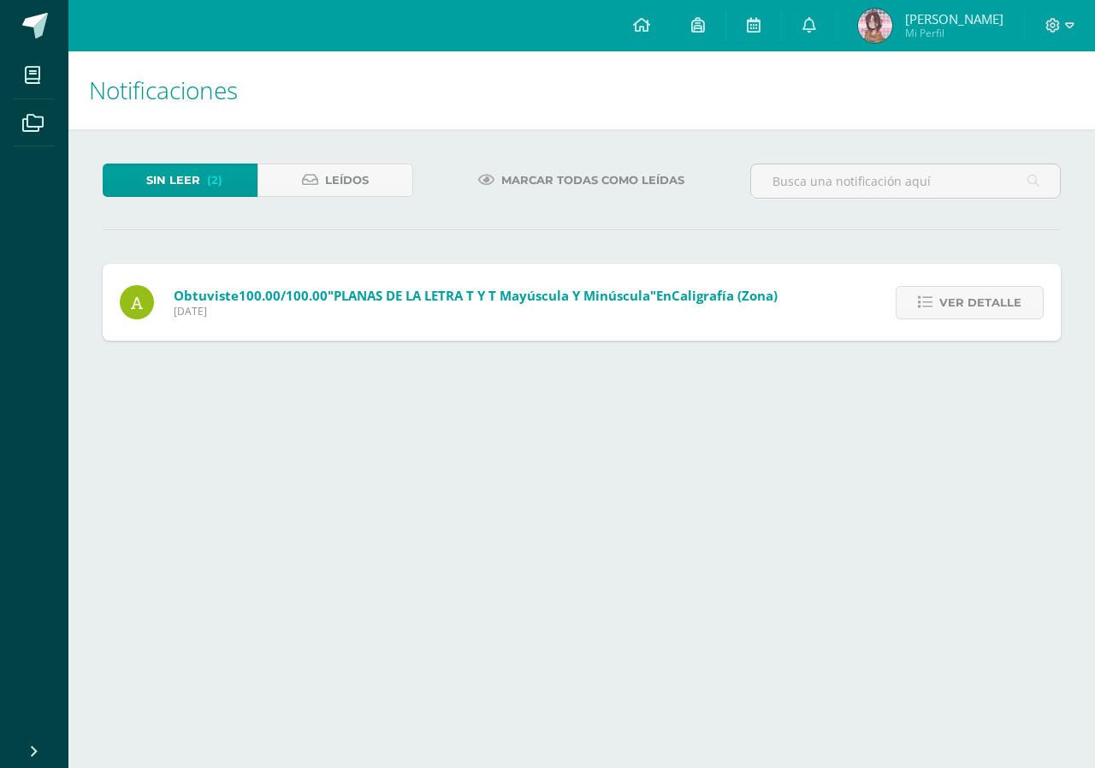
click at [966, 301] on span "Ver detalle" at bounding box center [981, 303] width 82 height 32
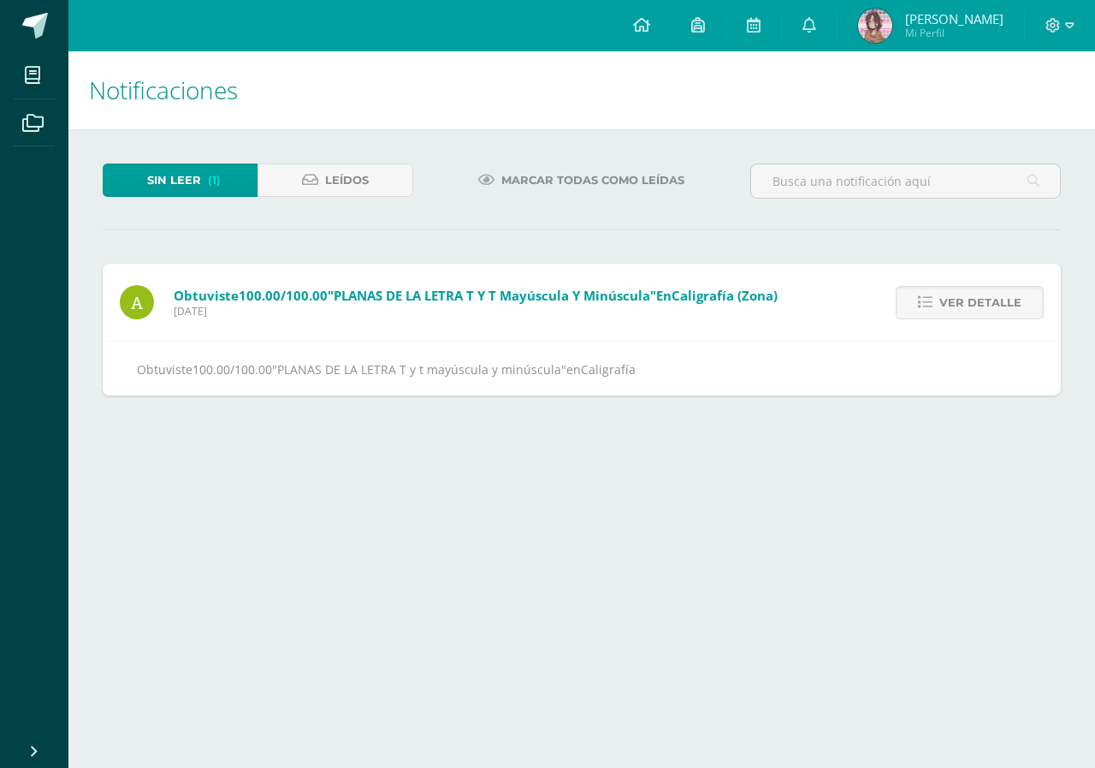
click at [966, 301] on span "Ver detalle" at bounding box center [981, 303] width 82 height 32
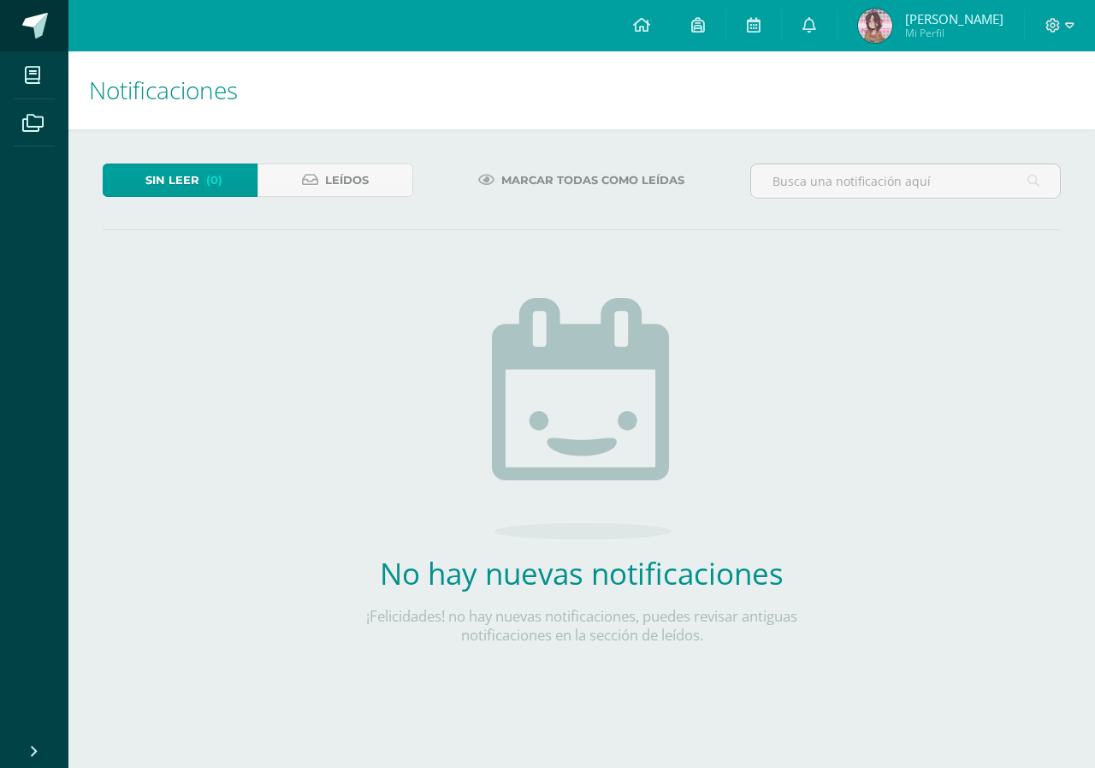
click at [19, 9] on link at bounding box center [34, 25] width 68 height 51
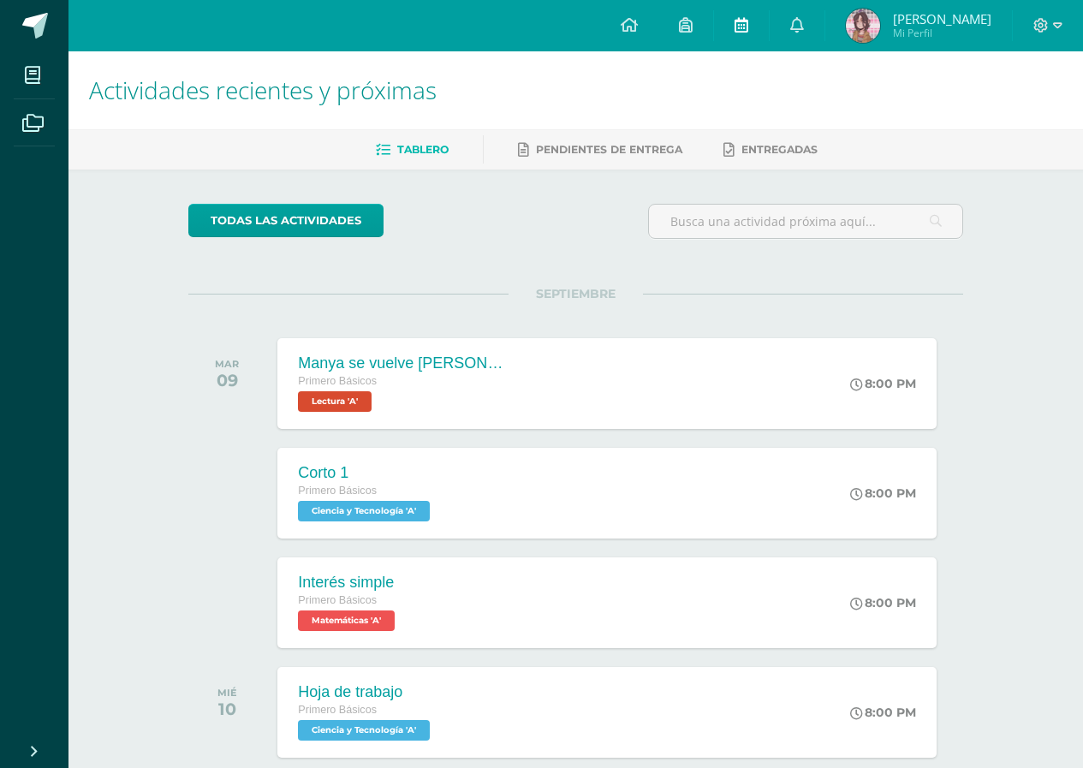
click at [768, 18] on link at bounding box center [741, 25] width 55 height 51
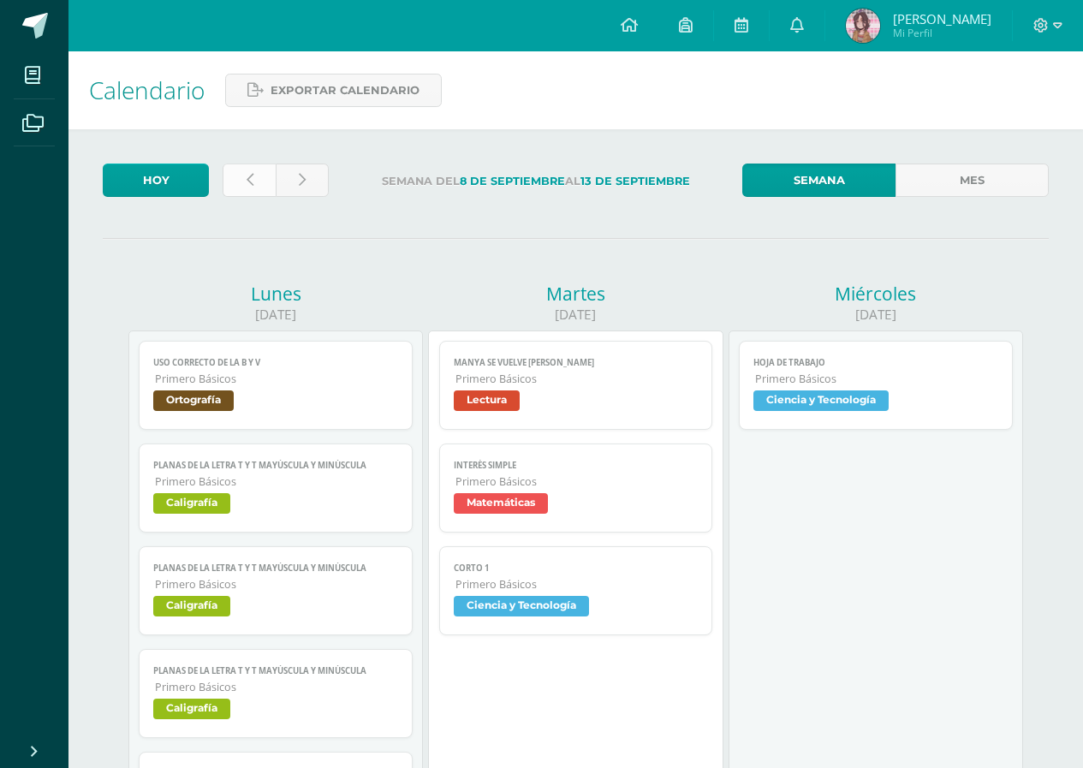
click at [258, 167] on link at bounding box center [248, 179] width 53 height 33
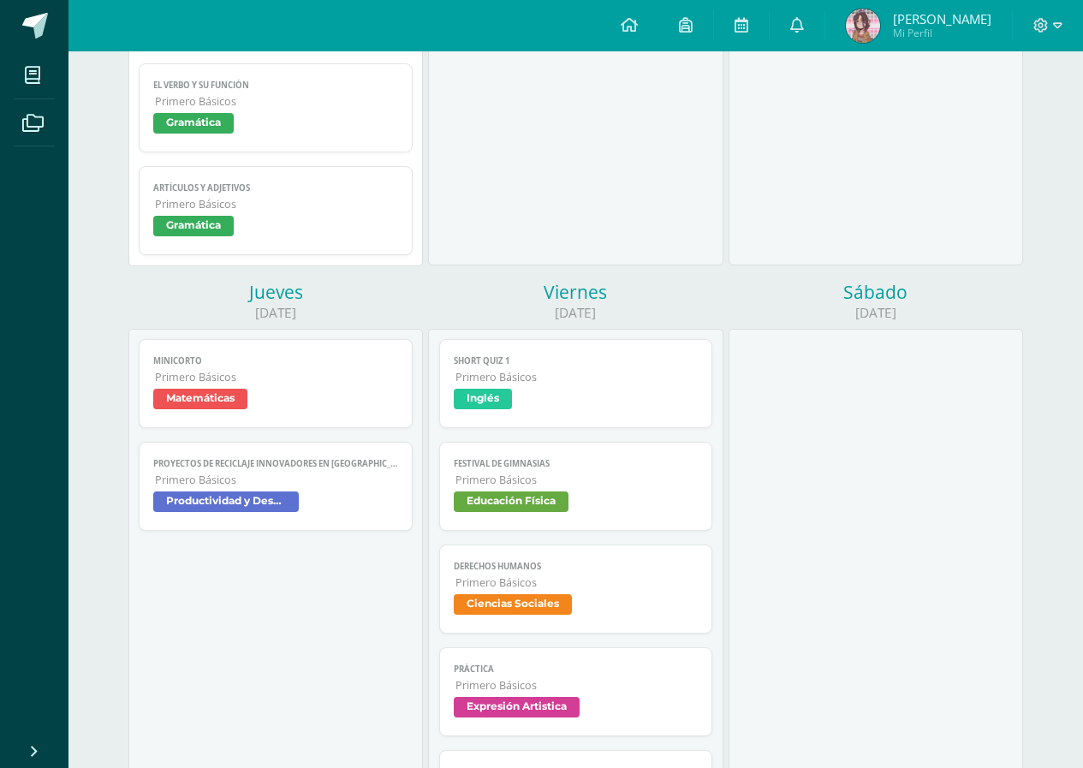
scroll to position [1027, 0]
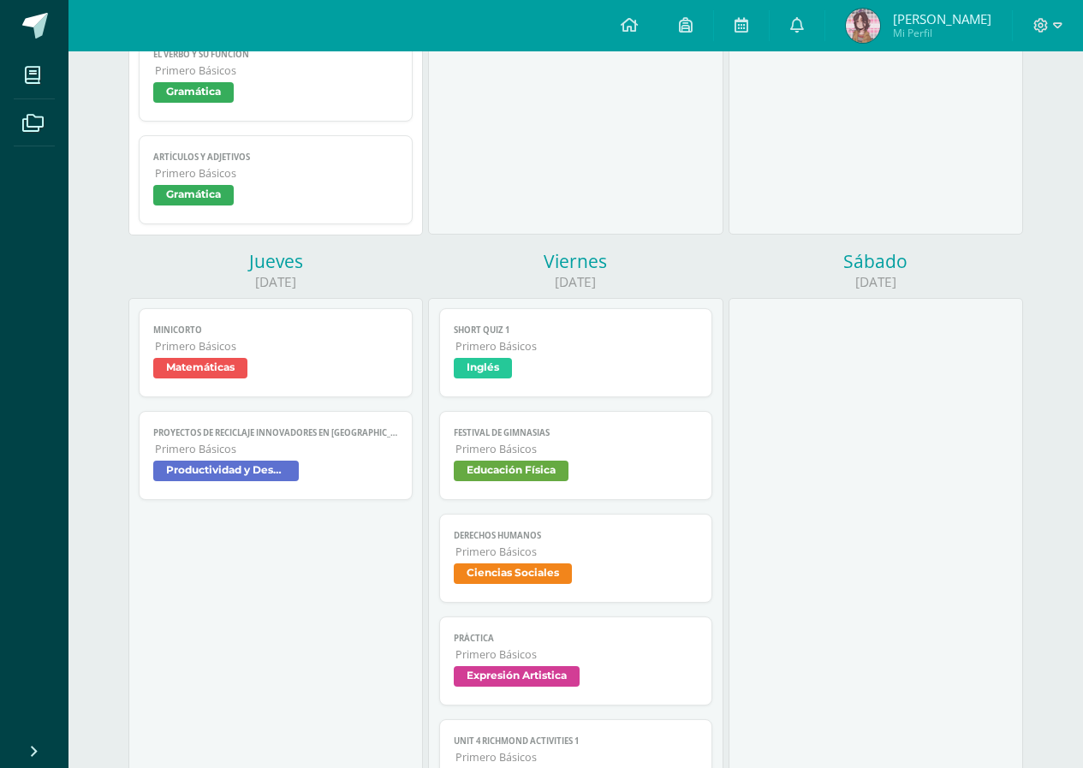
click at [377, 445] on span "Primero Básicos" at bounding box center [276, 449] width 243 height 15
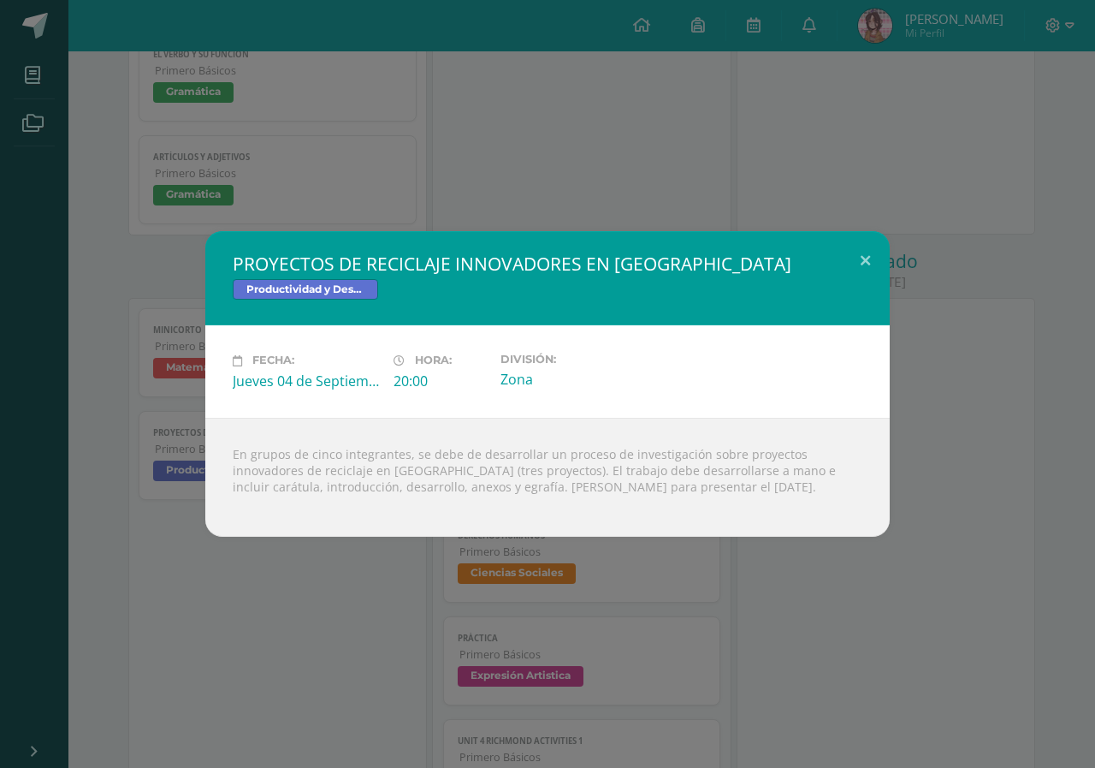
click at [369, 114] on div "PROYECTOS DE RECICLAJE INNOVADORES EN [GEOGRAPHIC_DATA] Productividad y Desarro…" at bounding box center [547, 384] width 1095 height 768
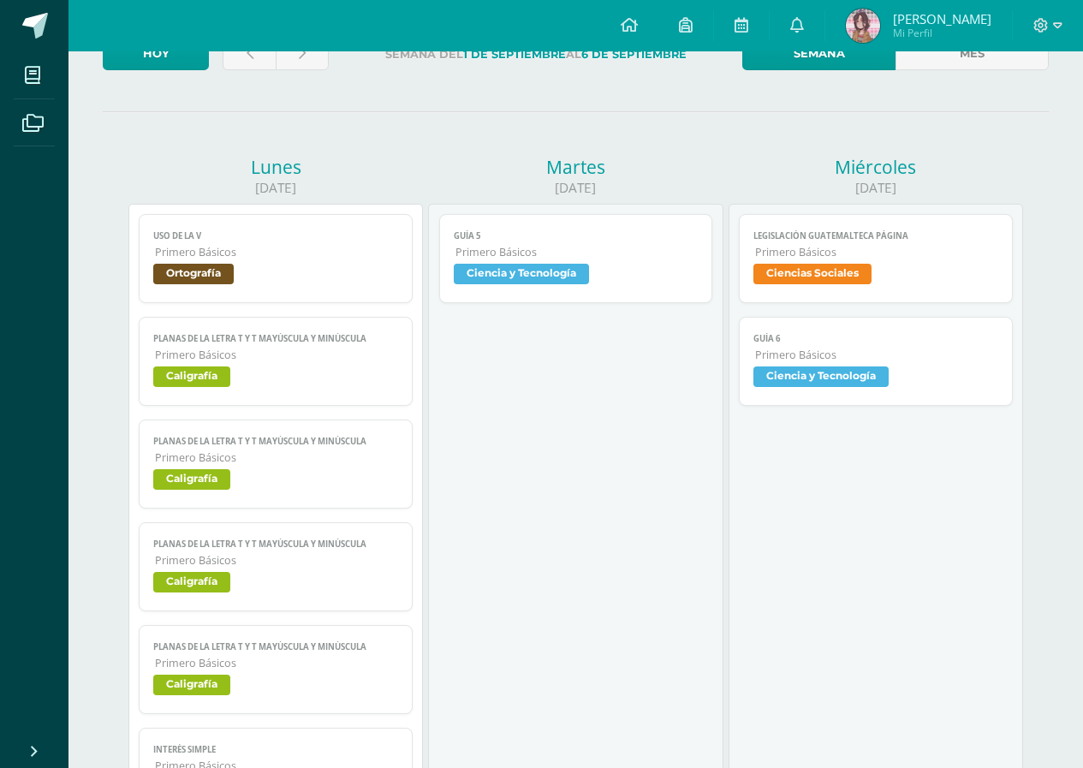
scroll to position [86, 0]
